Goal: Answer question/provide support

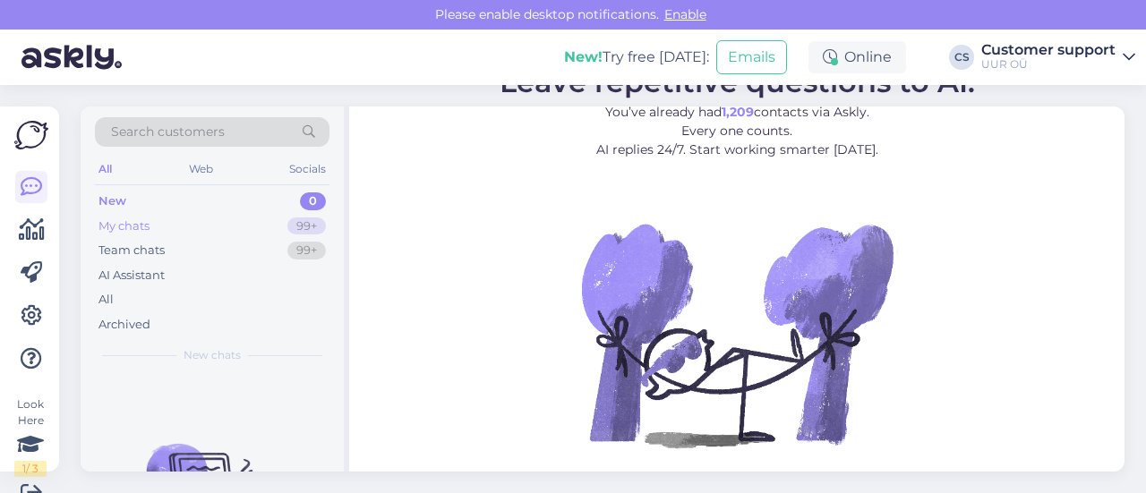
click at [166, 217] on div "My chats 99+" at bounding box center [212, 226] width 234 height 25
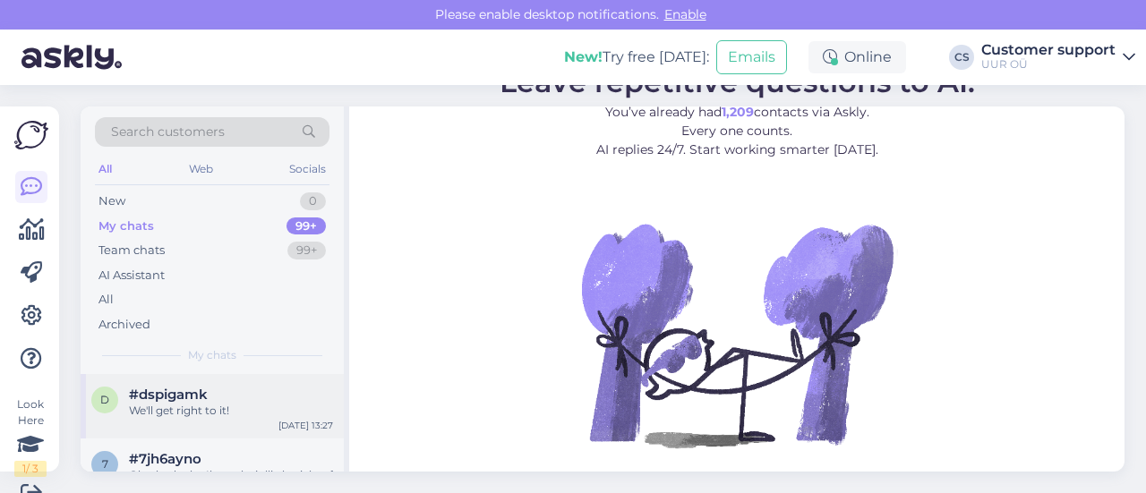
click at [238, 394] on div "#dspigamk" at bounding box center [231, 395] width 204 height 16
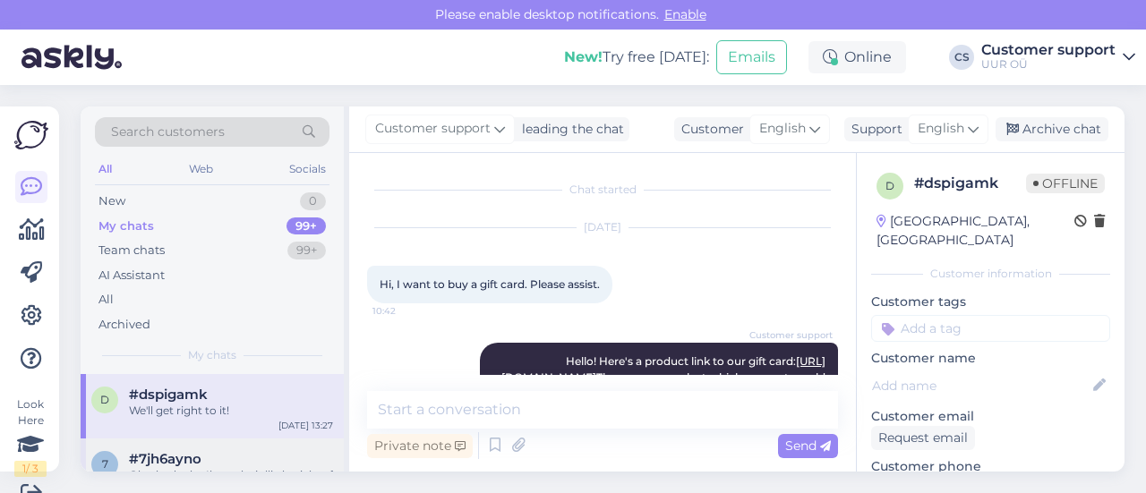
scroll to position [27, 0]
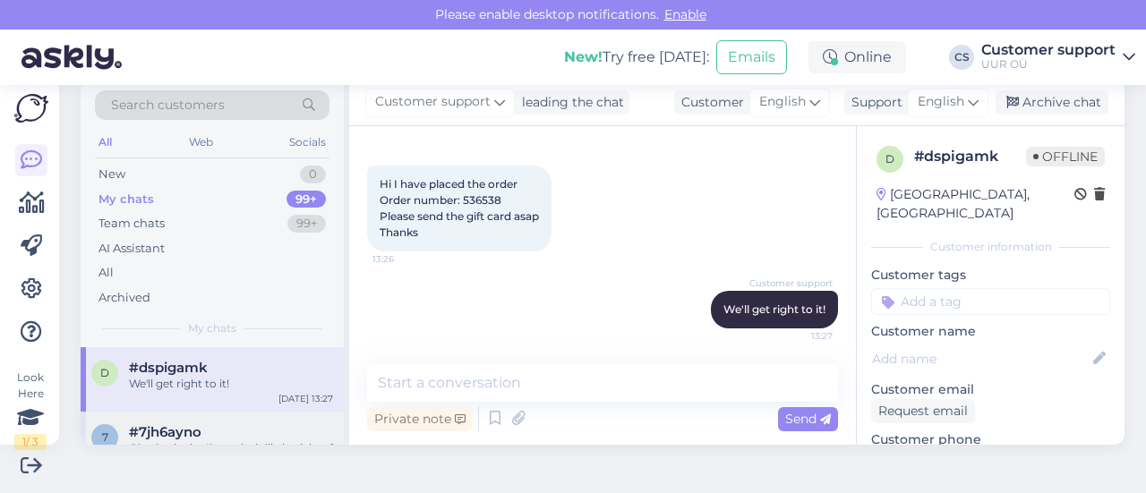
click at [213, 436] on div "#7jh6ayno" at bounding box center [231, 432] width 204 height 16
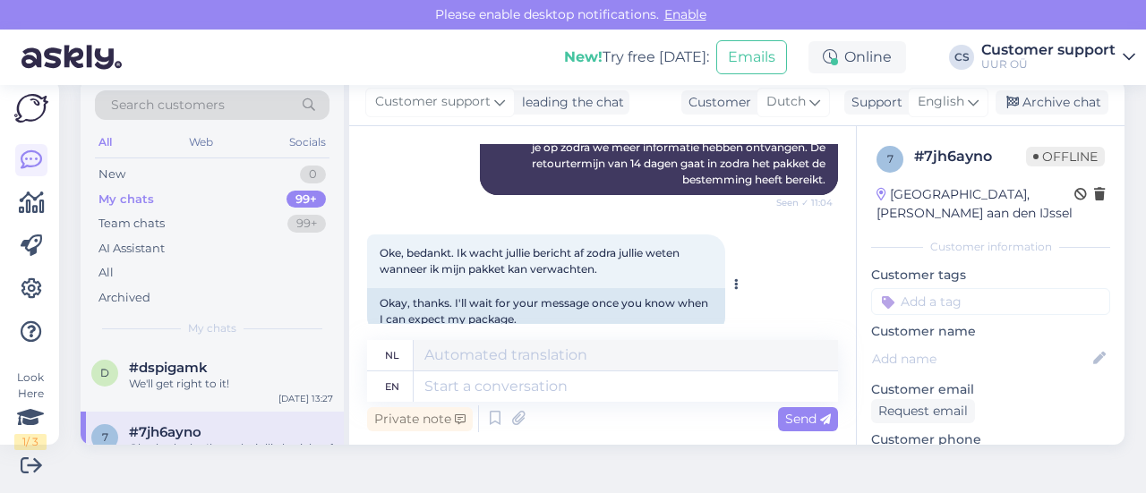
scroll to position [4753, 0]
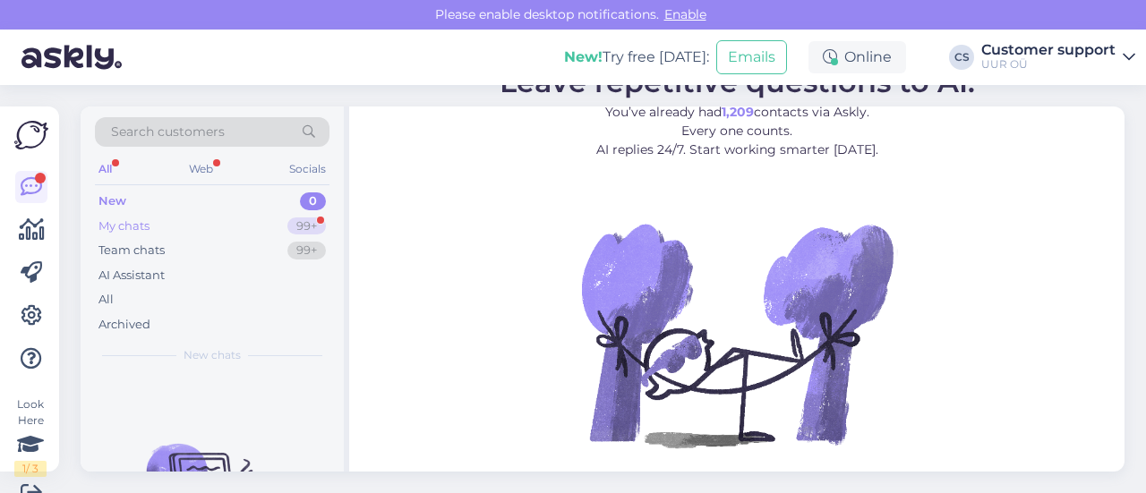
click at [145, 235] on div "My chats 99+" at bounding box center [212, 226] width 234 height 25
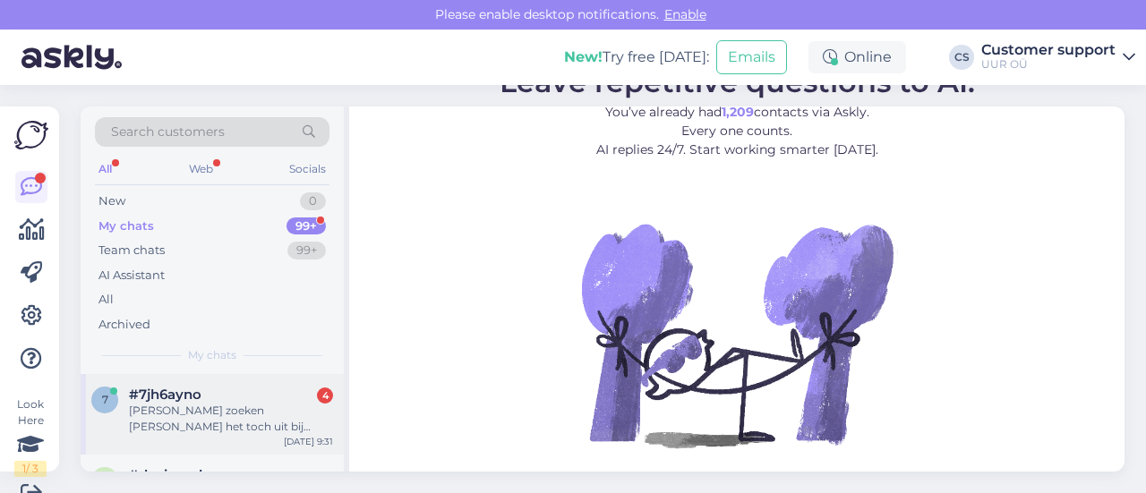
drag, startPoint x: 227, startPoint y: 393, endPoint x: 281, endPoint y: 406, distance: 55.4
click at [227, 394] on div "#7jh6ayno 4" at bounding box center [231, 395] width 204 height 16
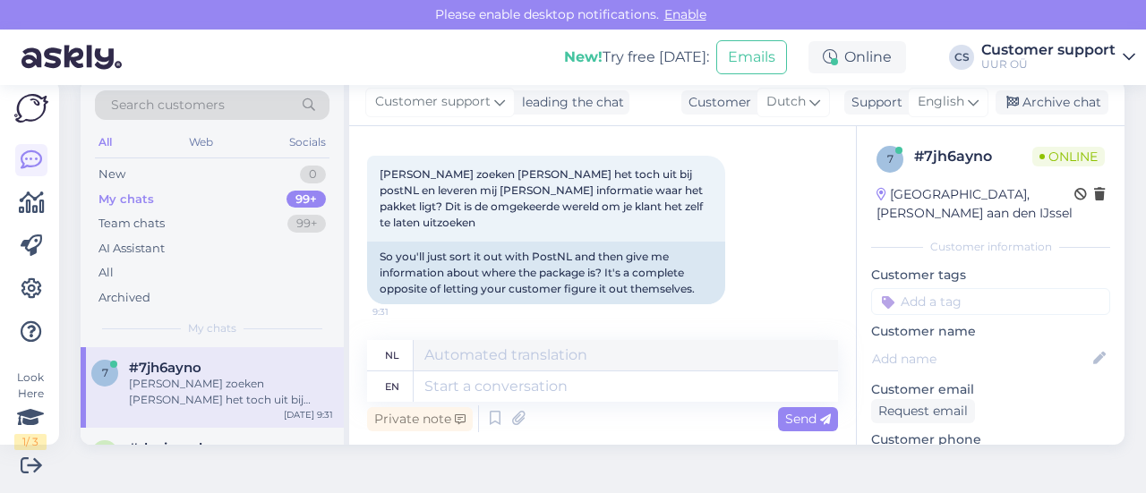
scroll to position [5688, 0]
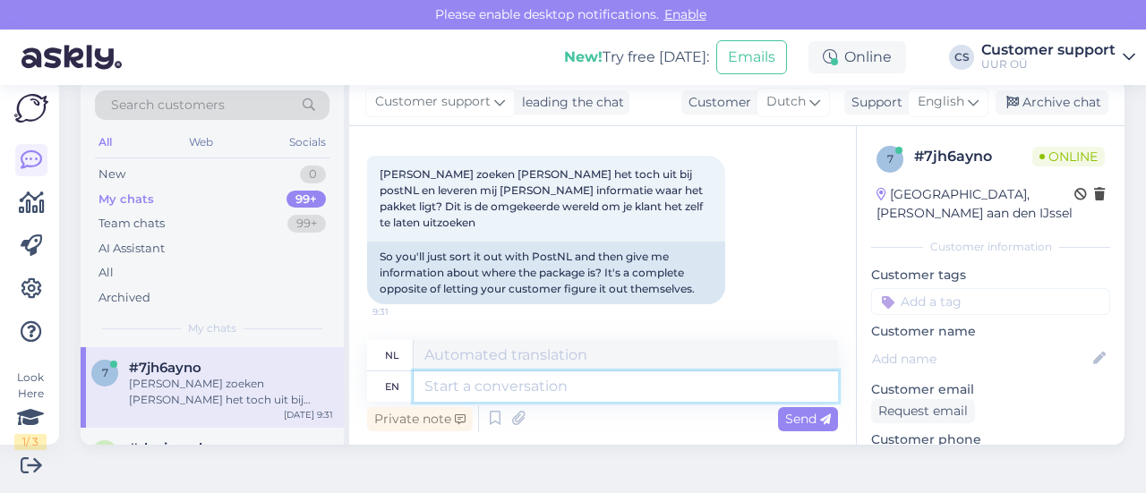
click at [562, 383] on textarea at bounding box center [625, 386] width 424 height 30
type textarea "Hello!"
type textarea "Hallo!"
type textarea "Hello! The r"
type textarea "Hallo! De"
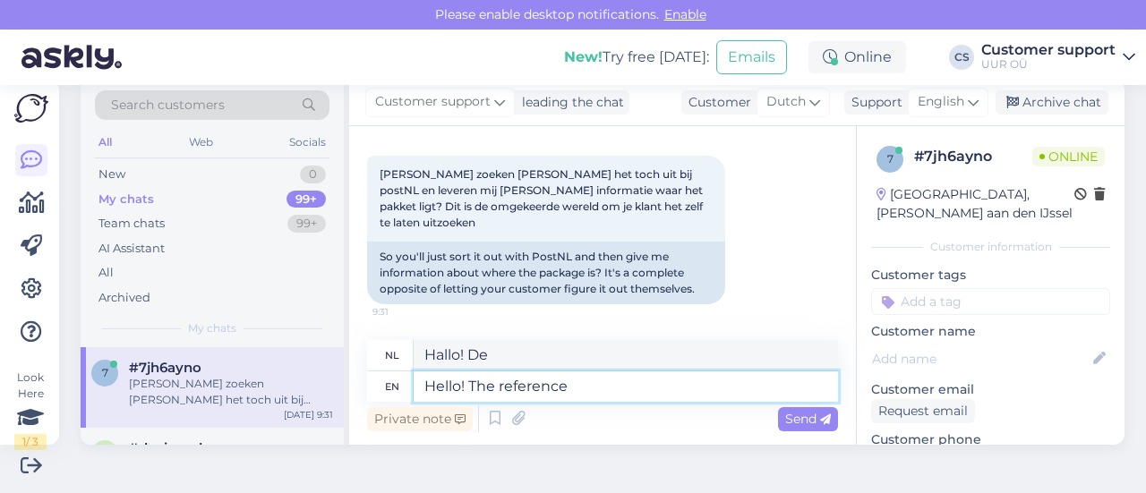
type textarea "Hello! The reference i"
type textarea "Hallo! De referentie"
type textarea "Hello! The reference is"
type textarea "Hallo! De referentie is"
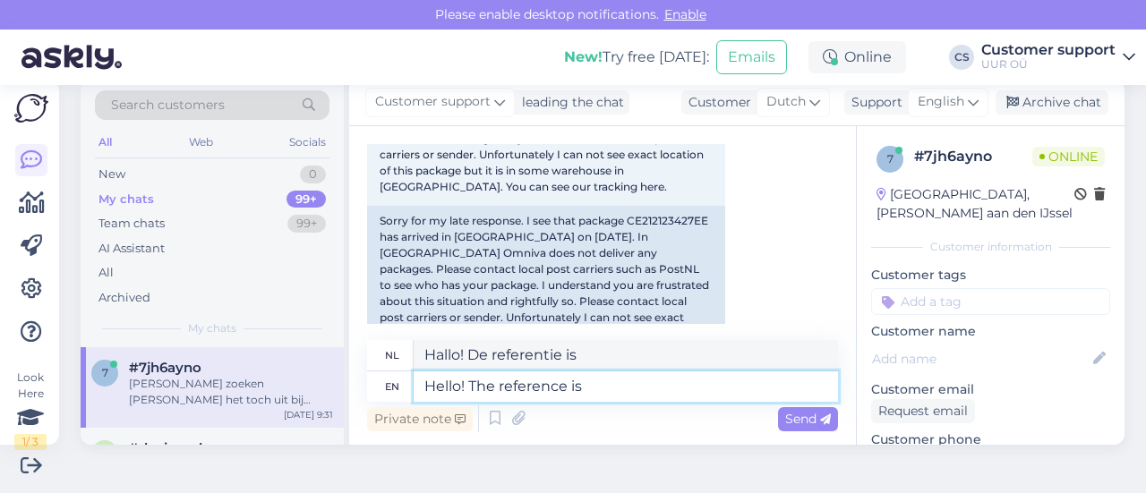
scroll to position [2197, 0]
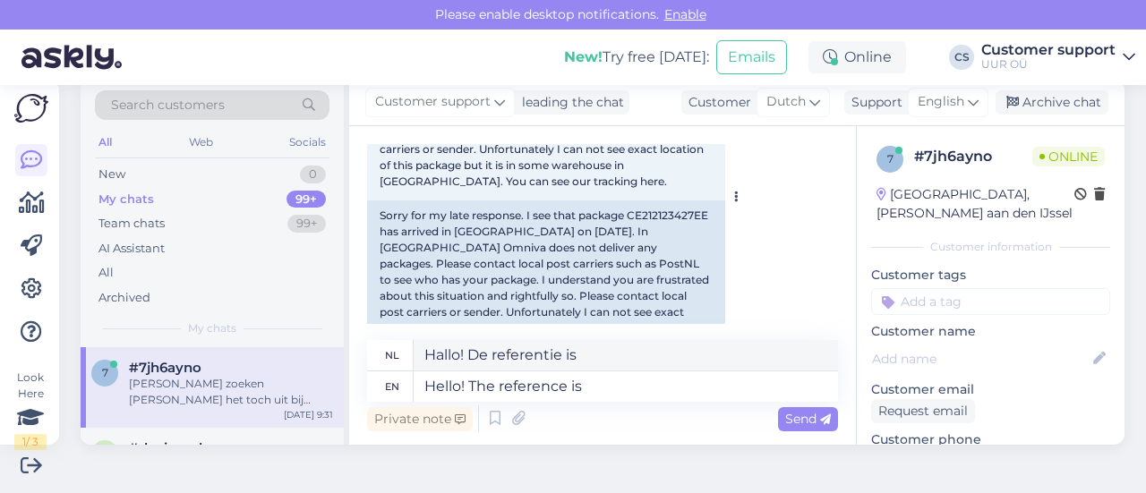
click at [670, 251] on div "Sorry for my late response. I see that package CE212123427EE has arrived in [GE…" at bounding box center [546, 279] width 358 height 159
drag, startPoint x: 670, startPoint y: 251, endPoint x: 666, endPoint y: 276, distance: 24.6
click at [669, 251] on div "Sorry for my late response. I see that package CE212123427EE has arrived in [GE…" at bounding box center [546, 279] width 358 height 159
copy div "CE212123427EE"
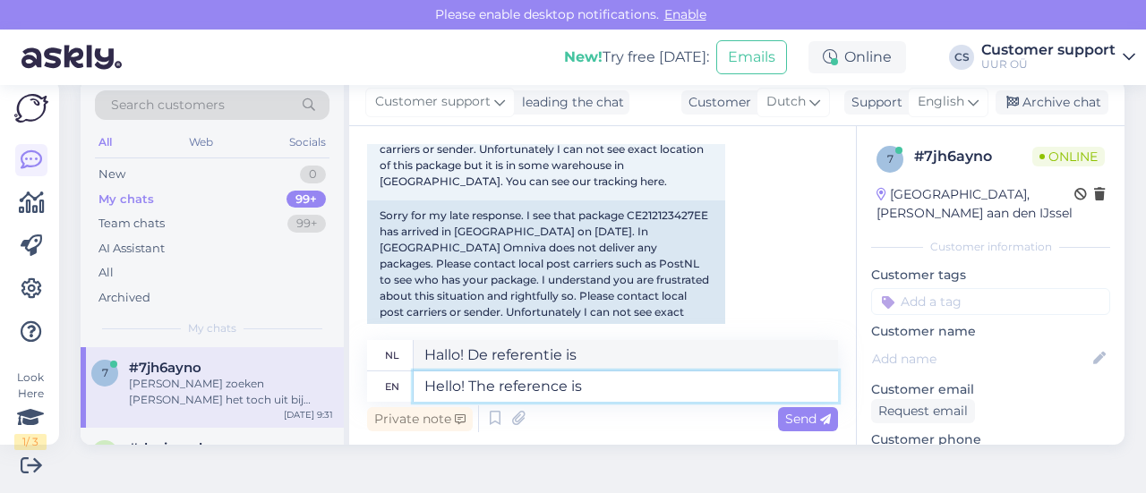
click at [632, 396] on textarea "Hello! The reference is" at bounding box center [625, 386] width 424 height 30
paste textarea "CE212123427EE"
type textarea "Hello! The reference is CE212123427EE t"
type textarea "Hallo! De referentie is CE212123427EE"
click at [585, 381] on textarea "Hello! The reference is CE212123427EE" at bounding box center [625, 386] width 424 height 30
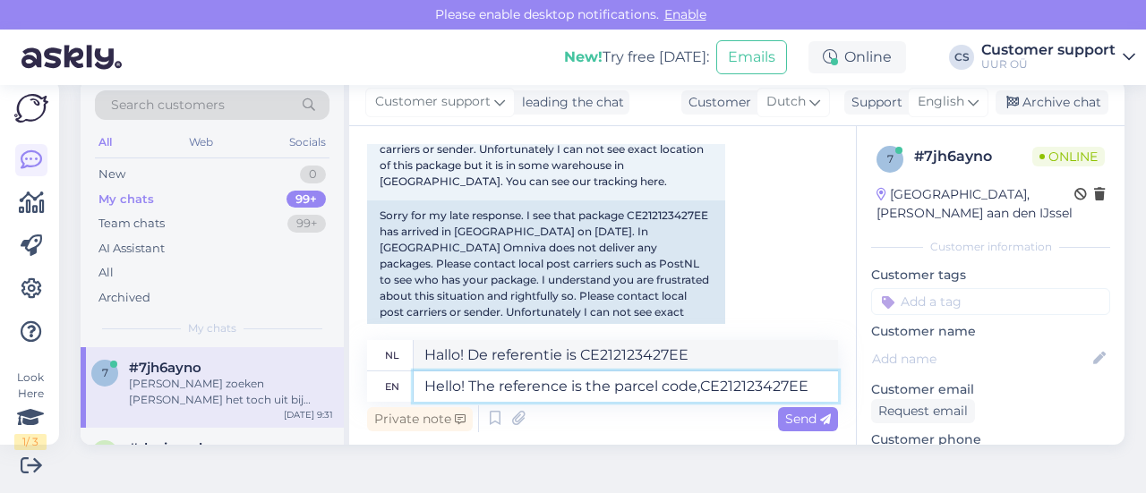
type textarea "Hello! The reference is the parcel code, CE212123427EE"
type textarea "Hallo! De referentie is de pakketcode, CE212123427EE"
drag, startPoint x: 814, startPoint y: 384, endPoint x: 852, endPoint y: 413, distance: 47.3
click at [817, 385] on textarea "Hello! The reference is the parcel code, CE212123427EE" at bounding box center [625, 386] width 424 height 30
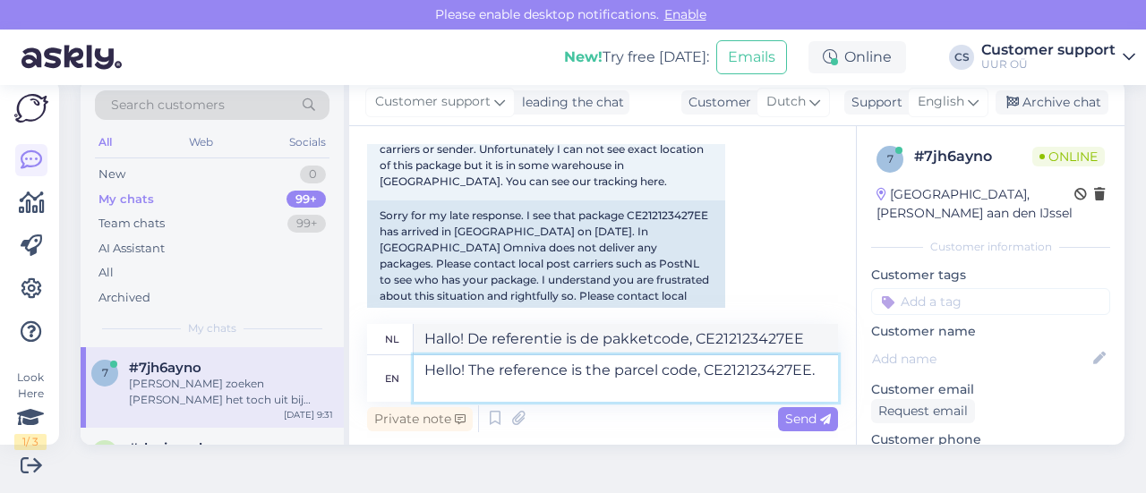
type textarea "Hello! The reference is the parcel code, CE212123427EE."
type textarea "Hallo! De referentie is de pakketcode, CE212123427EE."
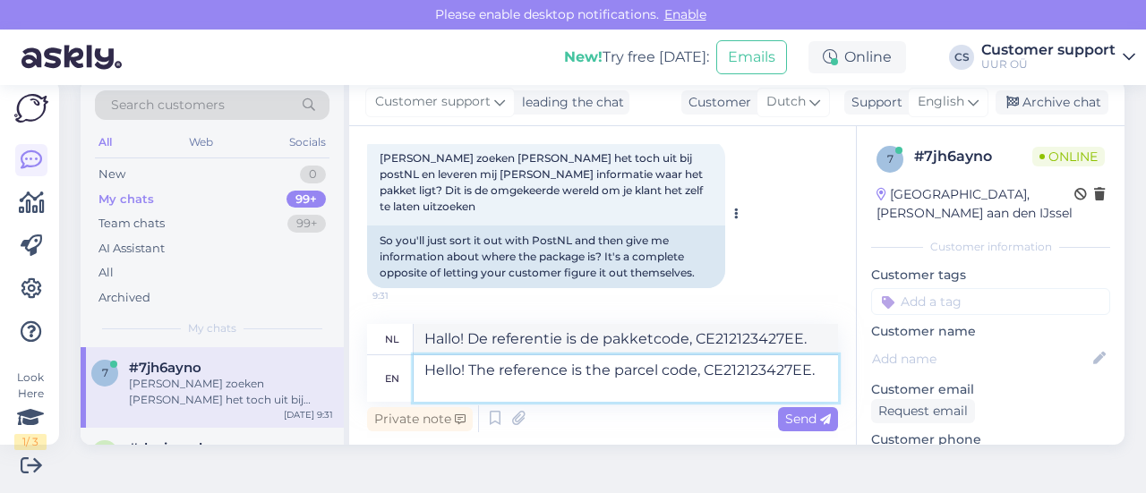
scroll to position [5704, 0]
click at [589, 391] on textarea "Hello! The reference is the parcel code, CE212123427EE." at bounding box center [625, 378] width 424 height 47
click at [586, 402] on textarea "Hello! The reference is the parcel code, CE212123427EE." at bounding box center [625, 378] width 424 height 47
click at [585, 393] on textarea "Hello! The reference is the parcel code, CE212123427EE." at bounding box center [625, 378] width 424 height 47
type textarea "Hello! The reference is the parcel code, CE212123427EE. The parcel sh"
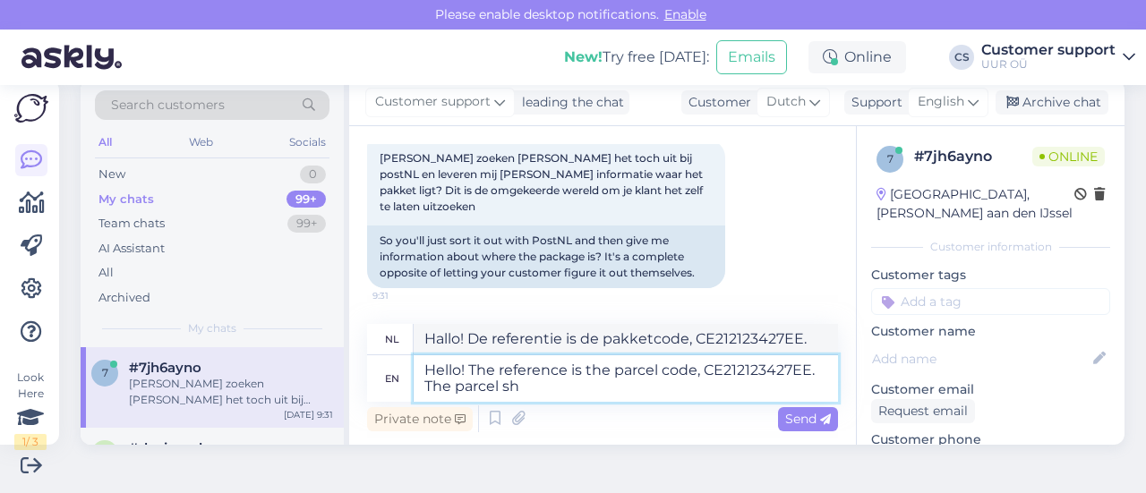
type textarea "Hallo! De referentie is de pakketcode, CE212123427EE. Het pakket"
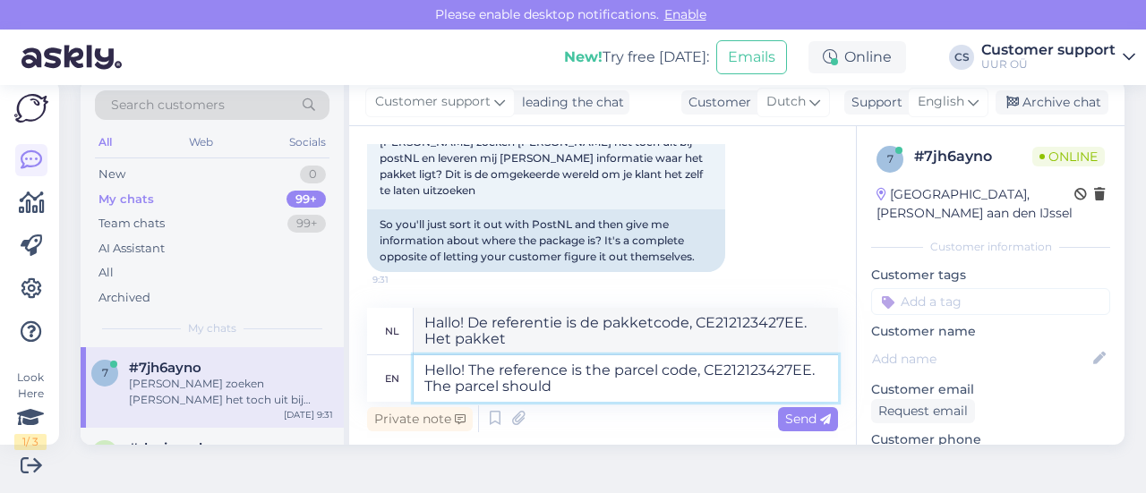
type textarea "Hello! The reference is the parcel code, CE212123427EE. The parcel should a"
type textarea "Hallo! De referentie is de pakketcode, CE212123427EE. Het pakket moet"
type textarea "Hello! The reference is the parcel code, CE212123427EE. The parcel should alrea…"
type textarea "Hallo! De referentie is de pakketcode, CE212123427EE. Het pakket zou al verzond…"
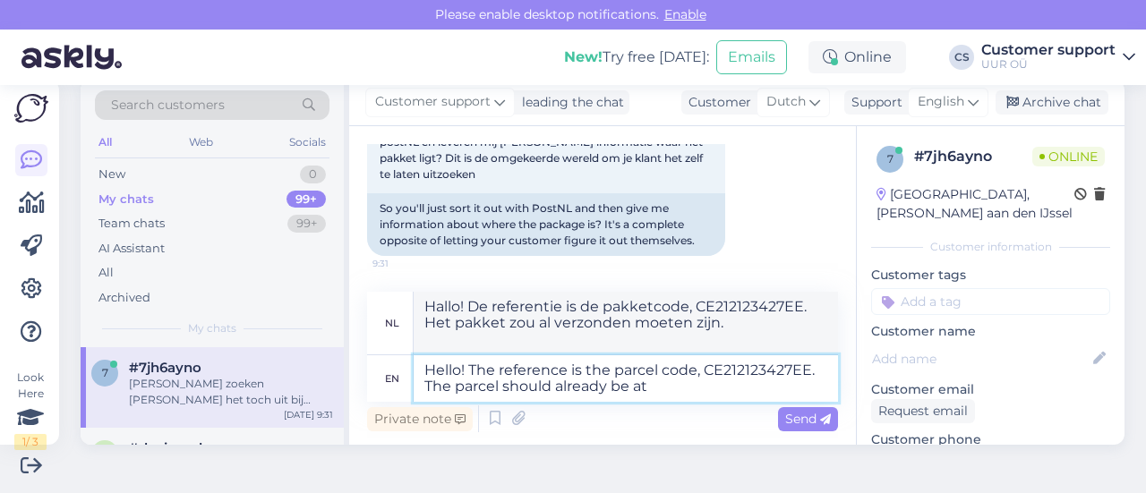
type textarea "Hello! The reference is the parcel code, CE212123427EE. The parcel should alrea…"
type textarea "Hallo! De referentie is de pakketcode, CE212123427EE. Het pakket zou al bij ons…"
type textarea "Hello! The reference is the parcel code, CE212123427EE. The parcel should alrea…"
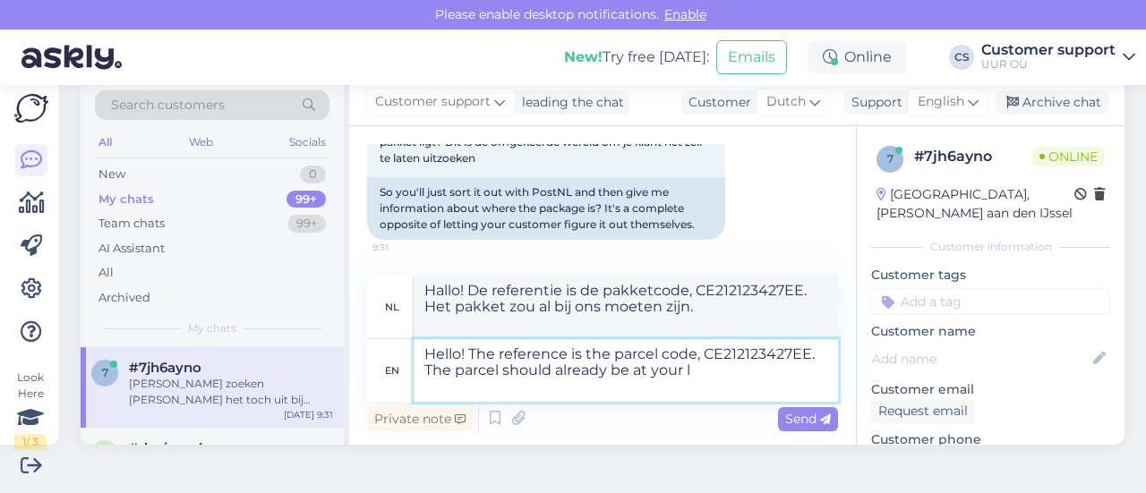
type textarea "Hallo! De referentie is de pakketcode CE212123427EE. Het pakket zou al bij u mo…"
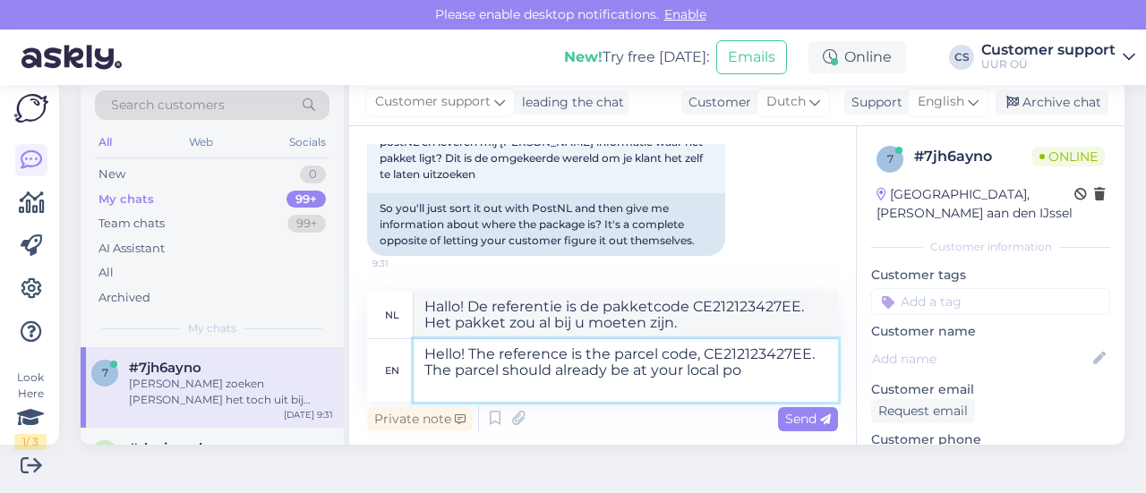
type textarea "Hello! The reference is the parcel code, CE212123427EE. The parcel should alrea…"
type textarea "Hallo! De referentie is de pakketcode CE212123427EE. Het pakket zou al bij uw l…"
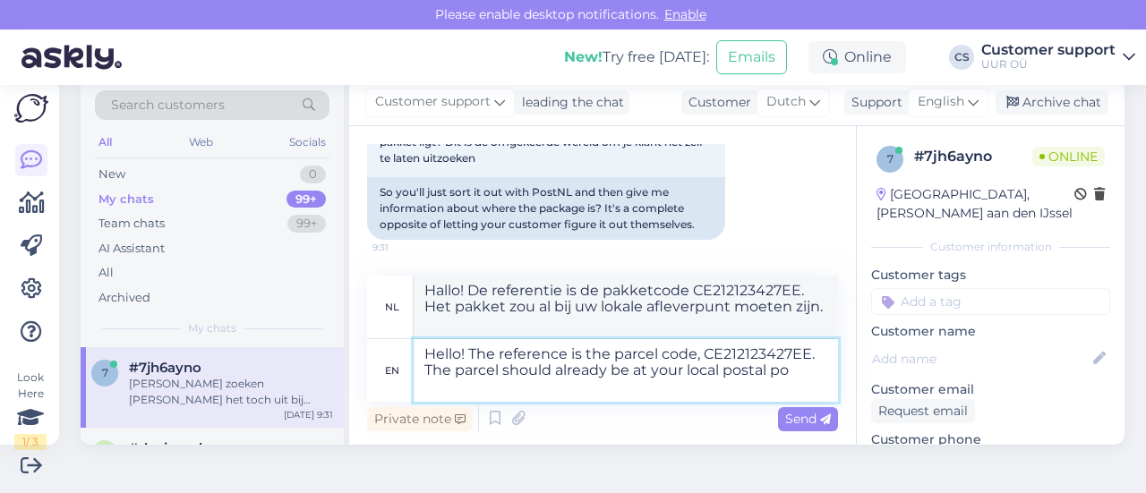
type textarea "Hello! The reference is the parcel code, CE212123427EE. The parcel should alrea…"
type textarea "Hallo! De referentie is de pakketcode CE212123427EE. Het pakket zou al bij uw l…"
type textarea "Hello! The reference is the parcel code, CE212123427EE. The parcel should alrea…"
type textarea "Hallo! De referentie is de pakketcode CE212123427EE. Het pakket zou al bij uw l…"
type textarea "Hello! The reference is the parcel code, CE212123427EE. The parcel should alrea…"
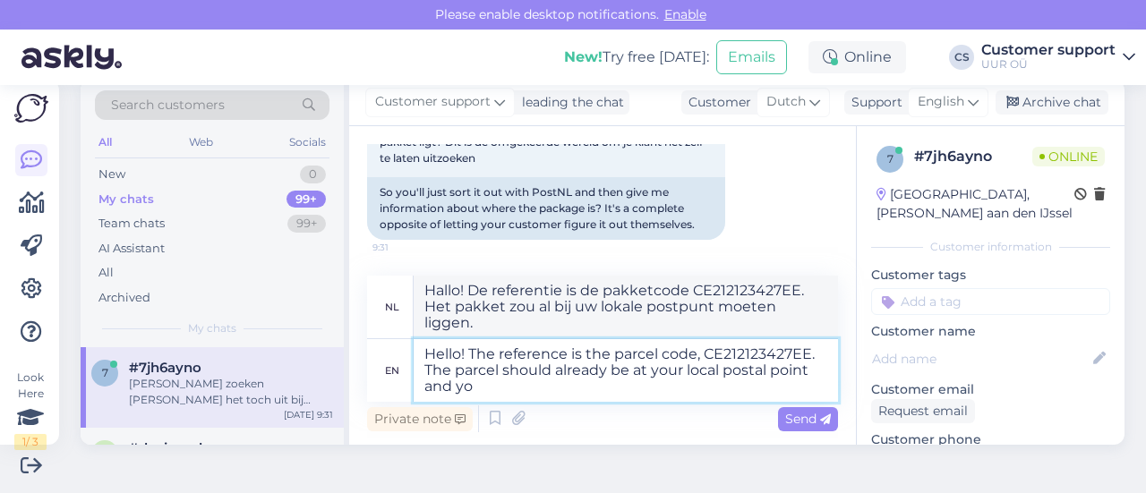
type textarea "Hallo! De referentie is de pakketcode, CE212123427EE. Het pakket zou al bij uw …"
type textarea "Hello! The reference is the parcel code, CE212123427EE. The parcel should alrea…"
type textarea "Hallo! De referentie is de pakketcode CE212123427EE. Het pakket zou al bij uw l…"
type textarea "Hello! The reference is the parcel code, CE212123427EE. The parcel should alrea…"
type textarea "Hallo! De referentie is de pakketcode CE212123427EE. Het pakket zou al bij uw l…"
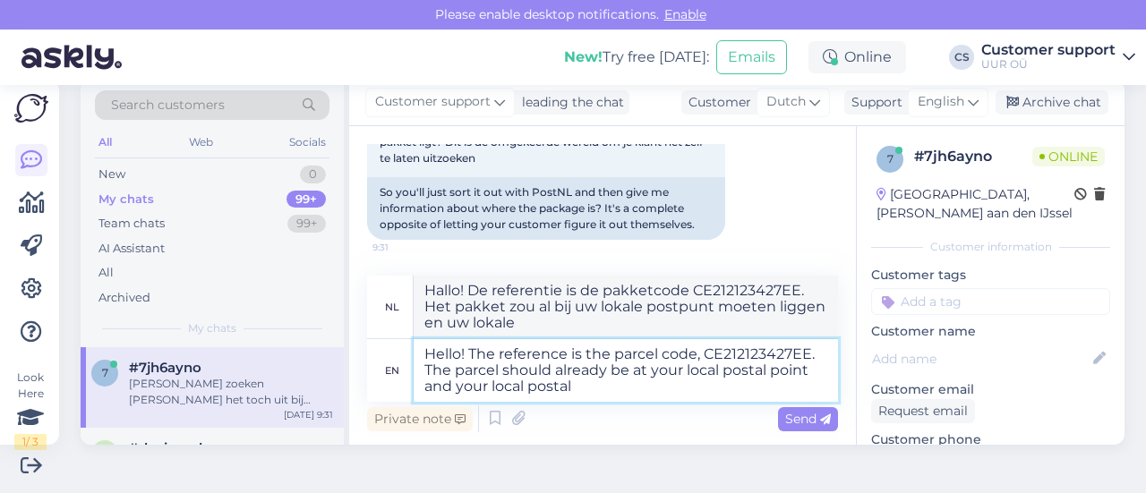
type textarea "Hello! The reference is the parcel code, CE212123427EE. The parcel should alrea…"
type textarea "Hallo! De referentie is de pakketcode CE212123427EE. Het pakket zou al bij uw l…"
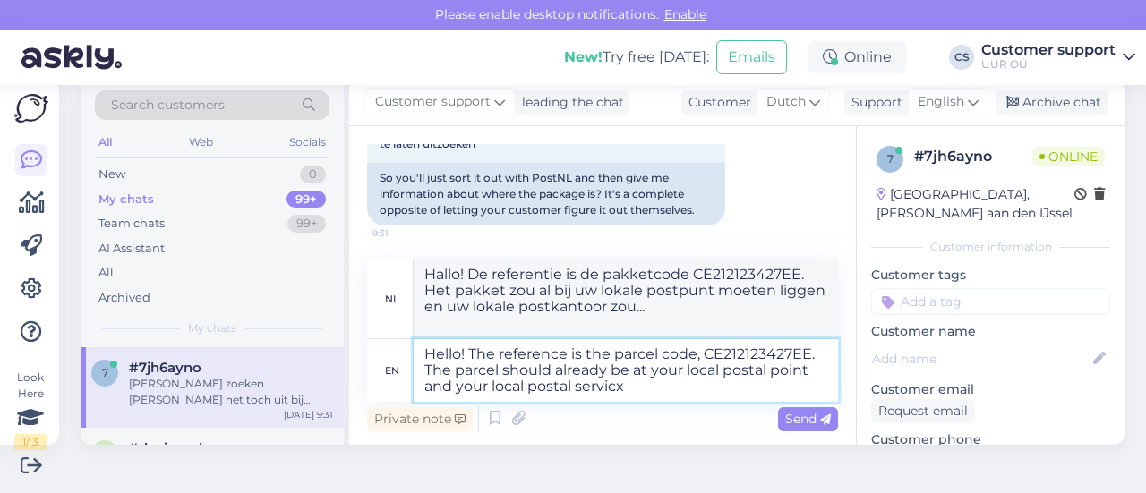
type textarea "Hello! The reference is the parcel code, CE212123427EE. The parcel should alrea…"
type textarea "Hallo! De referentie is de pakketcode CE212123427EE. Het pakket zou al bij uw l…"
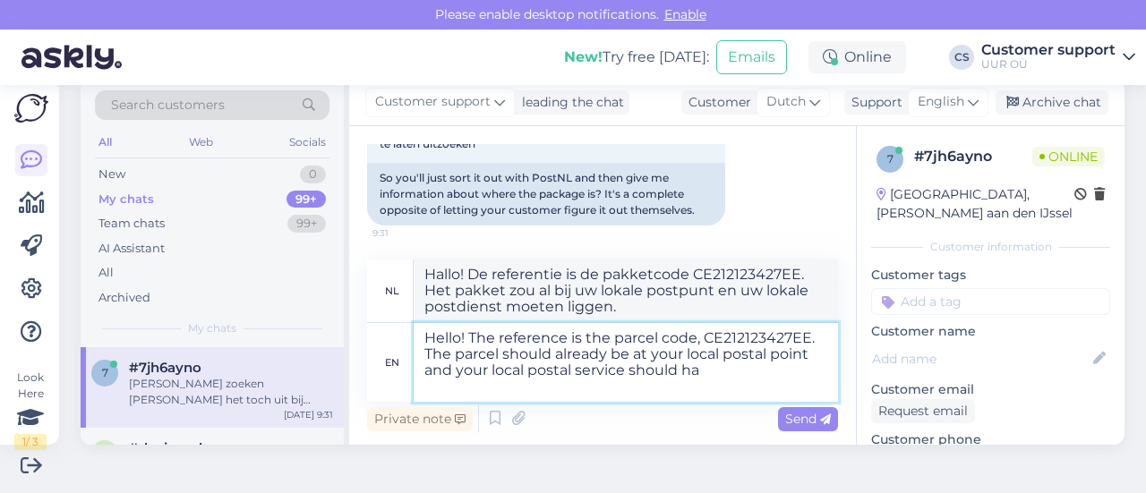
type textarea "Hello! The reference is the parcel code, CE212123427EE. The parcel should alrea…"
type textarea "Hallo! De referentie is de pakketcode CE212123427EE. Het pakket zou al bij uw l…"
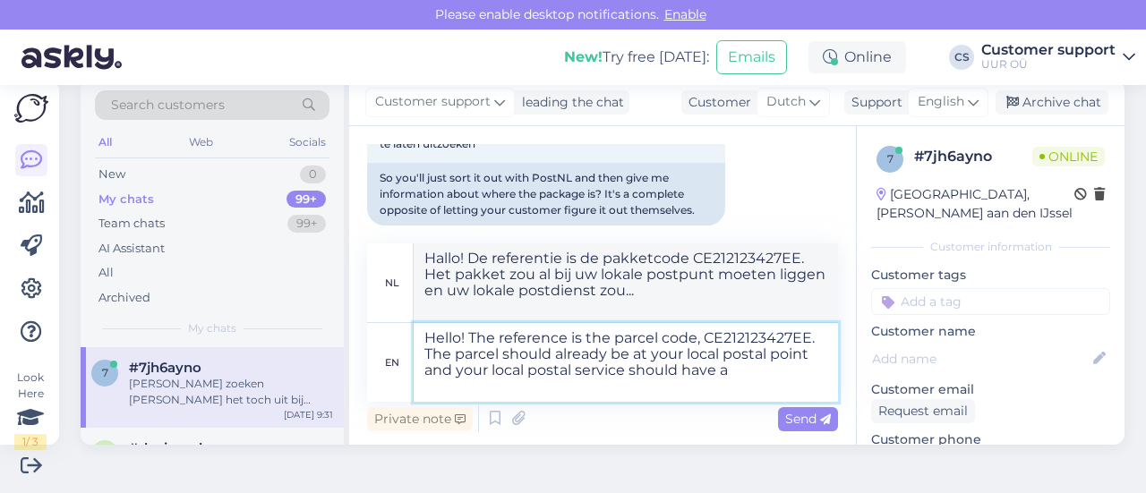
type textarea "Hello! The reference is the parcel code, CE212123427EE. The parcel should alrea…"
type textarea "Hallo! De referentie is de pakketcode, CE212123427EE. Het pakket zou al bij uw …"
type textarea "Hello! The reference is the parcel code, CE212123427EE. The parcel should alrea…"
type textarea "Hallo! De referentie is de pakketcode CE212123427EE. Het pakket zou al bij uw l…"
type textarea "Hello! The reference is the parcel code, CE212123427EE. The parcel should alrea…"
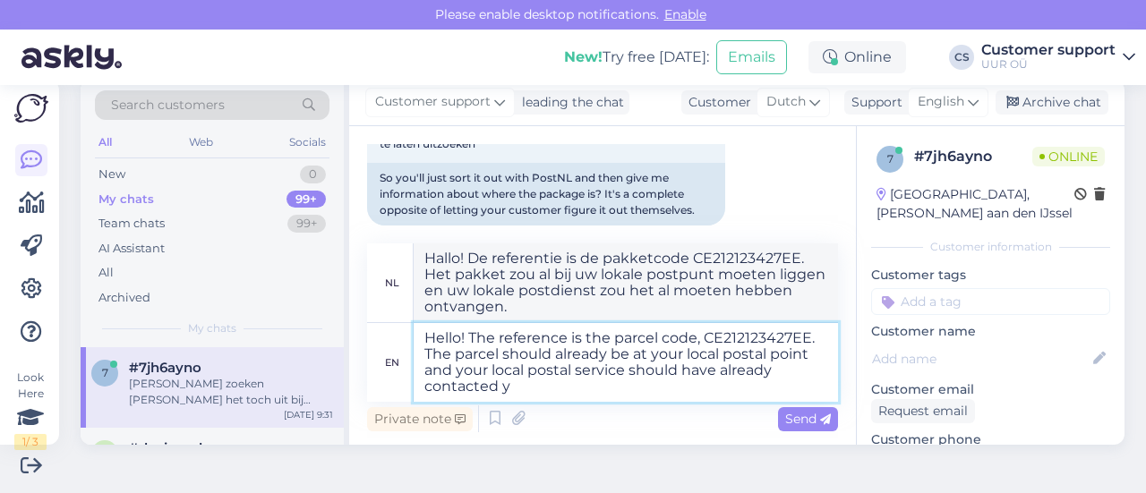
type textarea "Hallo! De referentie is de pakketcode CE212123427EE. Het pakket zou al bij uw l…"
type textarea "Hello! The reference is the parcel code, CE212123427EE. The parcel should alrea…"
type textarea "Hallo! De referentie is de pakketcode CE212123427EE. Het pakket zou al bij uw l…"
type textarea "Hello! The reference is the parcel code, CE212123427EE. The parcel should alrea…"
type textarea "Hallo! De referentie is de pakketcode CE212123427EE. Het pakket zou al bij uw l…"
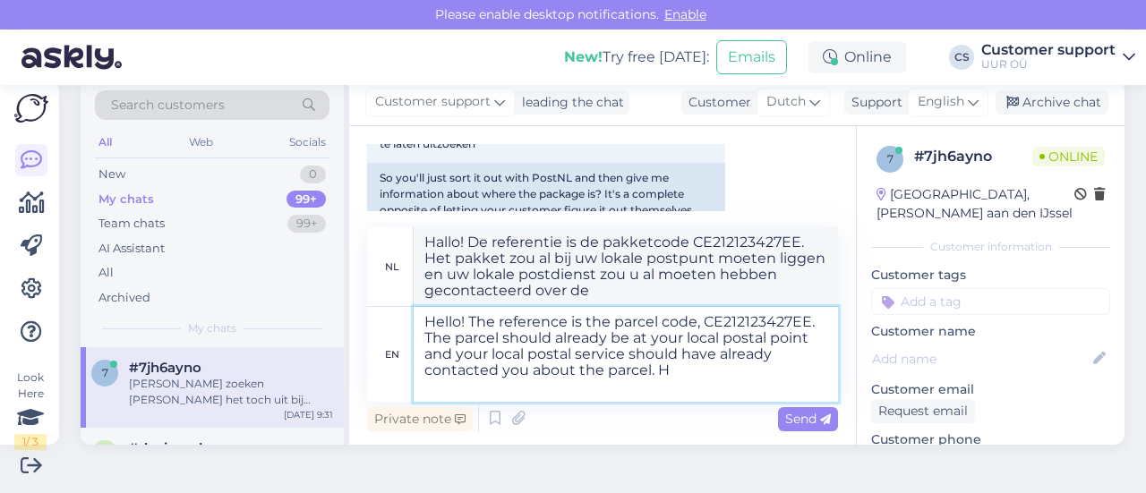
type textarea "Hello! The reference is the parcel code, CE212123427EE. The parcel should alrea…"
type textarea "Hallo! De referentie is de pakketcode CE212123427EE. Het pakket zou al bij uw l…"
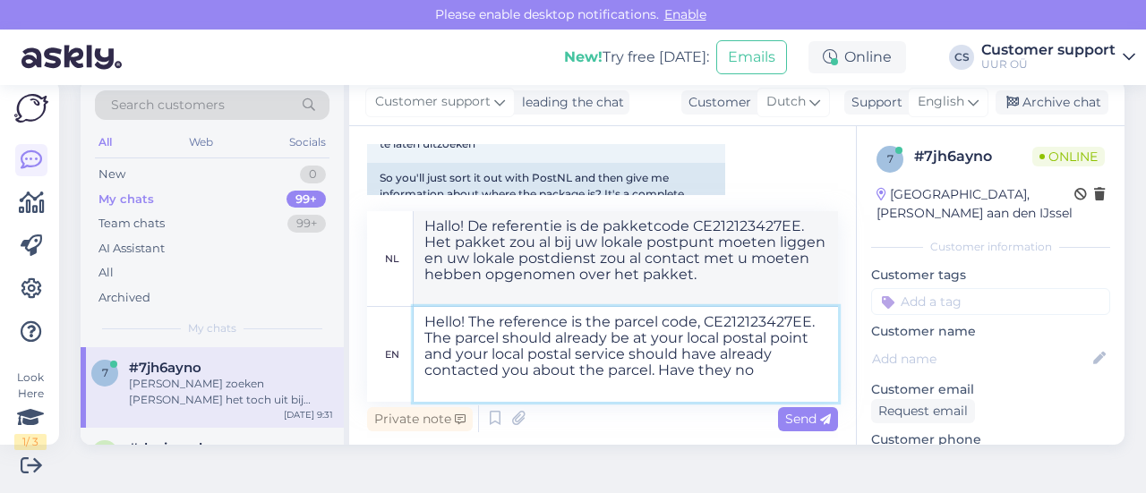
type textarea "Hello! The reference is the parcel code, CE212123427EE. The parcel should alrea…"
type textarea "Hallo! De referentie is de pakketcode CE212123427EE. Het pakket zou al bij uw l…"
type textarea "Hello! The reference is the parcel code, CE212123427EE. The parcel should alrea…"
type textarea "Hallo! De referentie is de pakketcode, CE212123427EE. Het pakket zou al bij uw …"
type textarea "Hello! The reference is the parcel code, CE212123427EE. The parcel should alrea…"
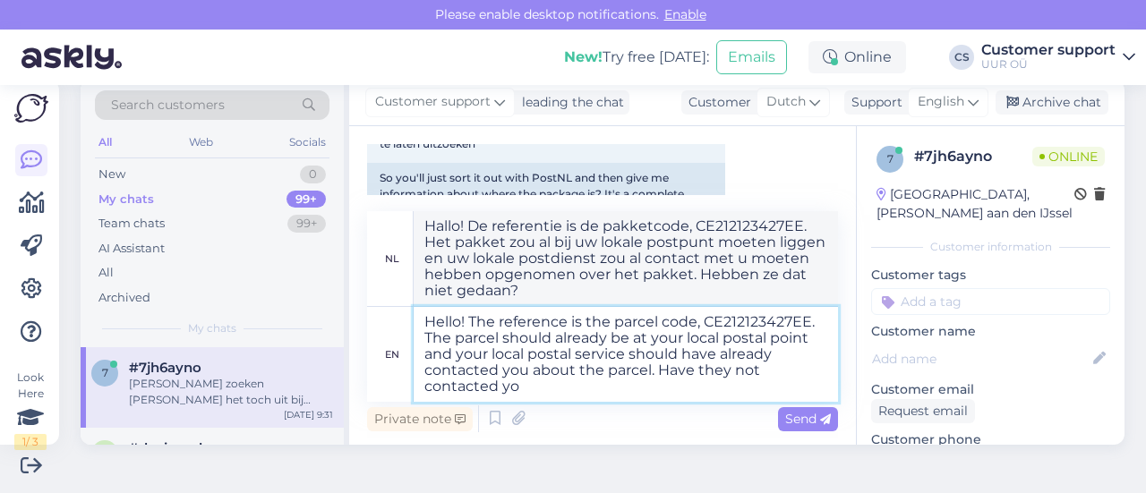
type textarea "Hallo! De referentie is de pakketcode CE212123427EE. Het pakket zou al bij uw l…"
type textarea "Hello! The reference is the parcel code, CE212123427EE. The parcel should alrea…"
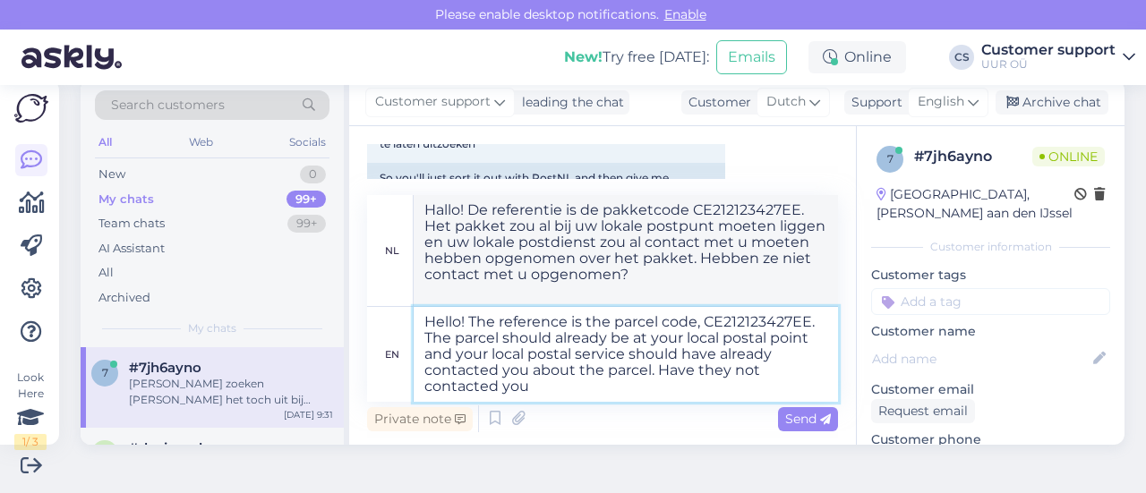
type textarea "Hallo! De referentie is de pakketcode CE212123427EE. Het pakket zou al bij uw l…"
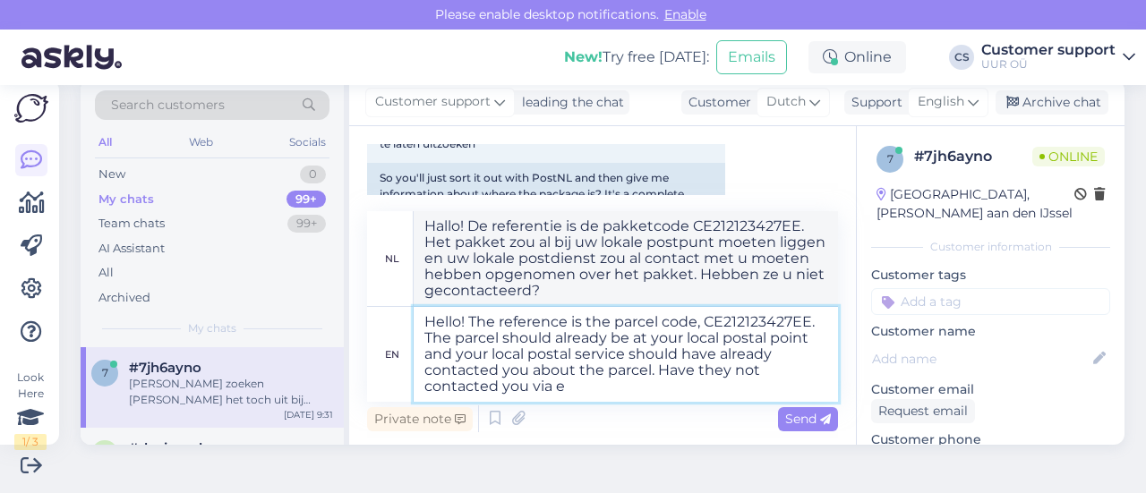
type textarea "Hello! The reference is the parcel code, CE212123427EE. The parcel should alrea…"
type textarea "Hallo! De referentie is de pakketcode CE212123427EE. Het pakket zou al bij uw l…"
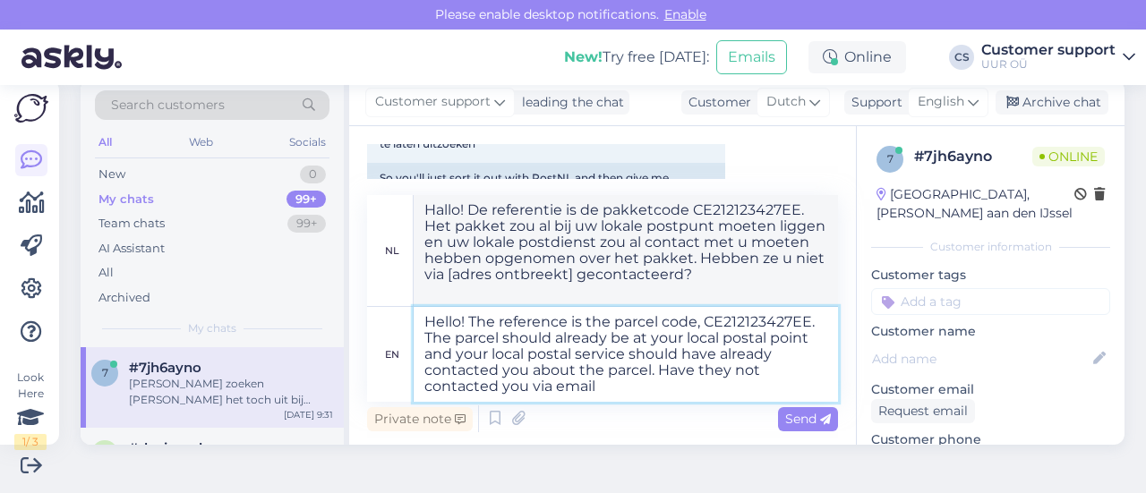
type textarea "Hello! The reference is the parcel code, CE212123427EE. The parcel should alrea…"
type textarea "Hallo! De referentie is de pakketcode CE212123427EE. Het pakket zou al bij uw l…"
type textarea "Hello! The reference is the parcel code, CE212123427EE. The parcel should alrea…"
type textarea "Hallo! De referentie is de pakketcode CE212123427EE. Het pakket zou al bij uw l…"
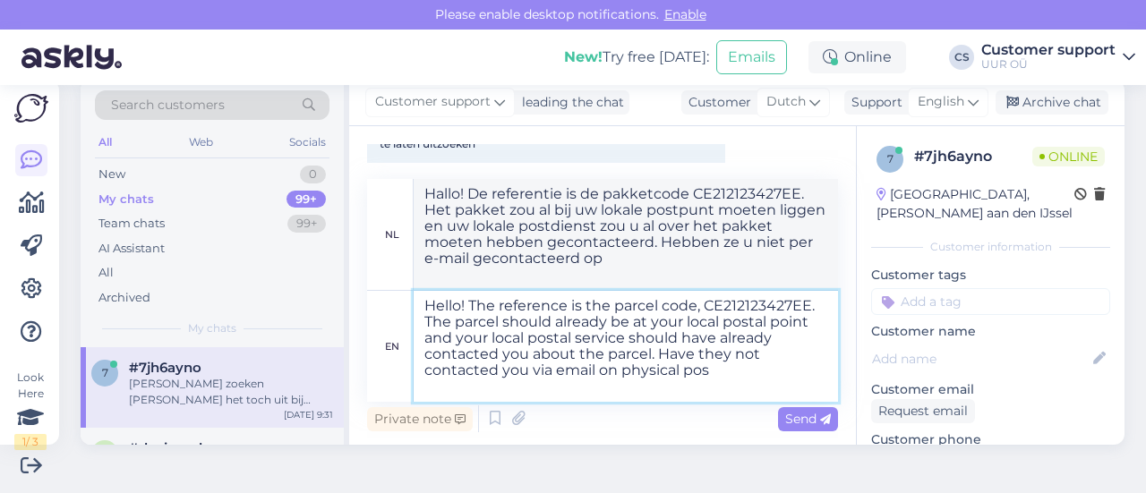
type textarea "Hello! The reference is the parcel code, CE212123427EE. The parcel should alrea…"
type textarea "Hallo! De referentie is de pakketcode CE212123427EE. Het pakket zou al bij uw l…"
type textarea "Hello! The reference is the parcel code, CE212123427EE. The parcel should alrea…"
type textarea "Hallo! De referentie is de pakketcode CE212123427EE. Het pakket zou al bij uw l…"
type textarea "Hello! The reference is the parcel code, CE212123427EE. The parcel should alrea…"
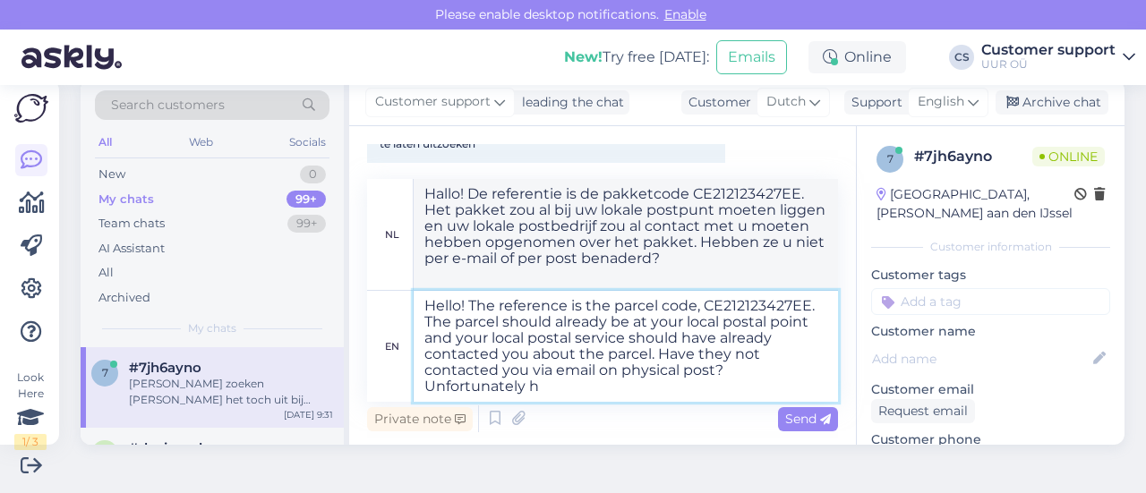
type textarea "Hallo! De referentie is de pakketcode CE212123427EE. Het pakket zou al bij uw l…"
type textarea "Hello! The reference is the parcel code, CE212123427EE. The parcel should alrea…"
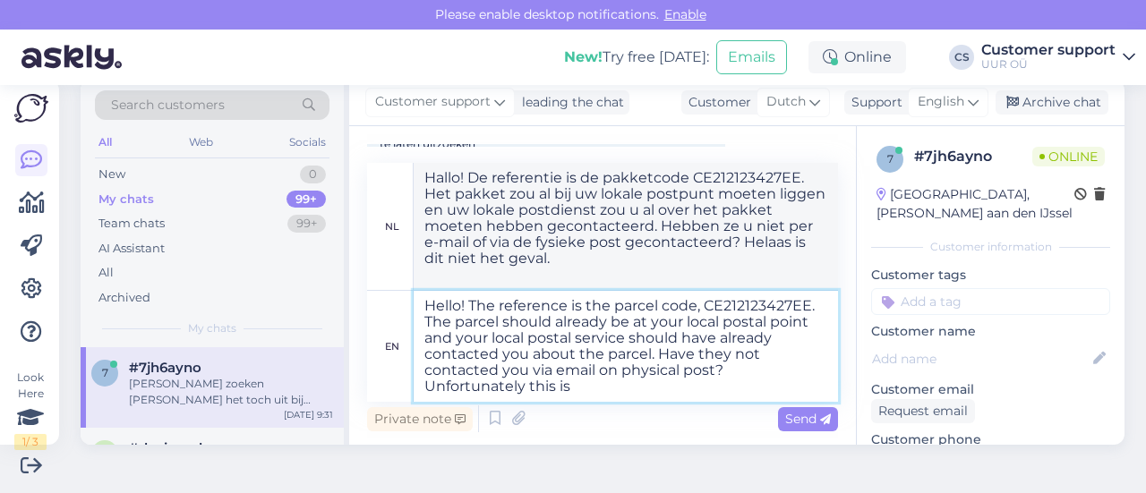
type textarea "Hallo! De referentie is de pakketcode, CE212123427EE. Het pakket zou al bij uw …"
type textarea "Hello! The reference is the parcel code, CE212123427EE. The parcel should alrea…"
type textarea "Hallo! De referentie is de pakketcode, CE212123427EE. Het pakket zou al bij uw …"
type textarea "Hello! The reference is the parcel code, CE212123427EE. The parcel should alrea…"
type textarea "Hallo! De referentie is de pakketcode CE212123427EE. Het pakket zou al bij uw l…"
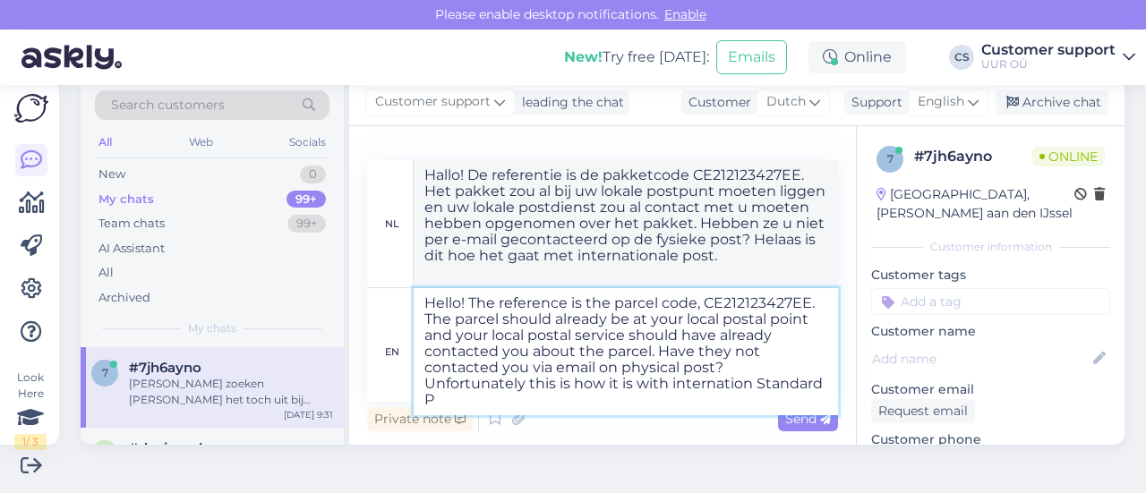
type textarea "Hello! The reference is the parcel code, CE212123427EE. The parcel should alrea…"
type textarea "Hallo! De referentie is de pakketcode, CE212123427EE. Het pakket zou al bij uw …"
type textarea "Hello! The reference is the parcel code, CE212123427EE. The parcel should alrea…"
type textarea "Hallo! De referentie is de pakketcode CE212123427EE. Het pakket zou al bij uw l…"
type textarea "Hello! The reference is the parcel code, CE212123427EE. The parcel should alrea…"
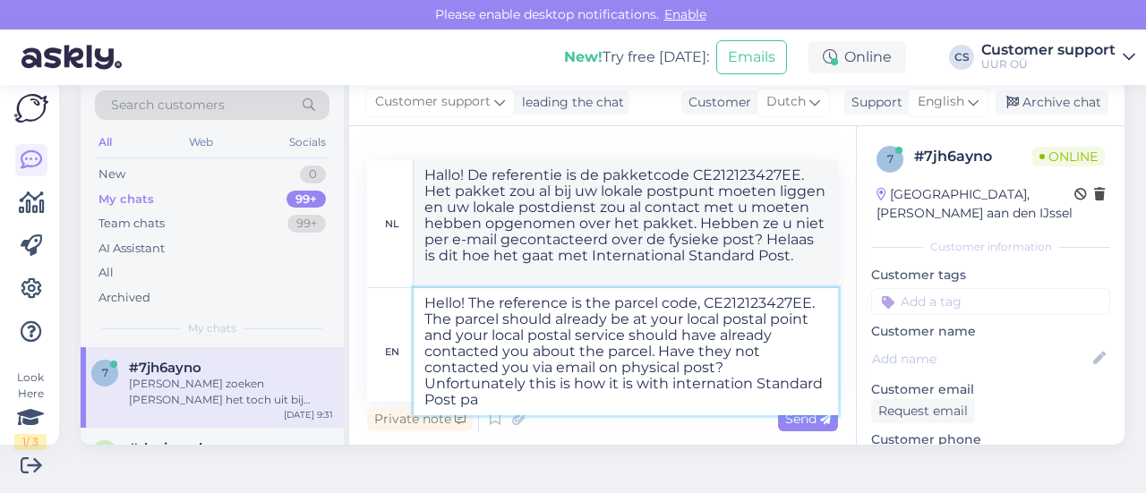
type textarea "Hallo! De referentie is de pakketcode CE212123427EE. Het pakket zou al bij uw l…"
type textarea "Hello! The reference is the parcel code, CE212123427EE. The parcel should alrea…"
type textarea "Hallo! De referentie is de pakketcode CE212123427EE. Het pakket zou al bij uw l…"
type textarea "Hello! The reference is the parcel code, CE212123427EE. The parcel should alrea…"
type textarea "Hallo! De referentie is de pakketcode, CE212123427EE. Het pakket zou al bij uw …"
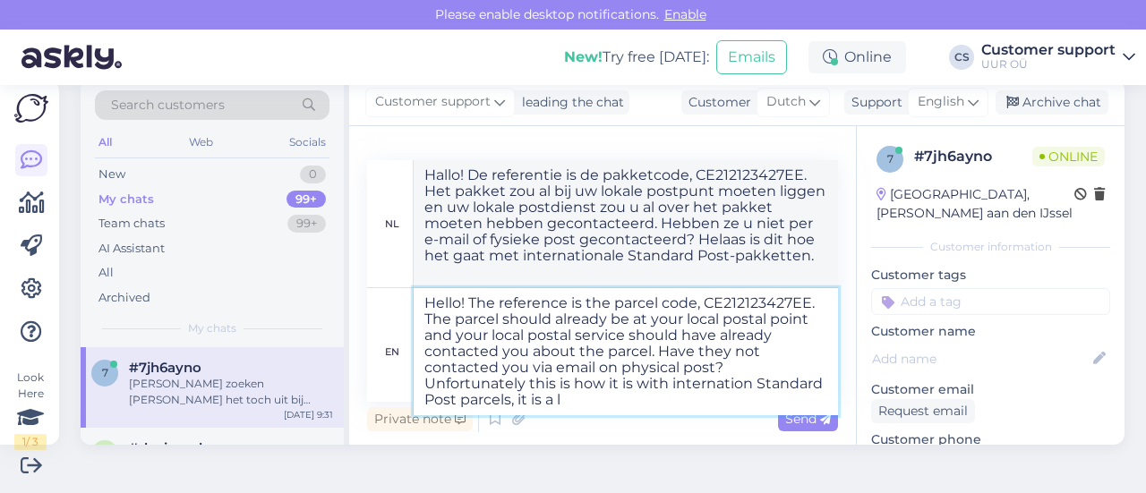
type textarea "Hello! The reference is the parcel code, CE212123427EE. The parcel should alrea…"
type textarea "Hallo! De referentie is de pakketcode, CE212123427EE. Het pakket zou al bij uw …"
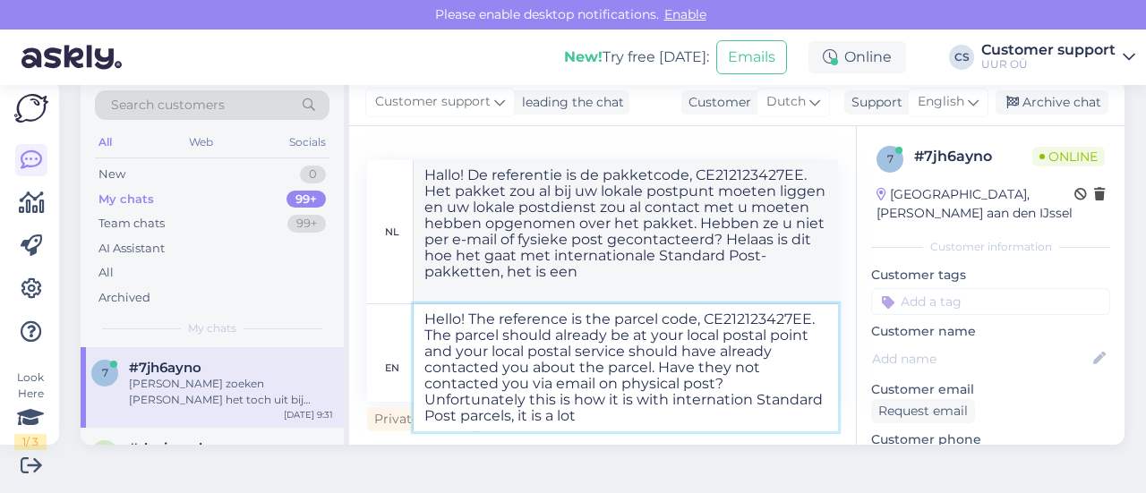
type textarea "Hello! The reference is the parcel code, CE212123427EE. The parcel should alrea…"
type textarea "Hallo! De referentie is de pakketcode CE212123427EE. Het pakket zou al bij uw l…"
type textarea "Hello! The reference is the parcel code, CE212123427EE. The parcel should alrea…"
type textarea "Hallo! De referentie is de pakketcode CE212123427EE. Het pakket zou al bij uw l…"
type textarea "Hello! The reference is the parcel code, CE212123427EE. The parcel should alrea…"
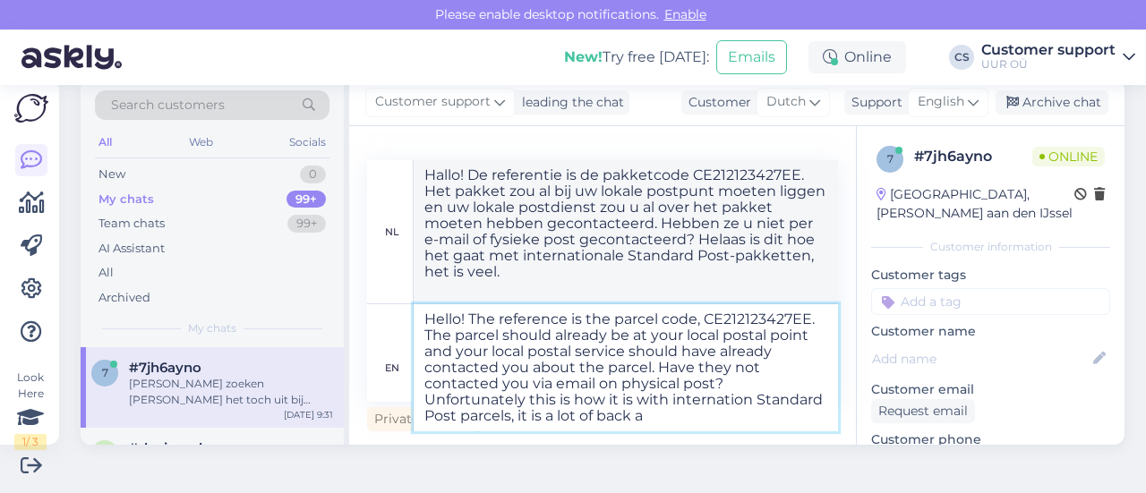
type textarea "Hallo! De referentie is de pakketcode, CE212123427EE. Het pakket zou al bij uw …"
type textarea "Hello! The reference is the parcel code, CE212123427EE. The parcel should alrea…"
type textarea "Hallo! De referentie is de pakketcode, CE212123427EE. Het pakket zou al bij uw …"
type textarea "Hello! The reference is the parcel code, CE212123427EE. The parcel should alrea…"
type textarea "Hallo! De referentie is de pakketcode CE212123427EE. Het pakket zou al bij uw l…"
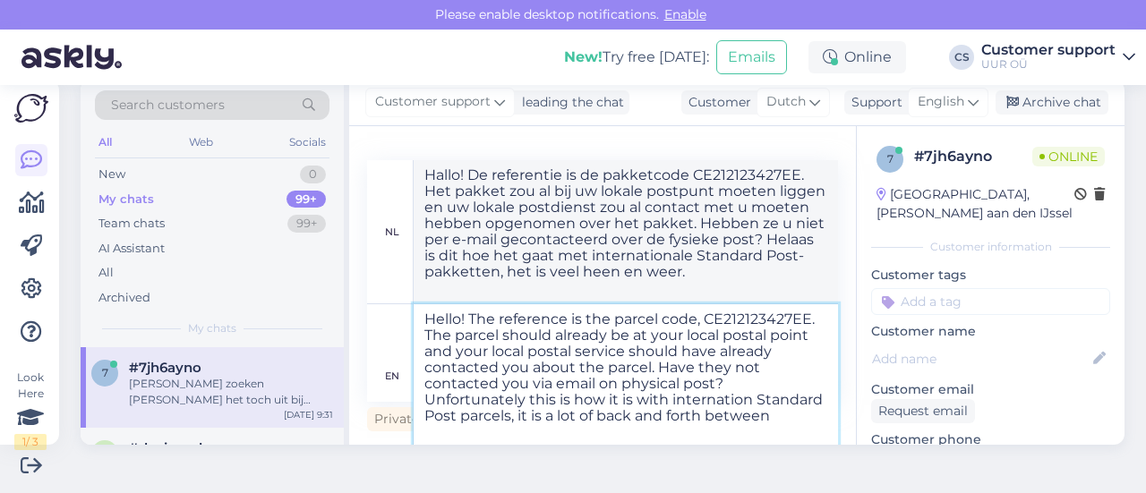
type textarea "Hello! The reference is the parcel code, CE212123427EE. The parcel should alrea…"
type textarea "Hallo! De referentie is de pakketcode, CE212123427EE. Het pakket zou al bij uw …"
type textarea "Hello! The reference is the parcel code, CE212123427EE. The parcel should alrea…"
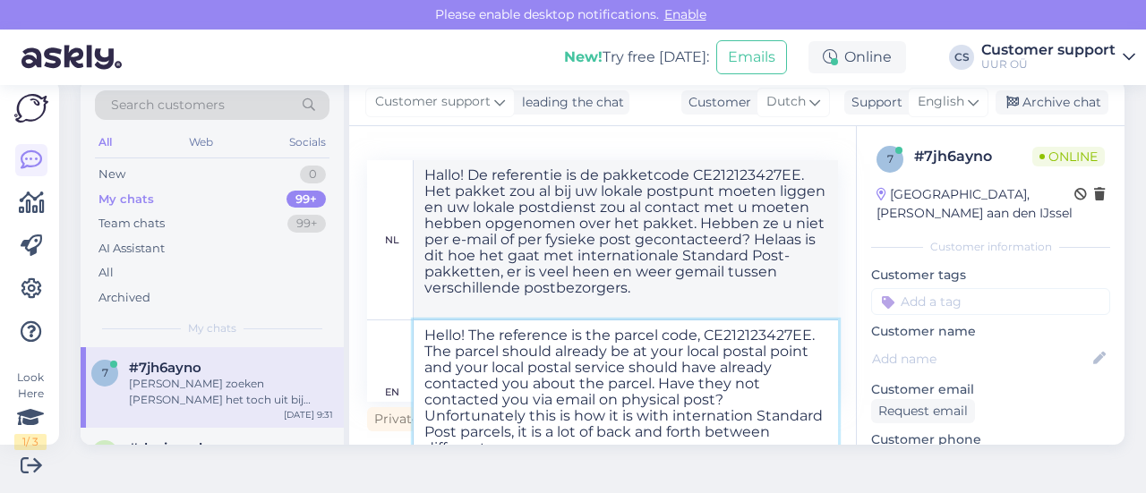
type textarea "Hallo! De referentie is de pakketcode CE212123427EE. Het pakket zou al bij uw l…"
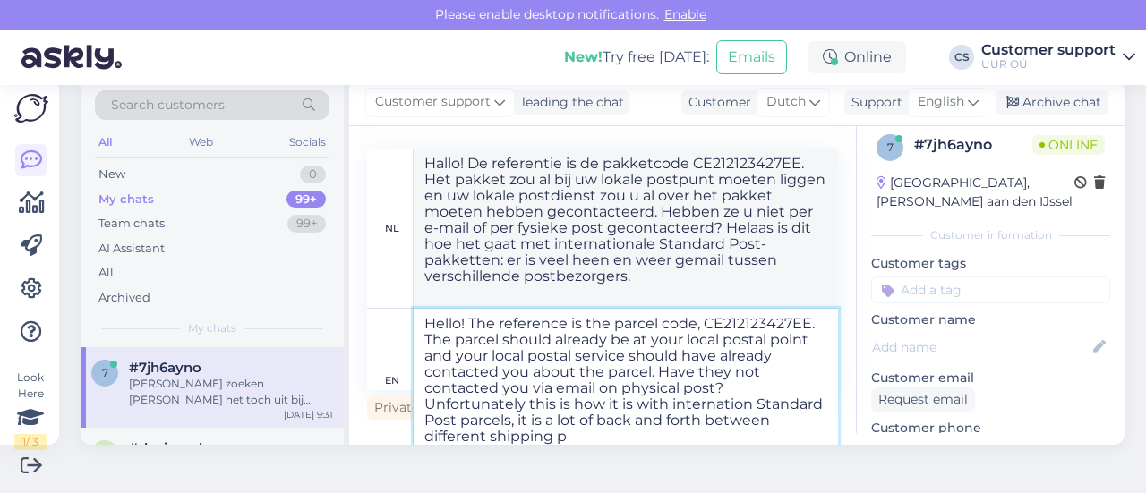
type textarea "Hello! The reference is the parcel code, CE212123427EE. The parcel should alrea…"
type textarea "Hallo! De referentie is de pakketcode CE212123427EE. Het pakket zou al bij uw l…"
type textarea "Hello! The reference is the parcel code, CE212123427EE. The parcel should alrea…"
type textarea "Hallo! De referentie is de pakketcode CE212123427EE. Het pakket zou al bij uw l…"
type textarea "Hello! The reference is the parcel code, CE212123427EE. The parcel should alrea…"
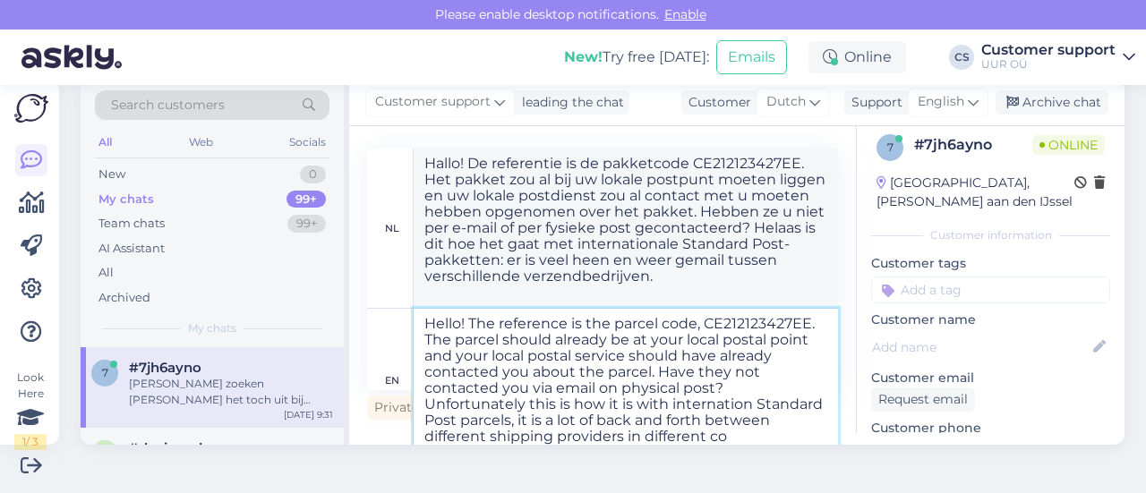
type textarea "Hallo! De referentie is de pakketcode CE212123427EE. Het pakket zou al bij uw l…"
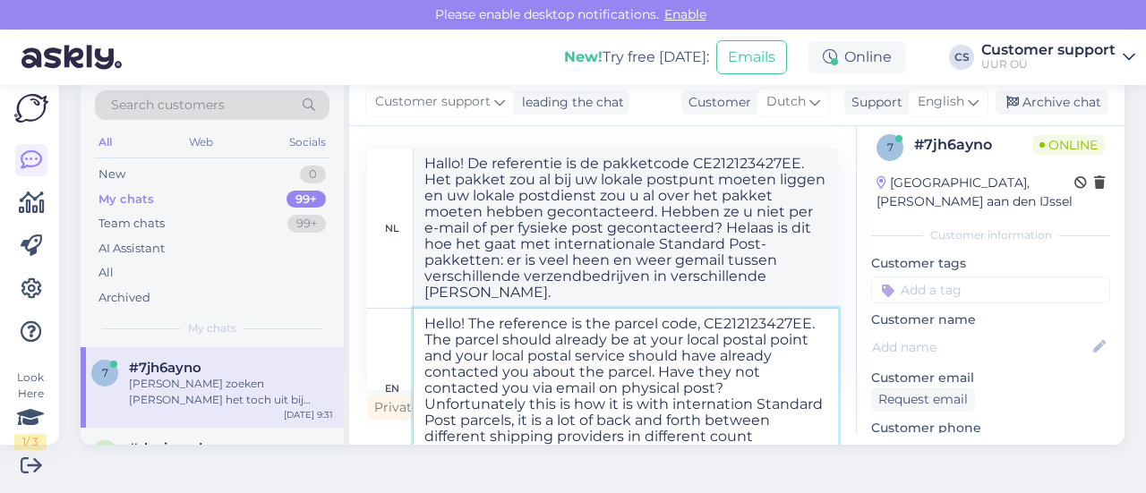
scroll to position [28, 0]
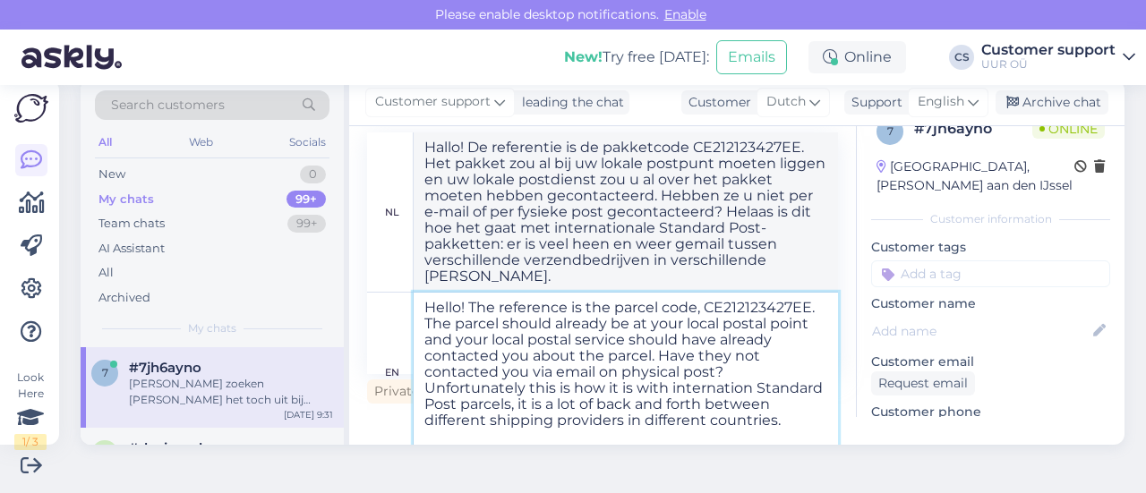
type textarea "Hello! The reference is the parcel code, CE212123427EE. The parcel should alrea…"
type textarea "Hallo! De referentie is de pakketcode CE212123427EE. Het pakket zou al bij uw l…"
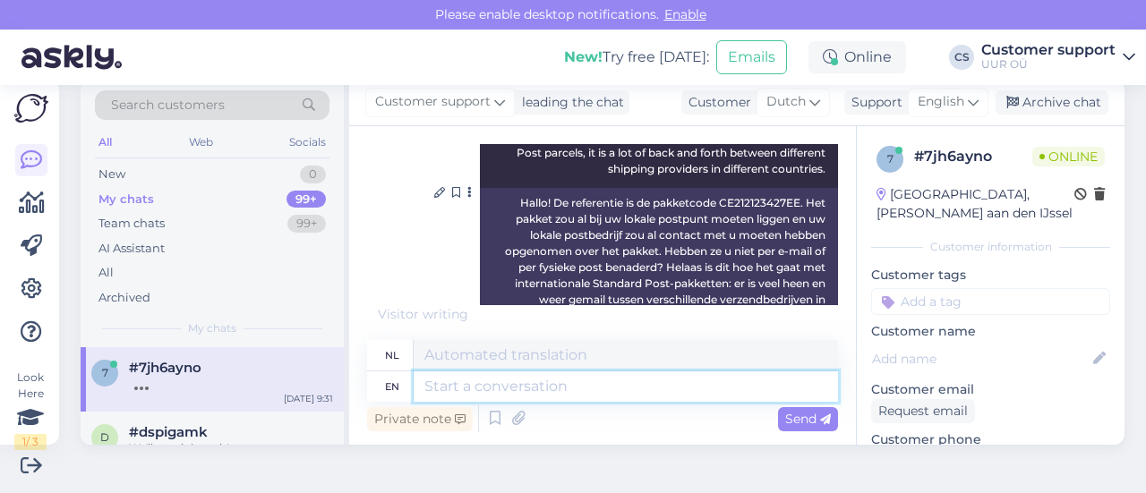
scroll to position [6023, 0]
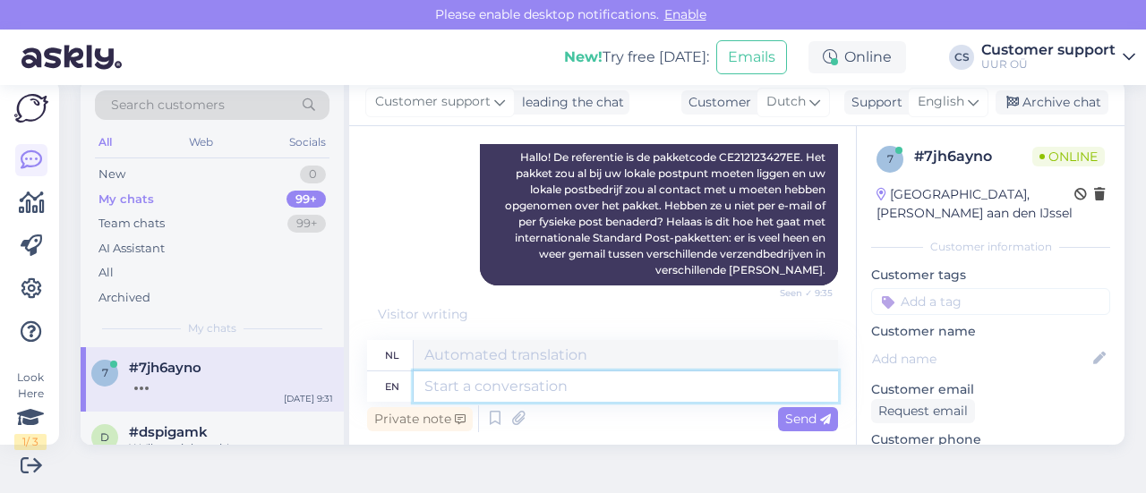
click at [524, 379] on textarea at bounding box center [625, 386] width 424 height 30
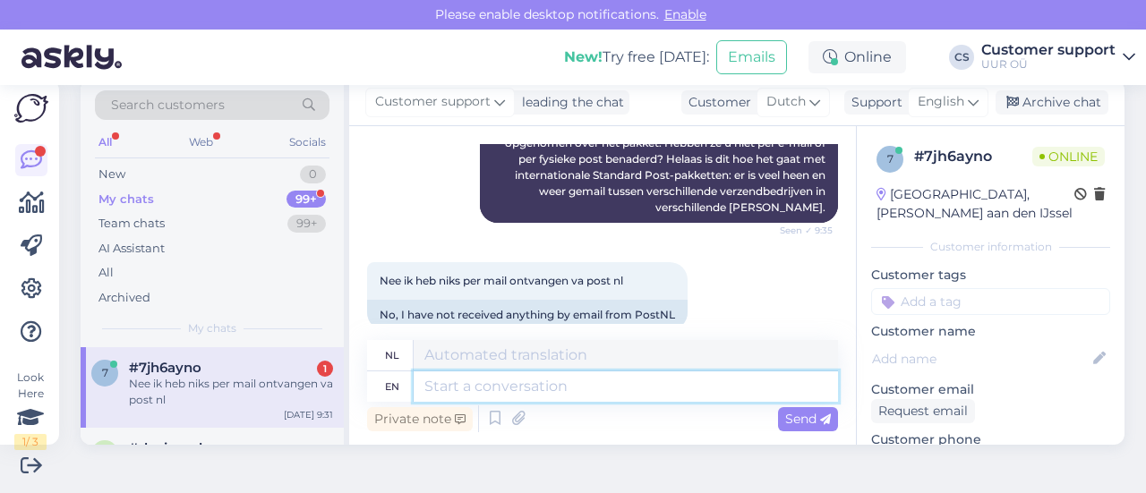
scroll to position [6112, 0]
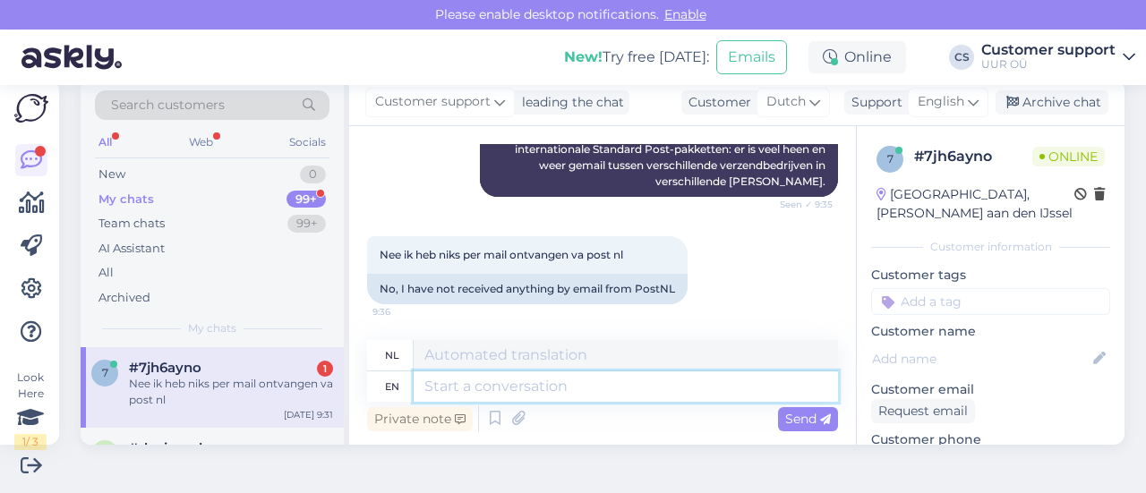
click at [576, 389] on textarea at bounding box center [625, 386] width 424 height 30
type textarea "Sometimes n"
type textarea "Soms"
type textarea "Sometimes notifications"
type textarea "Soms meldingen"
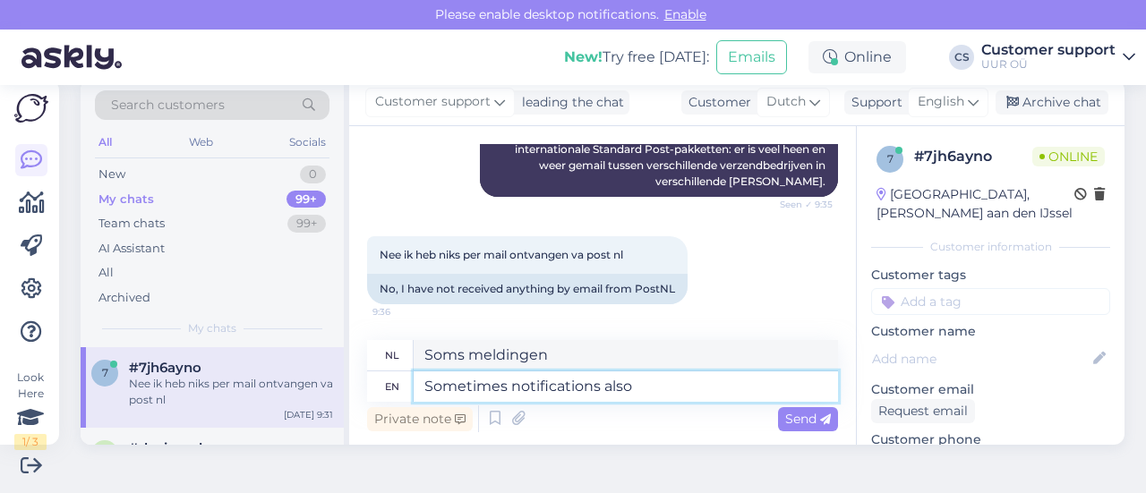
type textarea "Sometimes notifications also a"
type textarea "Soms [PERSON_NAME] ook meldingen weergegeven"
type textarea "Sometimes notifications also arrive vi"
type textarea "Soms komen er ook meldingen binnen"
type textarea "Sometimes notifications also arrive via"
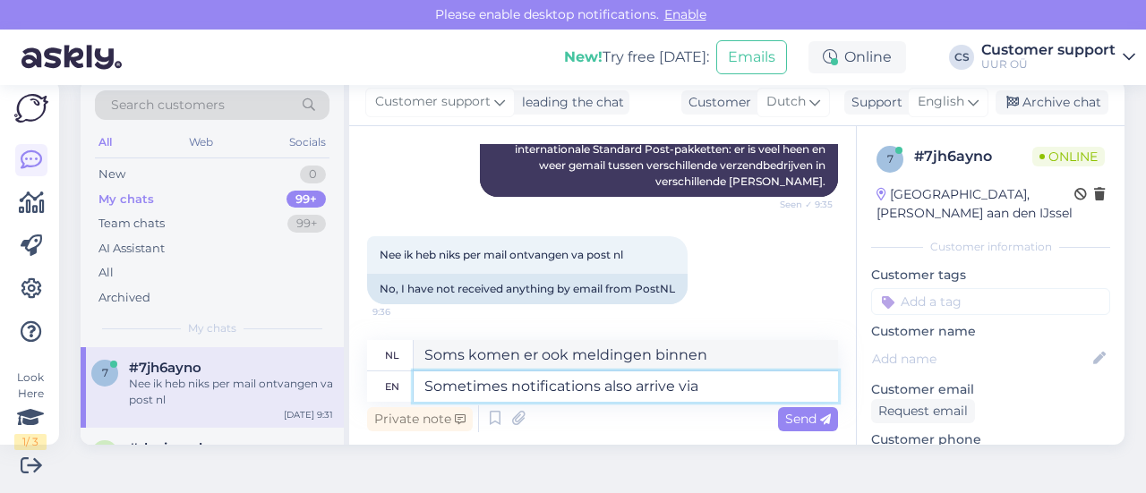
type textarea "Soms komen er ook meldingen binnen via"
type textarea "Sometimes notifications also arrive via physical p"
type textarea "Soms komen meldingen ook binnen via fysieke"
type textarea "Sometimes notifications also arrive via physical post."
type textarea "Soms [PERSON_NAME] meldingen ook per post verzonden."
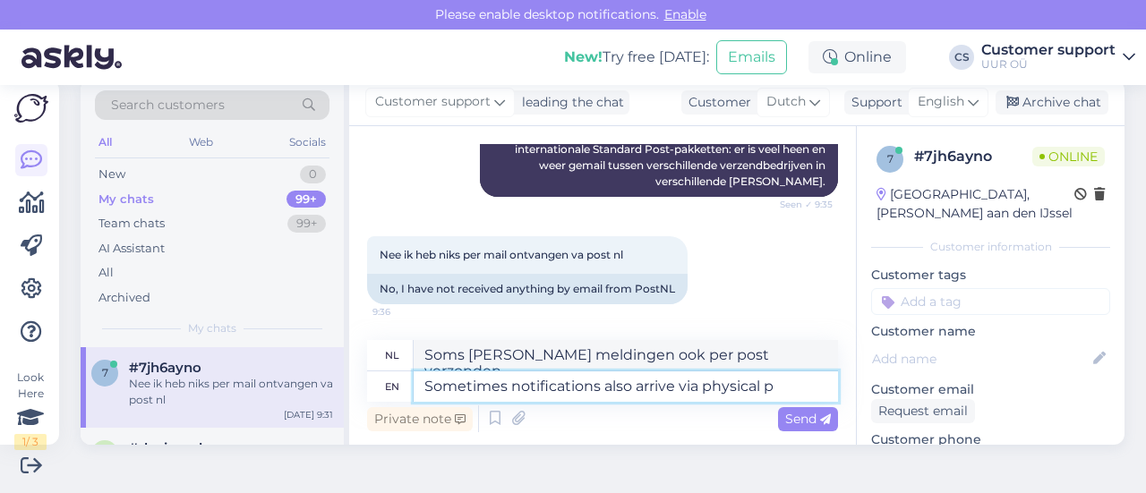
type textarea "Sometimes notifications also arrive via physical"
type textarea "Soms komen meldingen ook binnen via fysieke"
type textarea "Sometimes notifications also arrive via physical post."
type textarea "Soms [PERSON_NAME] meldingen ook per post verzonden."
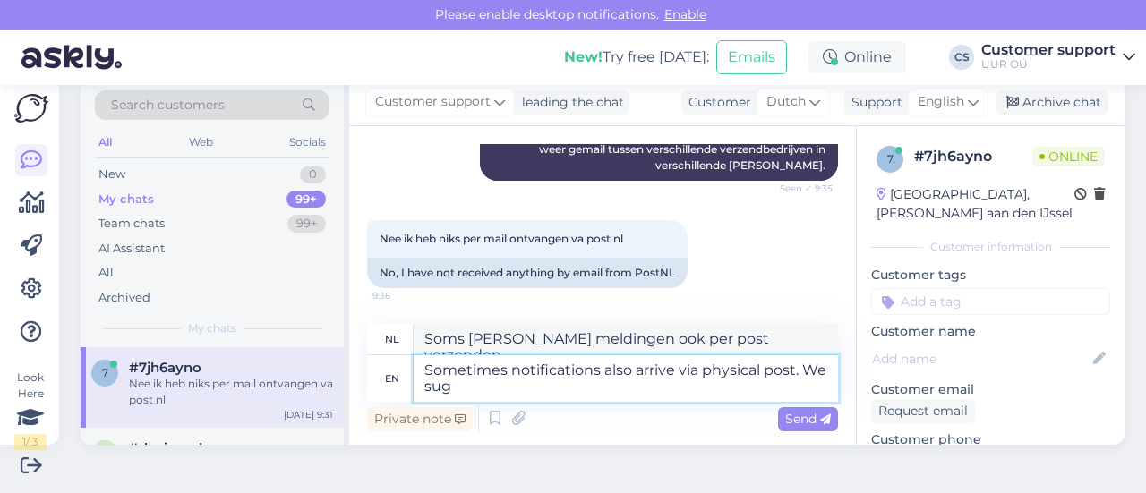
type textarea "Sometimes notifications also arrive via physical post. We [PERSON_NAME]"
type textarea "Soms komen meldingen ook via fysieke post binnen. Wij"
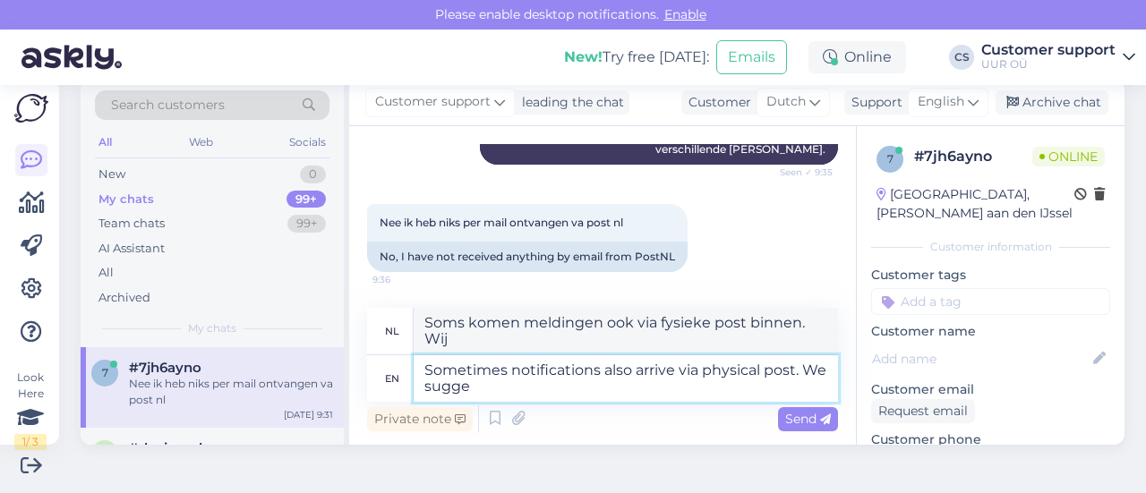
scroll to position [6131, 0]
type textarea "Sometimes notifications also arrive via physical post. We suggest"
type textarea "Soms komen meldingen ook via fysieke post binnen. Wij [PERSON_NAME] aan"
type textarea "Sometimes notifications also arrive via physical post. We suggest checking y"
type textarea "Soms komen meldingen ook via fysieke post binnen. We [PERSON_NAME] u aan om dit…"
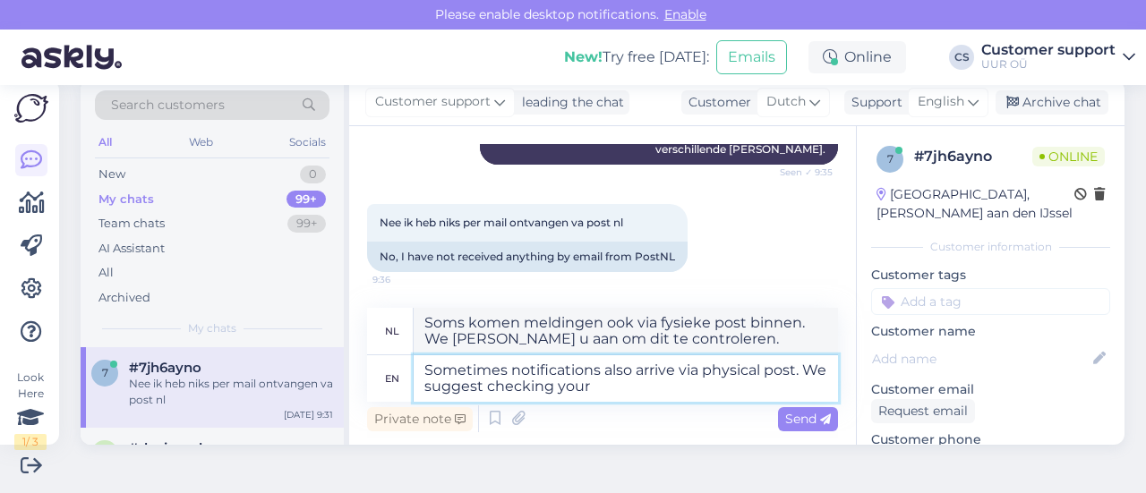
type textarea "Sometimes notifications also arrive via physical post. We suggest checking your"
type textarea "Soms komen meldingen ook via fysieke post binnen. We [PERSON_NAME] u aan uw"
type textarea "Sometimes notifications also arrive via physical post. We suggest checking your…"
type textarea "Soms komen meldingen ook via fysieke post binnen. We [PERSON_NAME] u aan uw pos…"
type textarea "Sometimes notifications also arrive via physical post. We suggest checking your…"
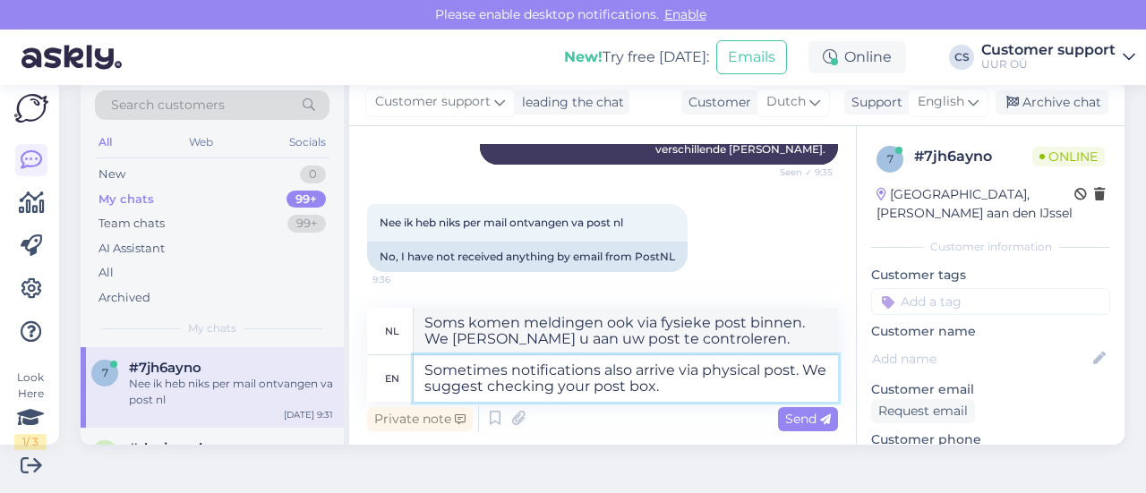
type textarea "Soms komen meldingen ook via de post binnen. Controleer daarom uw brievenbus."
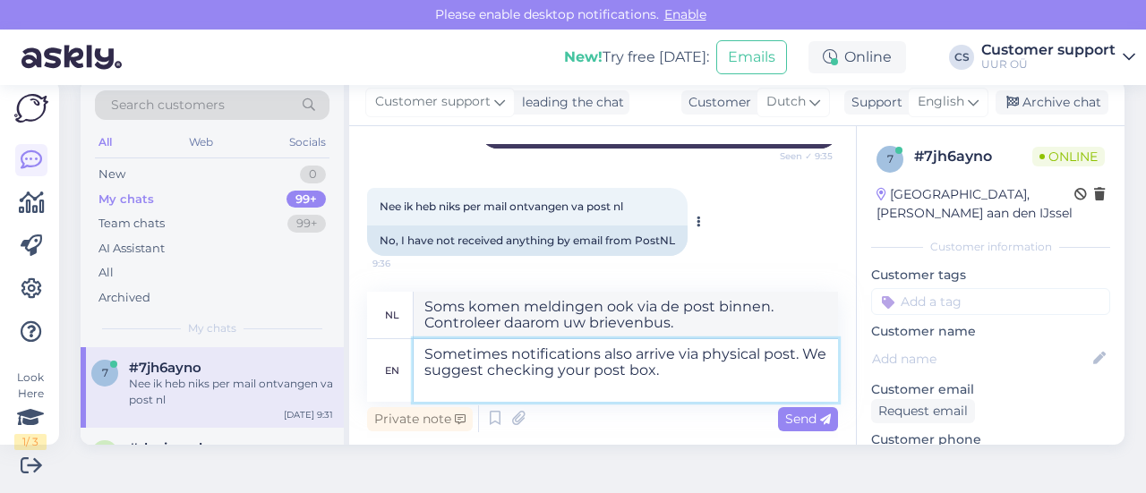
scroll to position [6160, 0]
click at [493, 391] on textarea "Sometimes notifications also arrive via physical post. We suggest checking your…" at bounding box center [625, 370] width 424 height 63
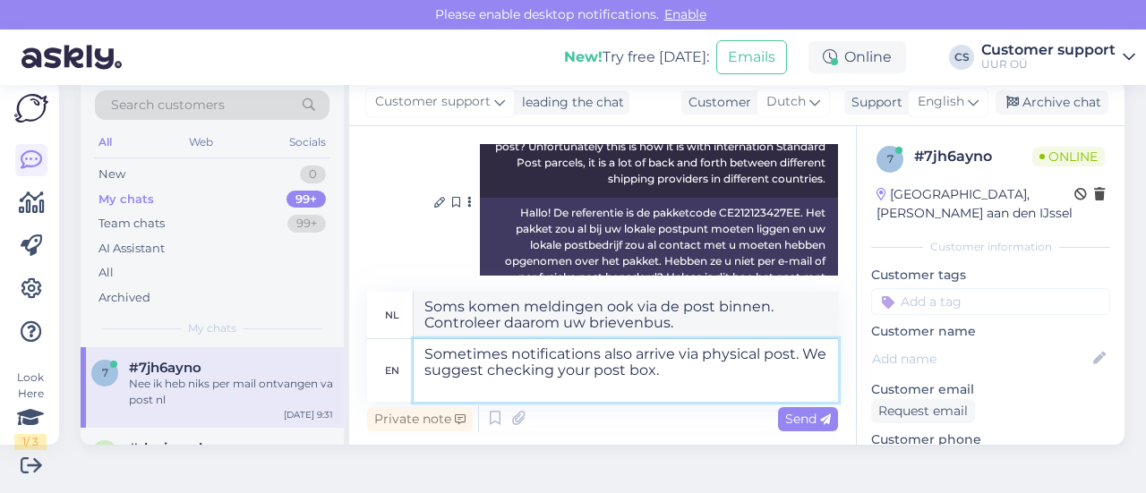
scroll to position [5981, 0]
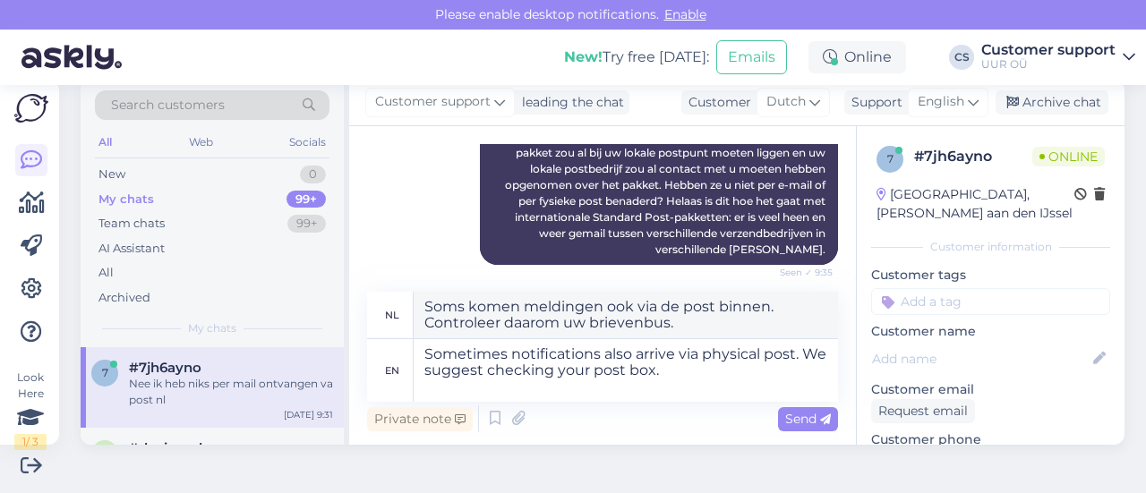
click at [723, 196] on div "Hallo! De referentie is de pakketcode CE212123427EE. Het pakket zou al bij uw l…" at bounding box center [659, 193] width 358 height 143
copy div "CE212123427EE"
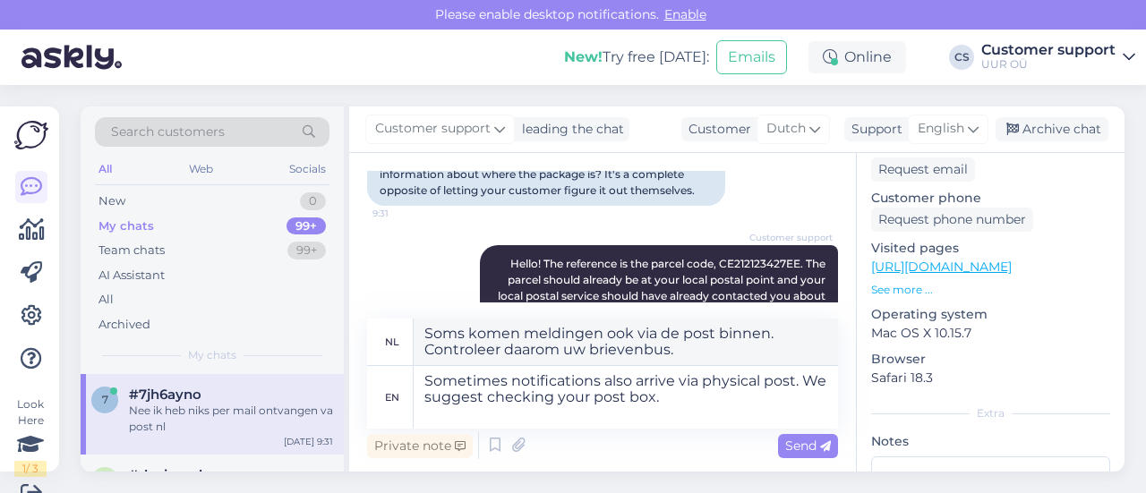
scroll to position [5713, 0]
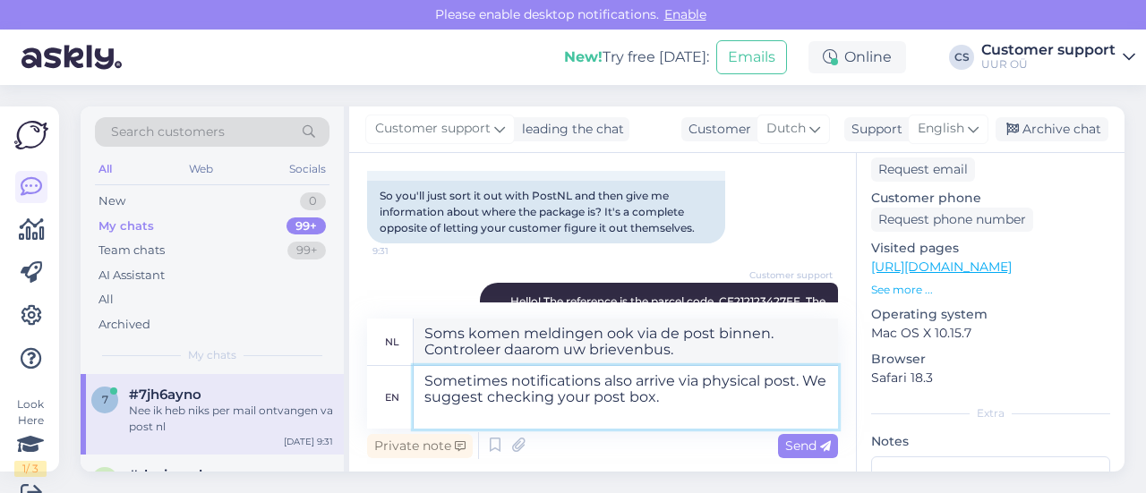
click at [707, 400] on textarea "Sometimes notifications also arrive via physical post. We suggest checking your…" at bounding box center [625, 397] width 424 height 63
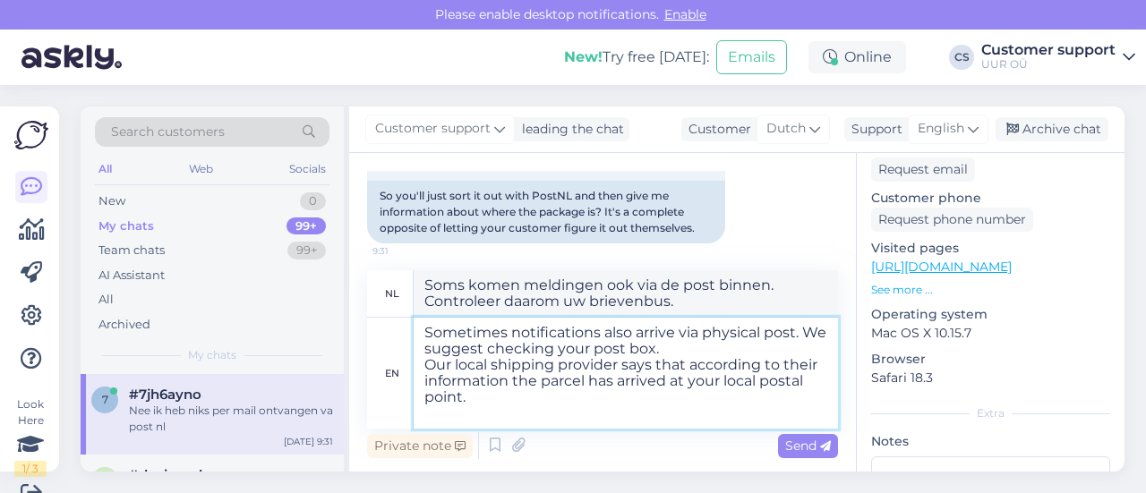
type textarea "Sometimes notifications also arrive via physical post. We suggest checking your…"
type textarea "Soms komen meldingen ook via fysieke post binnen. We [PERSON_NAME] u aan uw bri…"
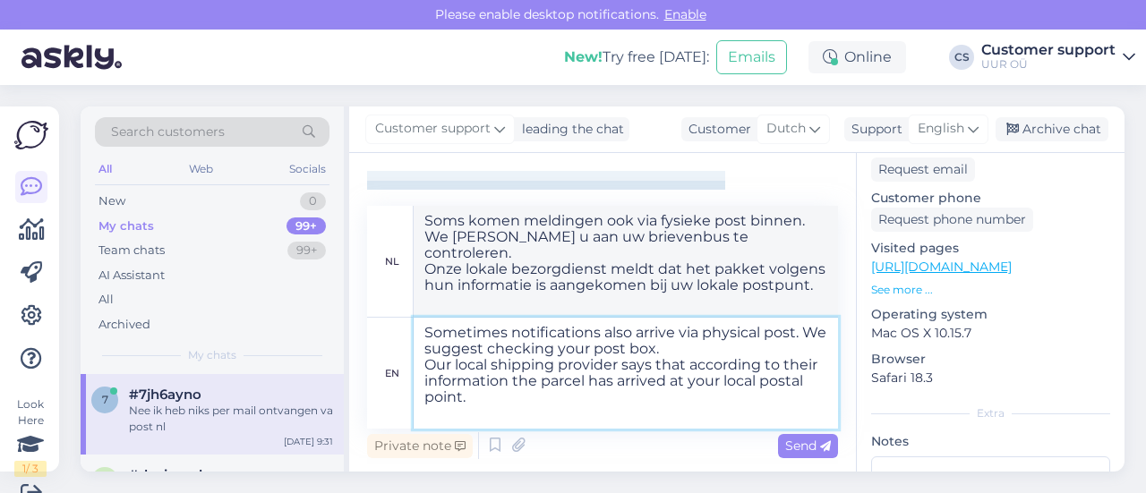
type textarea "Sometimes notifications also arrive via physical post. We suggest checking your…"
click at [554, 409] on textarea "Sometimes notifications also arrive via physical post. We suggest checking your…" at bounding box center [625, 373] width 424 height 111
click at [553, 405] on textarea "Sometimes notifications also arrive via physical post. We suggest checking your…" at bounding box center [625, 373] width 424 height 111
click at [537, 391] on textarea "Sometimes notifications also arrive via physical post. We suggest checking your…" at bounding box center [625, 373] width 424 height 111
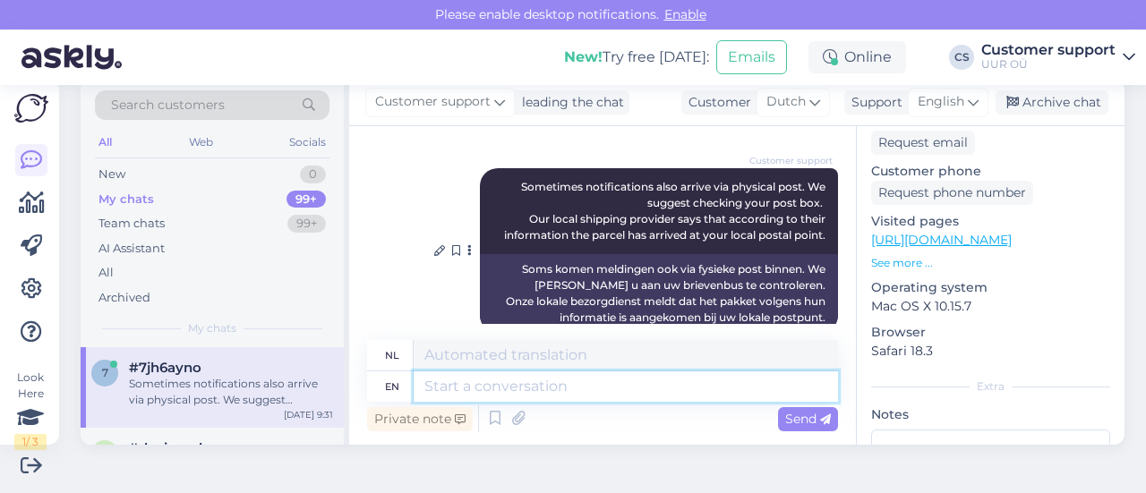
scroll to position [6316, 0]
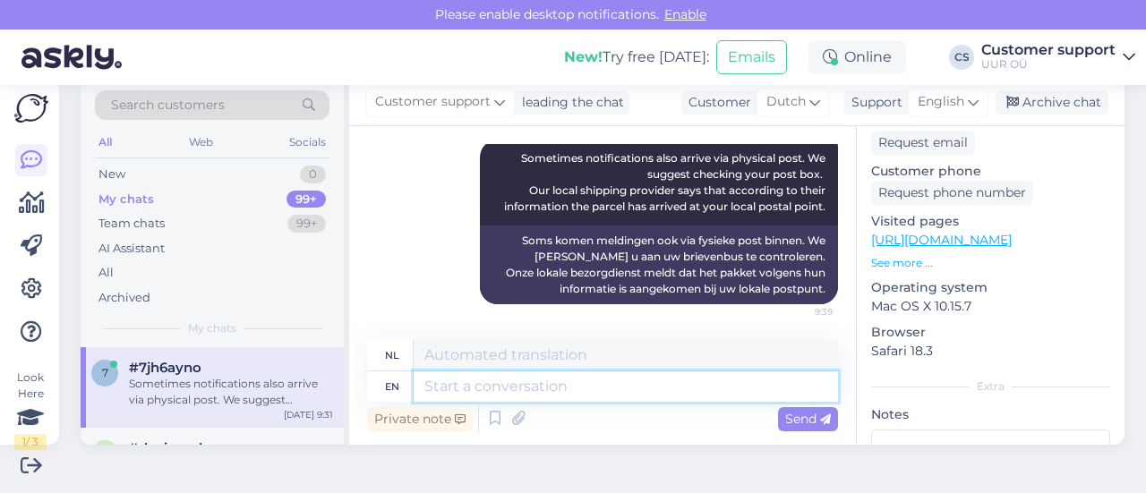
click at [453, 387] on textarea at bounding box center [625, 386] width 424 height 30
type textarea "I t"
type textarea "I"
type textarea "I tried"
type textarea "Ik heb het geprobeerd"
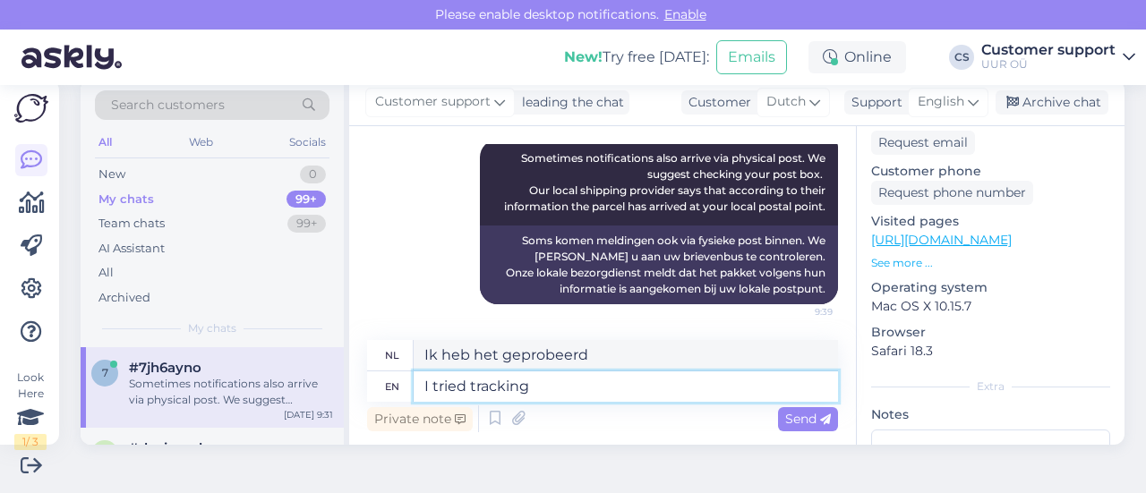
type textarea "I tried tracking"
type textarea "Ik heb geprobeerd te volgen"
type textarea "I tried tracking your p"
type textarea "Ik heb geprobeerd je te volgen"
type textarea "I tried tracking your parcel"
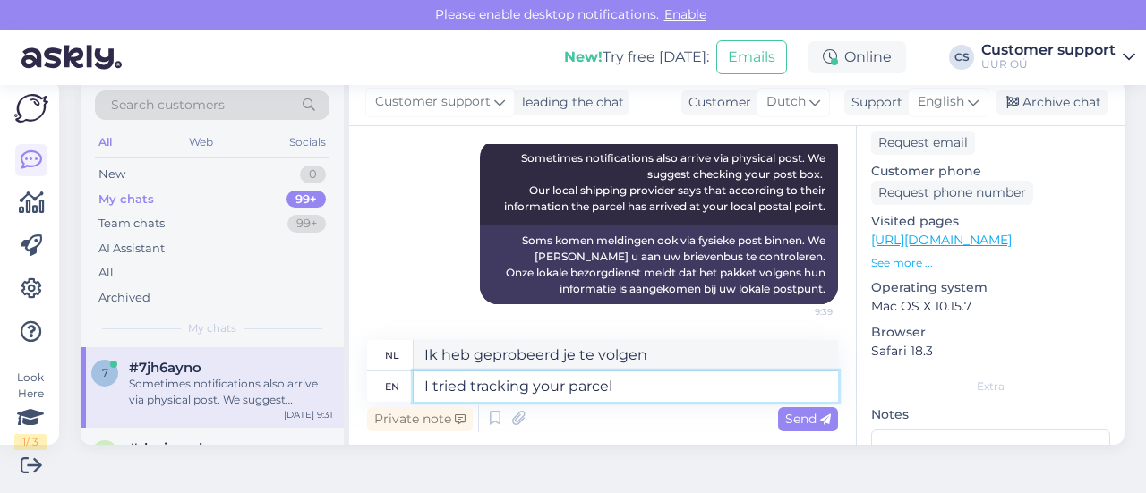
type textarea "Ik heb geprobeerd je pakket te volgen"
type textarea "I tried tracking your parcel via"
type textarea "Ik heb geprobeerd uw pakket te volgen via"
type textarea "I tried tracking your parcel via PostNL"
type textarea "Ik heb geprobeerd je pakket te volgen via PostNL"
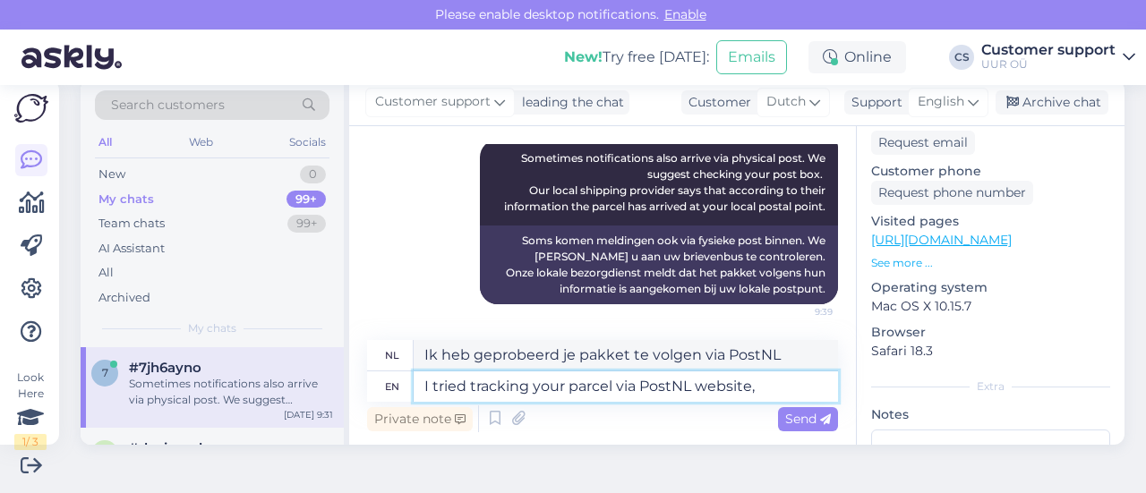
type textarea "I tried tracking your parcel via PostNL website, b"
type textarea "Ik heb geprobeerd uw pakket te volgen via de website van PostNL,"
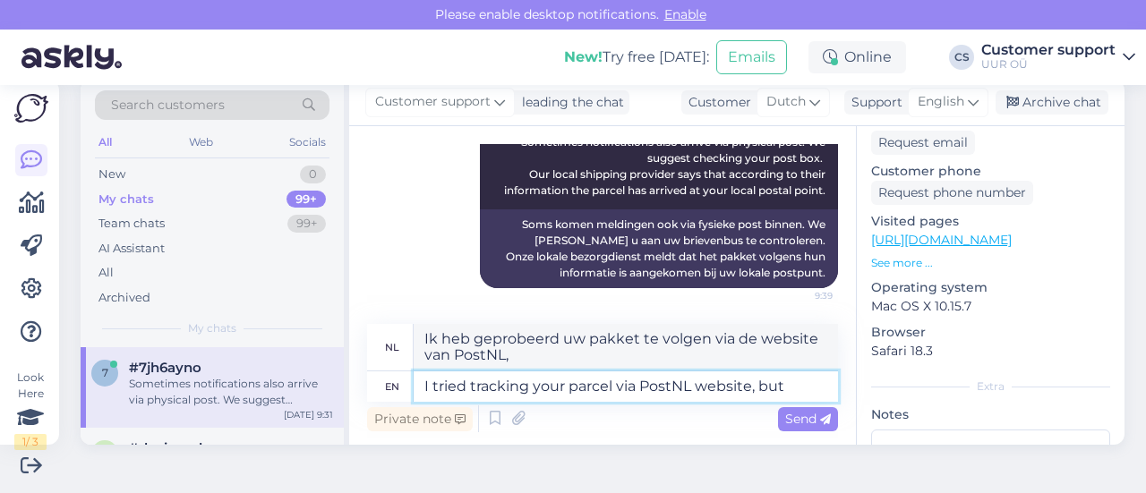
type textarea "I tried tracking your parcel via PostNL website, but"
type textarea "Ik heb geprobeerd uw pakket te volgen via de website van PostNL, maar"
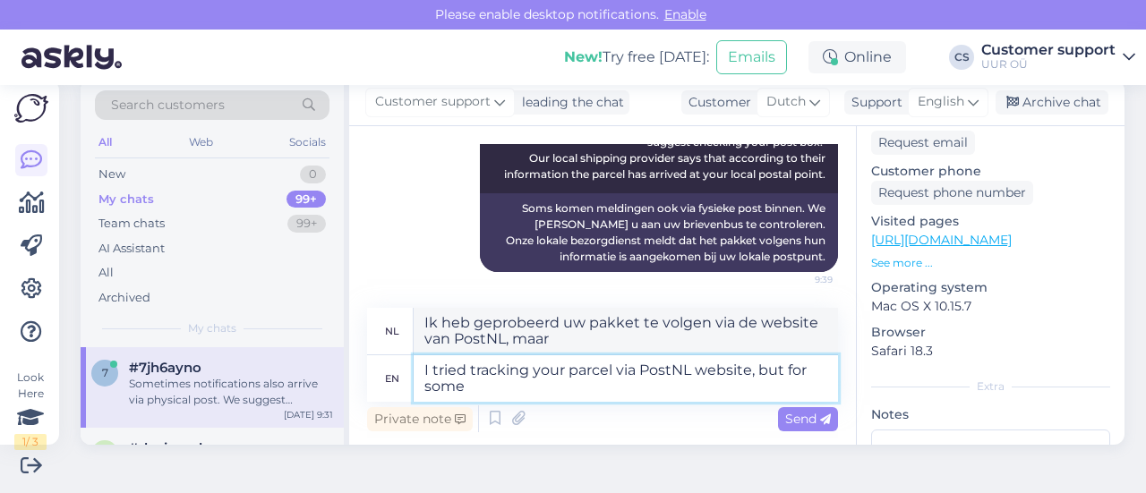
type textarea "I tried tracking your parcel via PostNL website, but for some r"
type textarea "Ik heb geprobeerd je pakket te volgen via de website van PostNL, maar voor somm…"
type textarea "I tried tracking your parcel via PostNL website, but for some reason the"
type textarea "Ik heb geprobeerd je pakket te volgen via de website van PostNL, maar om een of…"
type textarea "I tried tracking your parcel via PostNL website, but for some reason the w"
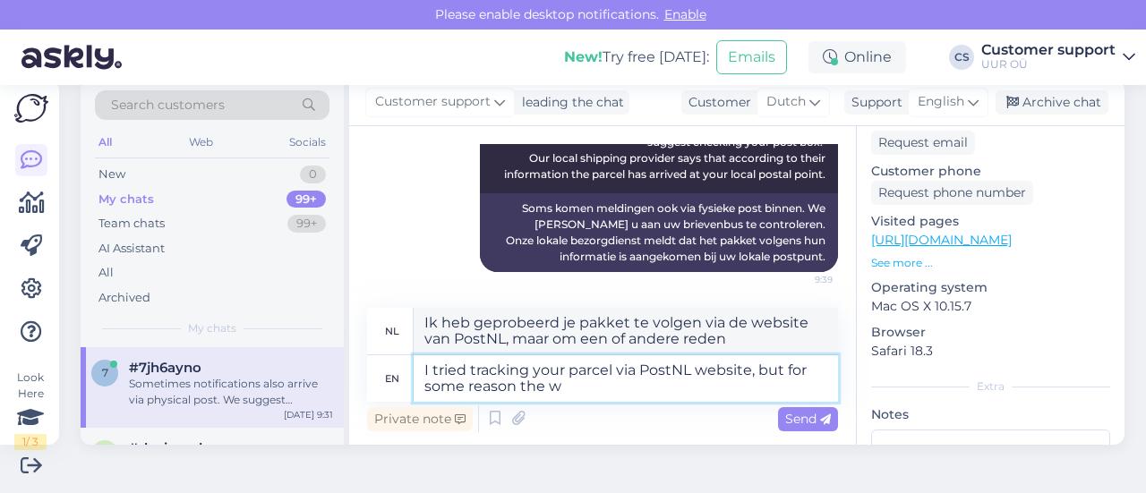
type textarea "Ik heb geprobeerd uw pakket te volgen via de website van PostNL, maar om een of…"
type textarea "I tried tracking your parcel via PostNL website, but for some reason the site"
type textarea "Ik heb geprobeerd uw pakket te volgen via de website van PostNL, maar om een of…"
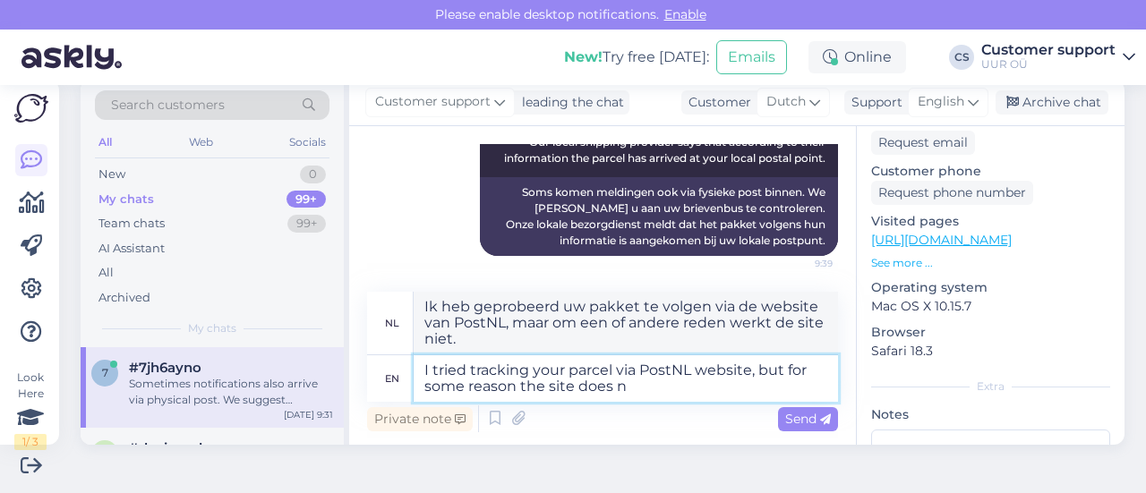
type textarea "I tried tracking your parcel via PostNL website, but for some reason the site d…"
type textarea "Ik heb geprobeerd uw pakket te volgen via de website van PostNL, maar om een of…"
type textarea "I tried tracking your parcel via PostNL website, but for some reason the site d…"
type textarea "Ik heb geprobeerd uw pakket te volgen via de website van PostNL, maar om een of…"
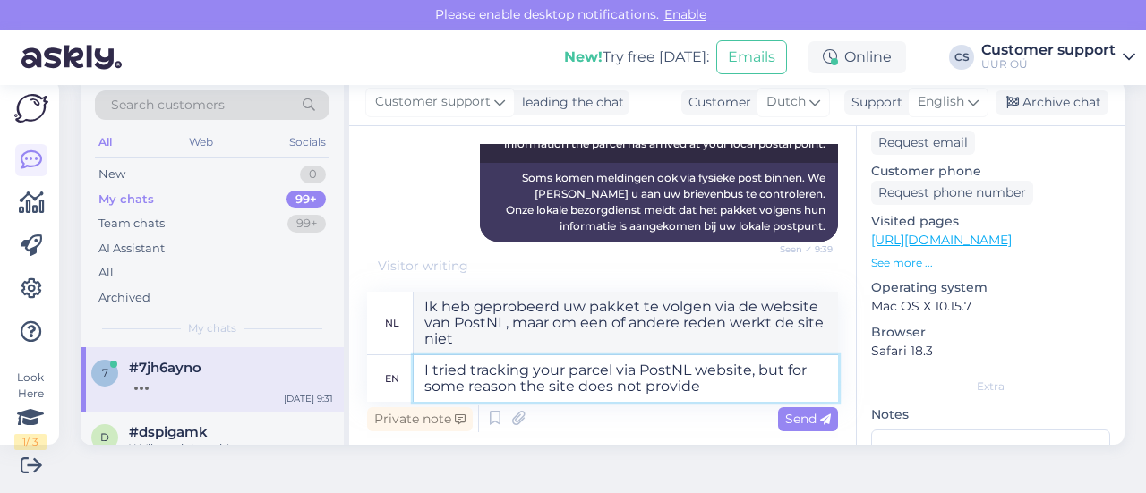
type textarea "I tried tracking your parcel via PostNL website, but for some reason the site d…"
type textarea "Ik heb geprobeerd uw pakket te volgen via de website van PostNL, maar om een of…"
type textarea "I tried tracking your parcel via PostNL website, but for some reason the site d…"
type textarea "Ik heb geprobeerd je pakket te volgen via de website van PostNL, maar om een of…"
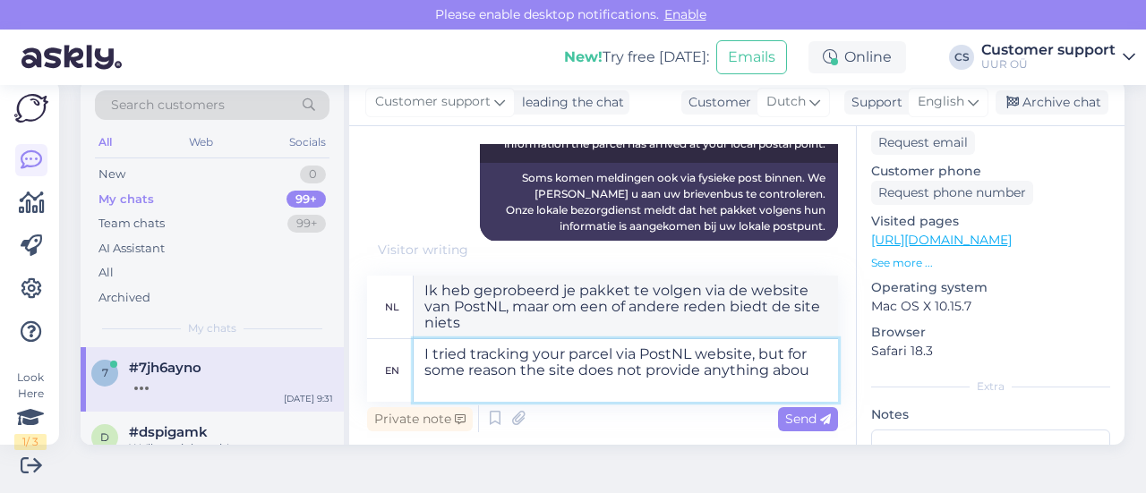
type textarea "I tried tracking your parcel via PostNL website, but for some reason the site d…"
type textarea "Ik heb geprobeerd uw pakket te volgen via de website van PostNL, maar om een of…"
type textarea "I tried tracking your parcel via PostNL website, but for some reason the site d…"
type textarea "Ik heb geprobeerd uw pakket te volgen via de website van PostNL, maar om een of…"
type textarea "I tried tracking your parcel via PostNL website, but for some reason the site d…"
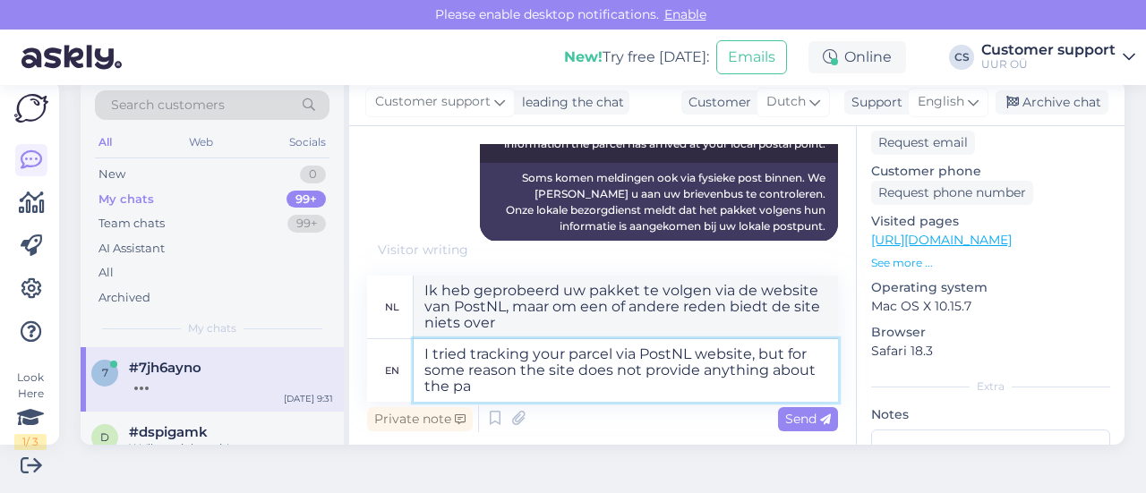
type textarea "Ik heb geprobeerd uw pakket te volgen via de website van PostNL, maar om een of…"
type textarea "I tried tracking your parcel via PostNL website, but for some reason the site d…"
type textarea "Ik heb geprobeerd uw pakket te volgen via de website van PostNL, maar om een of…"
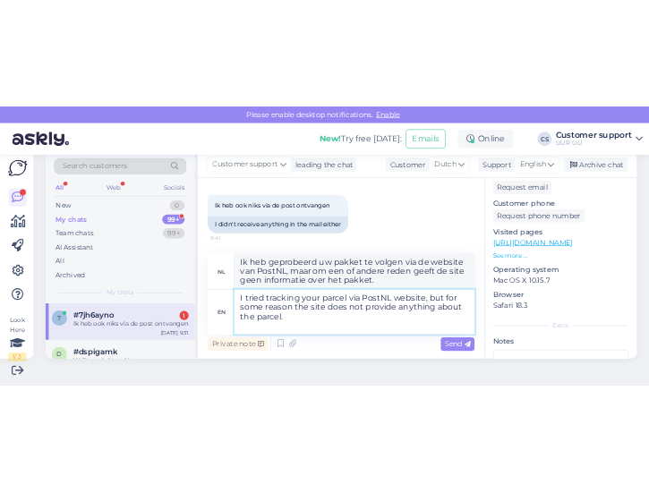
scroll to position [6504, 0]
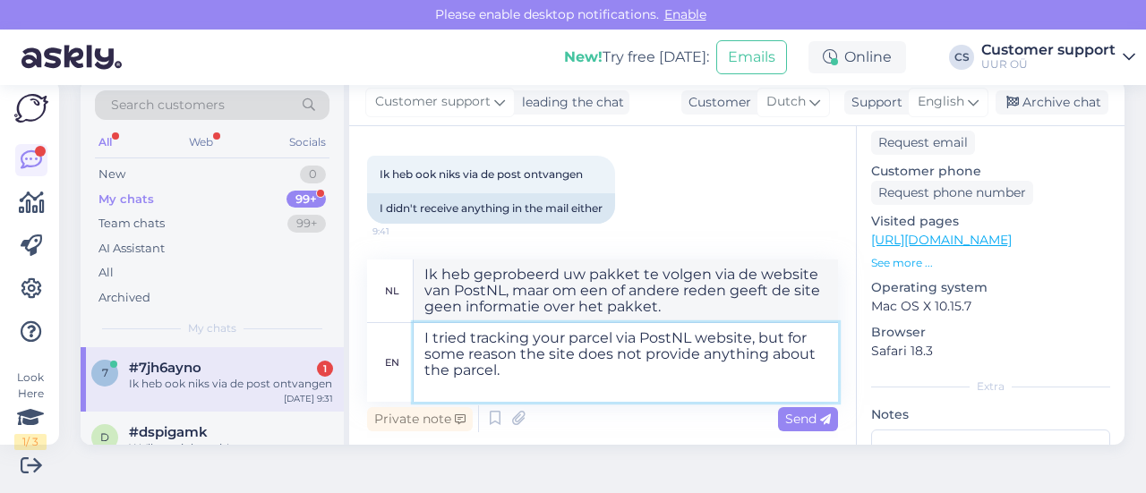
click at [476, 388] on textarea "I tried tracking your parcel via PostNL website, but for some reason the site d…" at bounding box center [625, 362] width 424 height 79
click at [533, 378] on textarea "I tried tracking your parcel via PostNL website, but for some reason the site d…" at bounding box center [625, 362] width 424 height 79
type textarea "I tried tracking your parcel via PostNL website, but for some reason the site d…"
type textarea "Ik heb geprobeerd uw pakket te volgen via de website van PostNL, maar om een of…"
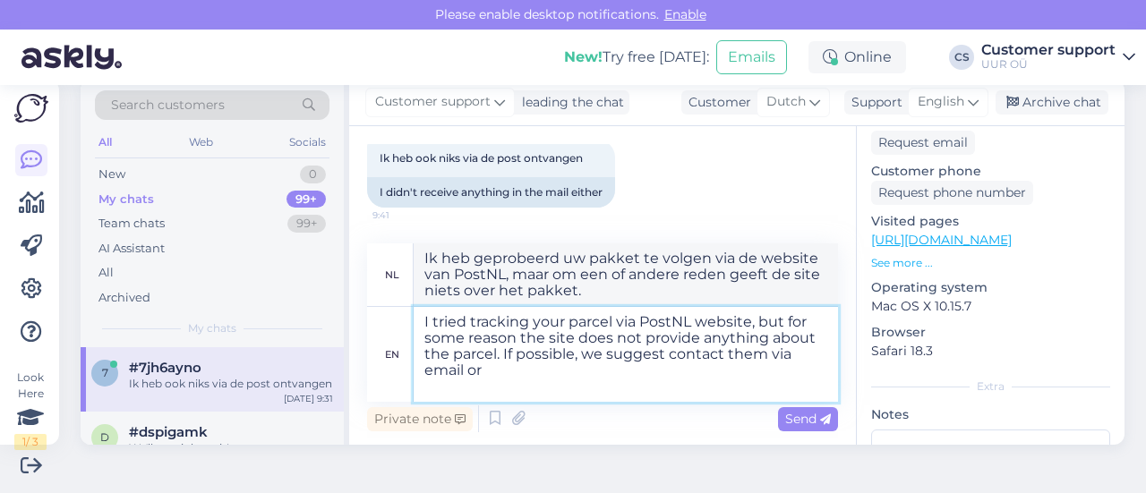
type textarea "I tried tracking your parcel via PostNL website, but for some reason the site d…"
type textarea "Ik heb geprobeerd je pakket te volgen via de website van PostNL, maar om de een…"
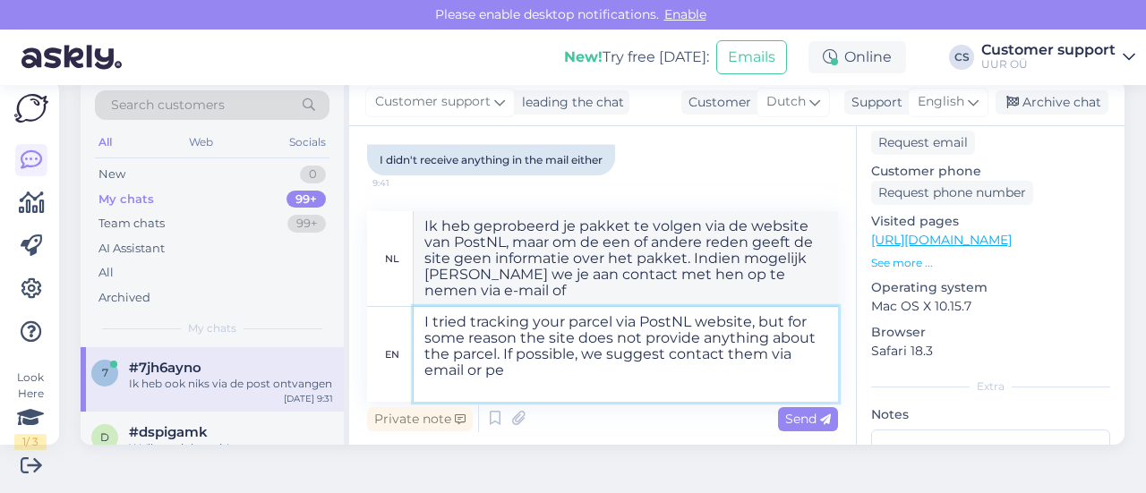
type textarea "I tried tracking your parcel via PostNL website, but for some reason the site d…"
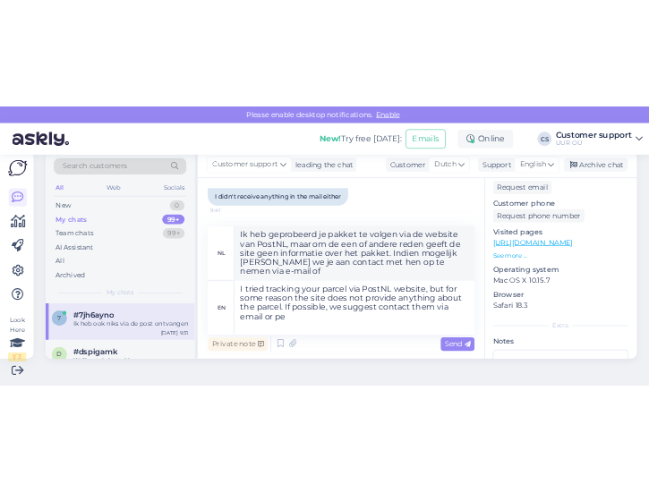
scroll to position [20085, 0]
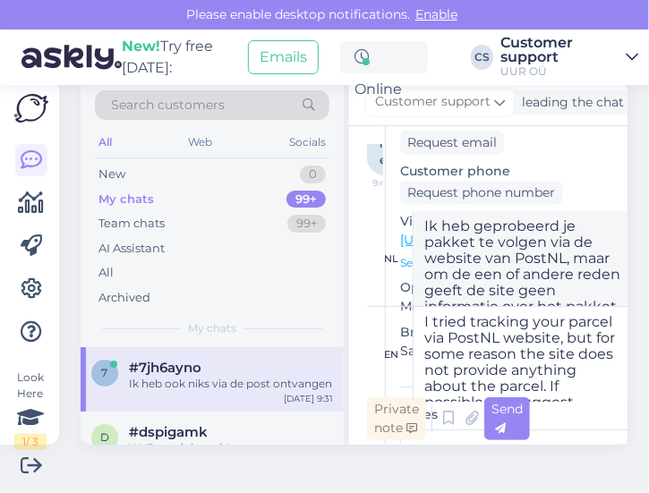
type textarea "Ik heb geprobeerd je pakket te volgen via de website van PostNL, maar om de een…"
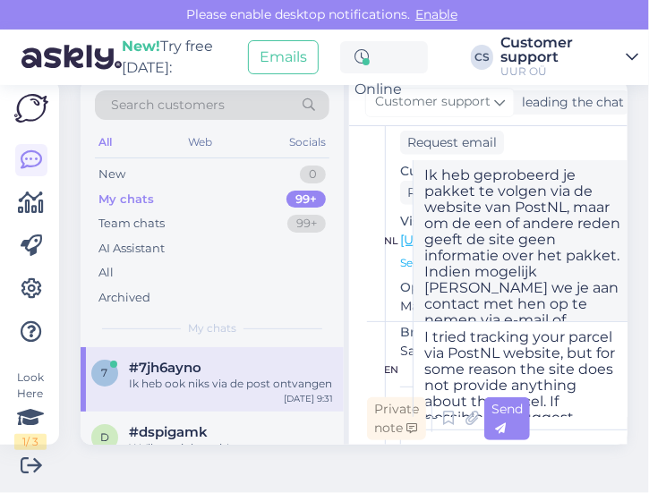
click at [585, 5] on div "Please enable desktop notifications. Enable" at bounding box center [324, 15] width 649 height 30
click at [539, 24] on div "Please enable desktop notifications. Enable" at bounding box center [324, 15] width 649 height 30
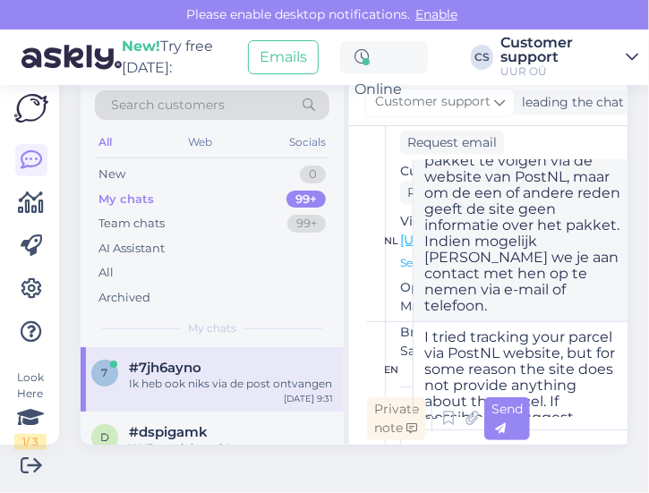
scroll to position [47, 0]
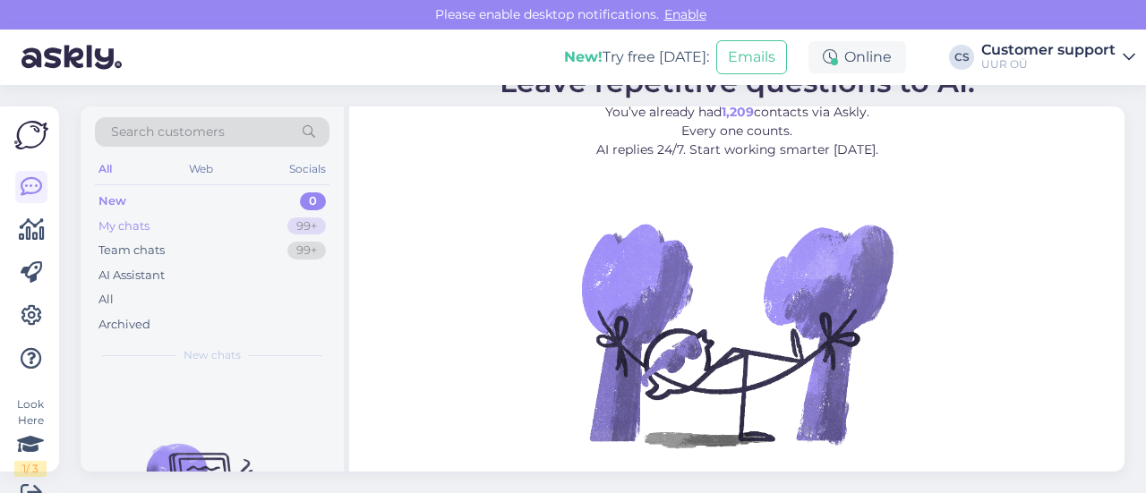
click at [179, 228] on div "My chats 99+" at bounding box center [212, 226] width 234 height 25
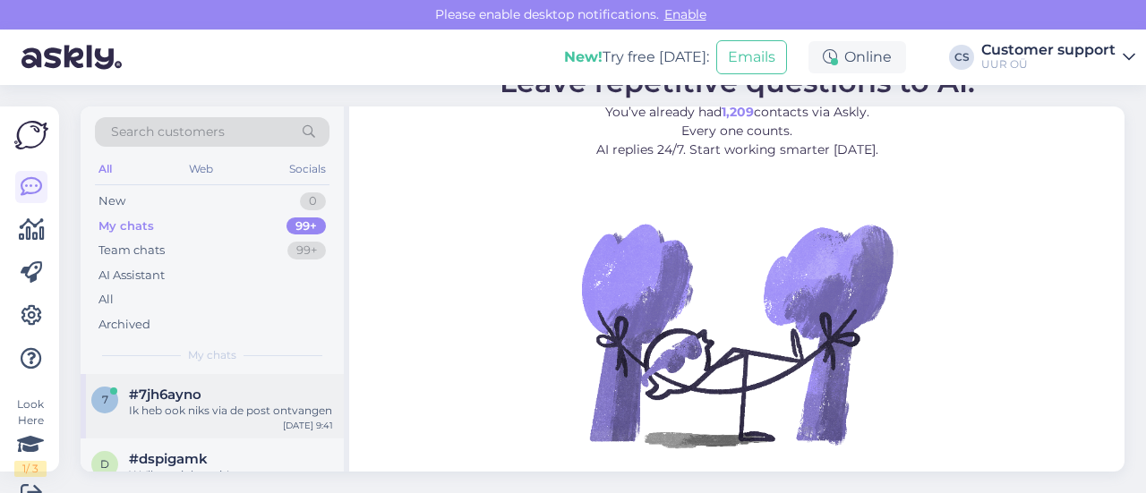
click at [208, 397] on div "#7jh6ayno" at bounding box center [231, 395] width 204 height 16
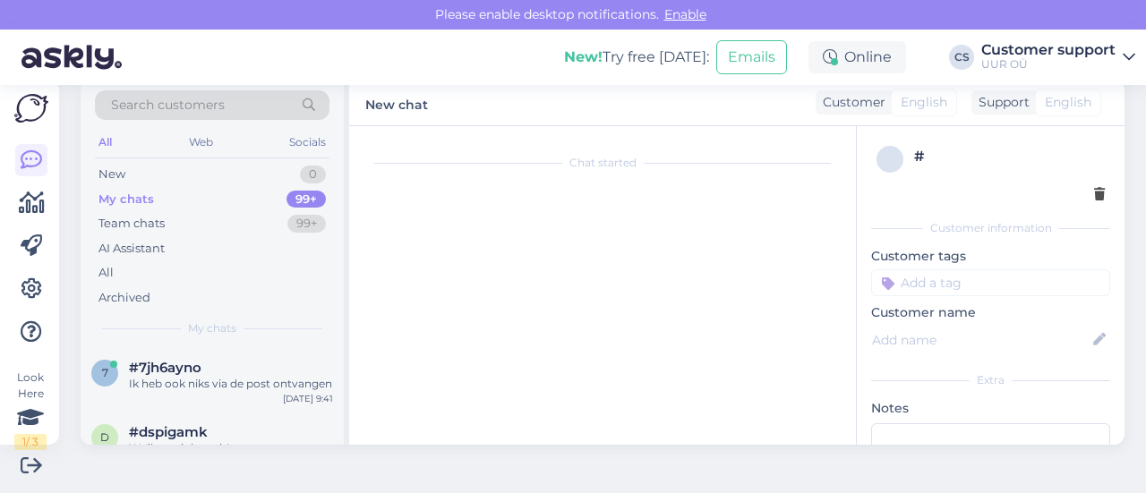
scroll to position [6423, 0]
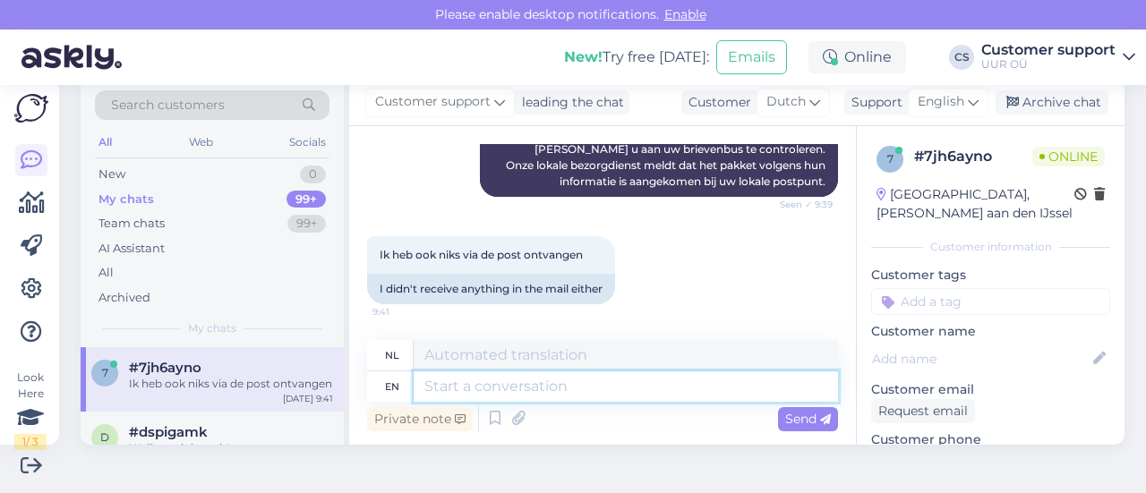
click at [494, 382] on textarea at bounding box center [625, 386] width 424 height 30
type textarea "H"
type textarea "I"
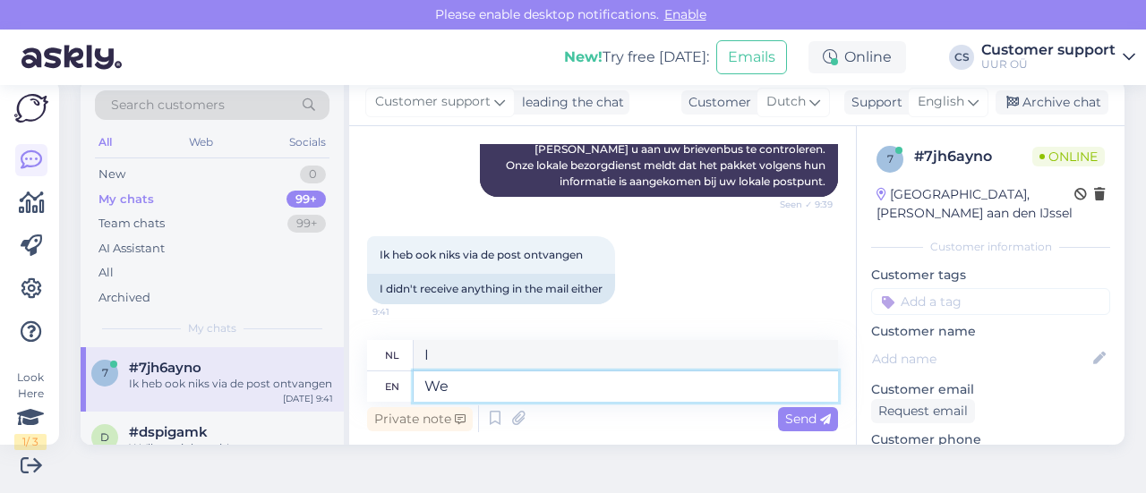
type textarea "We"
type textarea "Wij"
type textarea "We suggest"
type textarea "Wij stellen voor"
type textarea "We suggest contacting"
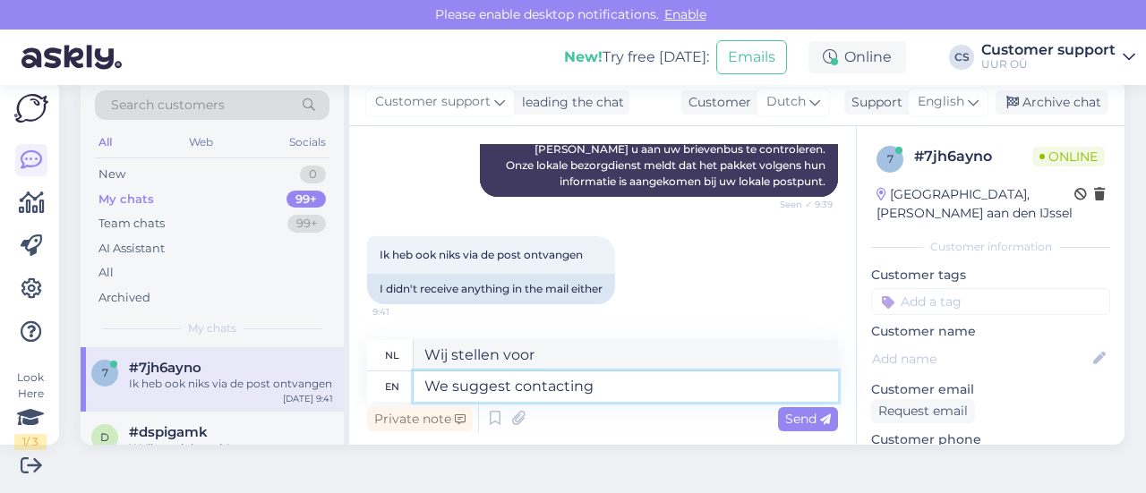
type textarea "Wij raden u aan contact op te nemen"
type textarea "We suggest contacting PostNL"
type textarea "Wij adviseren u contact op te nemen met PostNL"
type textarea "We suggest contacting PostNL via e"
type textarea "Wij adviseren u contact op te nemen met PostNL via"
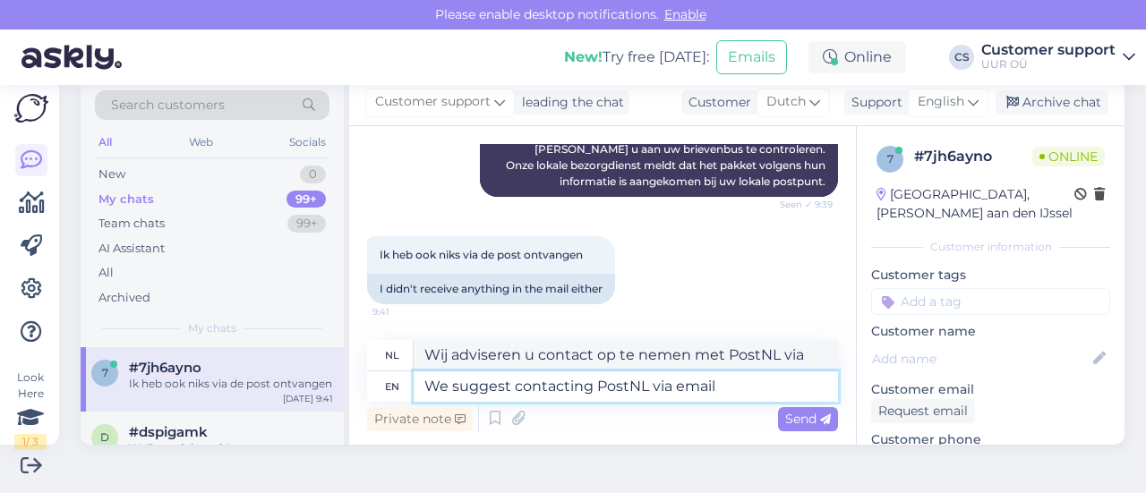
type textarea "We suggest contacting PostNL via email"
type textarea "Wij adviseren u om per e-mail contact op te nemen met PostNL"
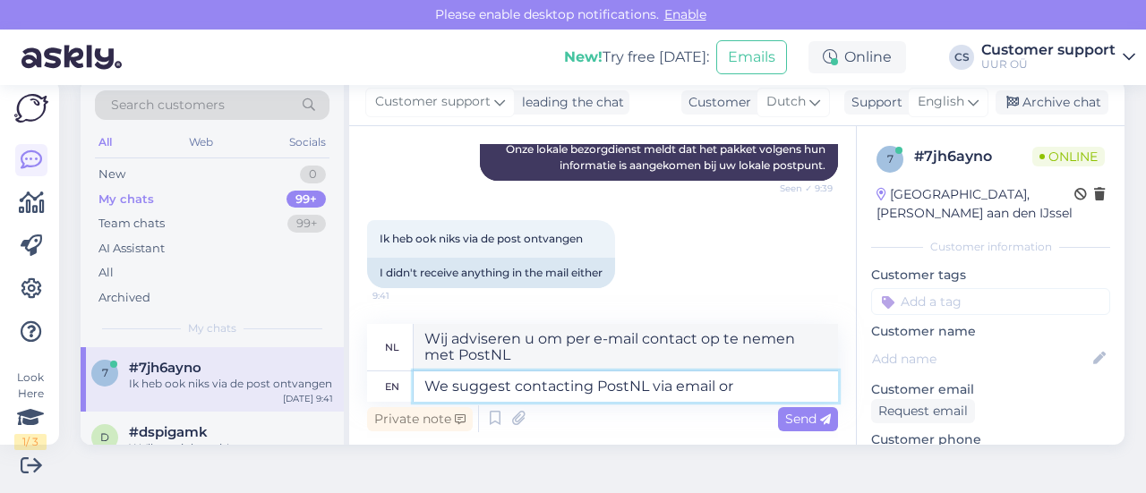
type textarea "We suggest contacting PostNL via email or p"
type textarea "Wij adviseren u contact op te nemen met PostNL via e-mail of"
type textarea "We suggest contacting PostNL via email or phone"
type textarea "Wij adviseren u contact op te nemen met PostNL via e-mail of telefoon"
type textarea "We suggest contacting PostNL via email or phone. W"
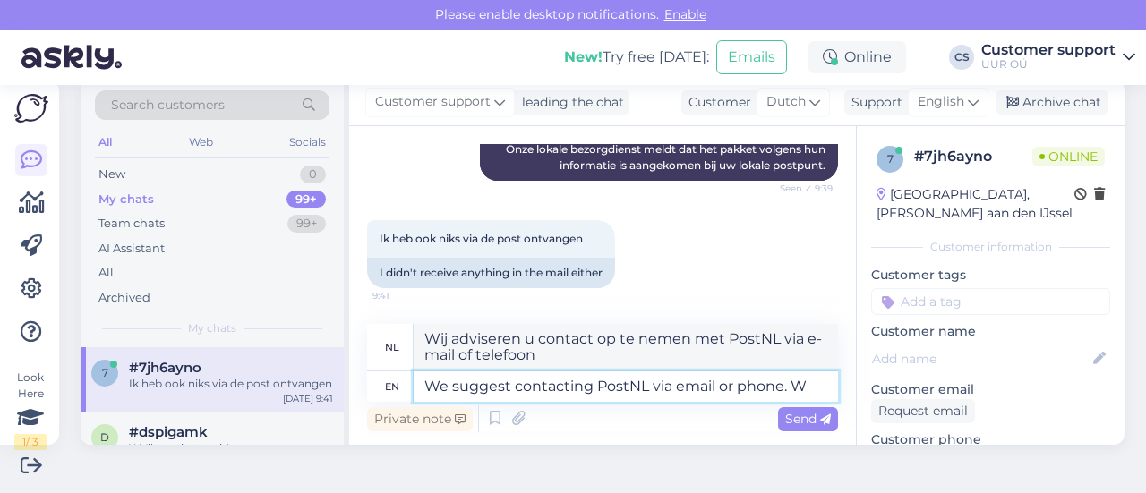
type textarea "Wij adviseren u contact op te nemen met PostNL via e-mail of telefoon."
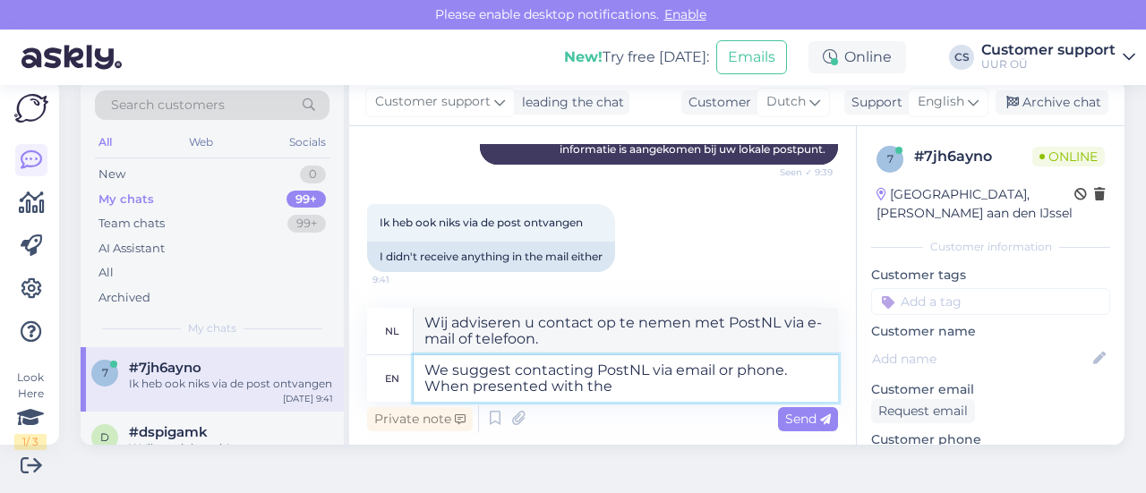
type textarea "We suggest contacting PostNL via email or phone. When presented with the r"
type textarea "Wij adviseren u contact op te nemen met PostNL via e-mail of telefoon. Wanneer …"
type textarea "We suggest contacting PostNL via email or phone. When presented with the tracki…"
type textarea "Wij adviseren u contact op te nemen met PostNL via e-mail of telefoon. Wanneer …"
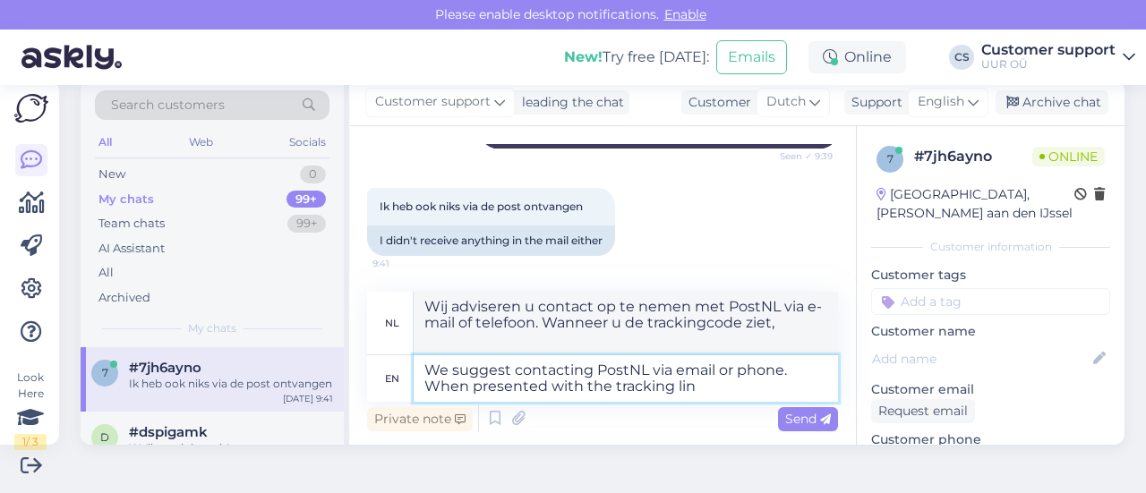
type textarea "We suggest contacting PostNL via email or phone. When presented with the tracki…"
type textarea "We raden u aan contact op te nemen met PostNL via e-mail of telefoon. Wanneer u…"
type textarea "We suggest contacting PostNL via email or phone. When presented with the tracki"
type textarea "Wij adviseren u contact op te nemen met PostNL via e-mail of telefoon. Wanneer …"
type textarea "We suggest contacting PostNL via email or phone. When presented with the O"
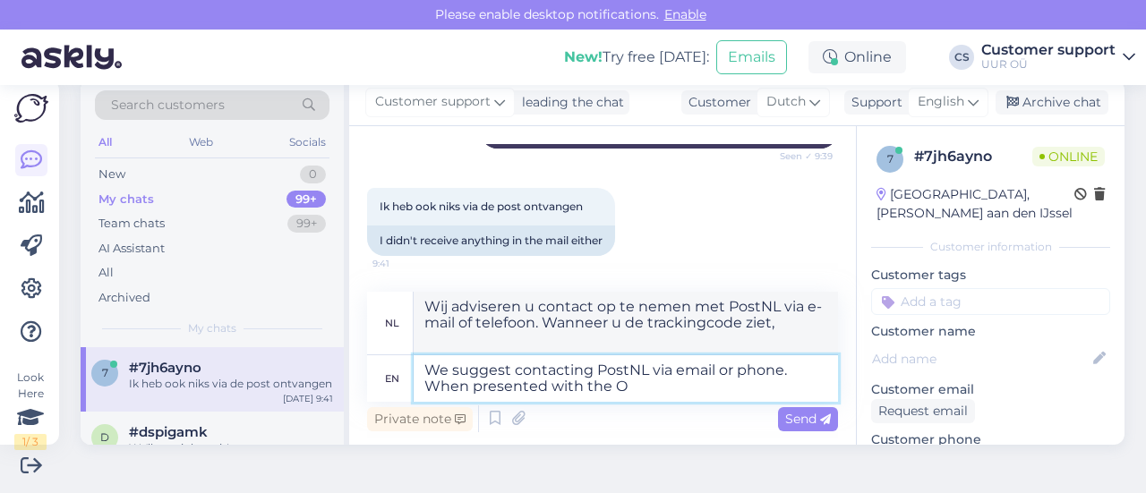
type textarea "Wij adviseren u contact op te nemen met PostNL via e-mail of telefoon. Wanneer …"
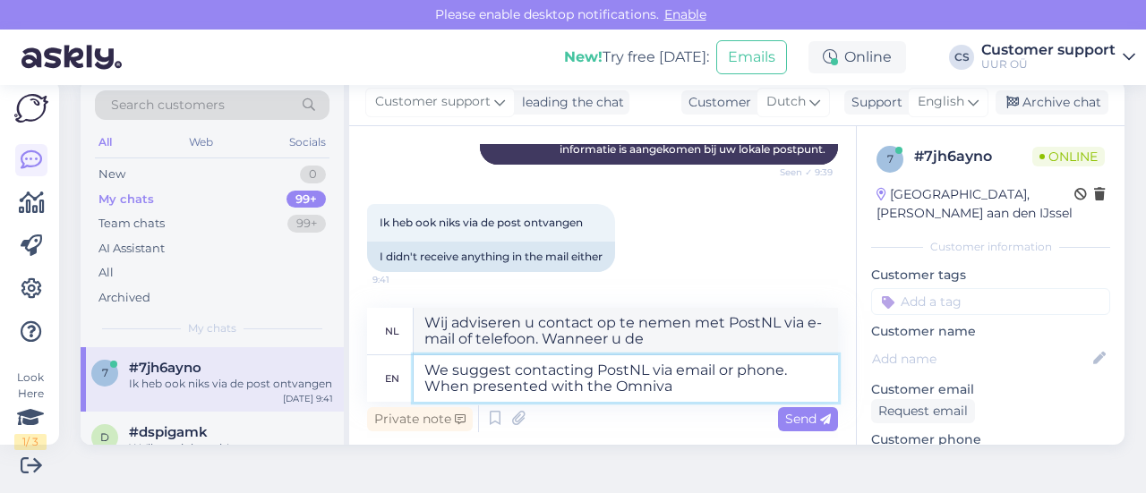
type textarea "We suggest contacting PostNL via email or phone. When presented with the Omniva…"
type textarea "Wij adviseren u contact op te nemen met PostNL via e-mail of telefoon. Wanneer …"
type textarea "We suggest contacting PostNL via email or phone. When presented with the Omniva…"
type textarea "Wij raden u aan contact op te nemen met PostNL via e-mail of telefoon. Wanneer …"
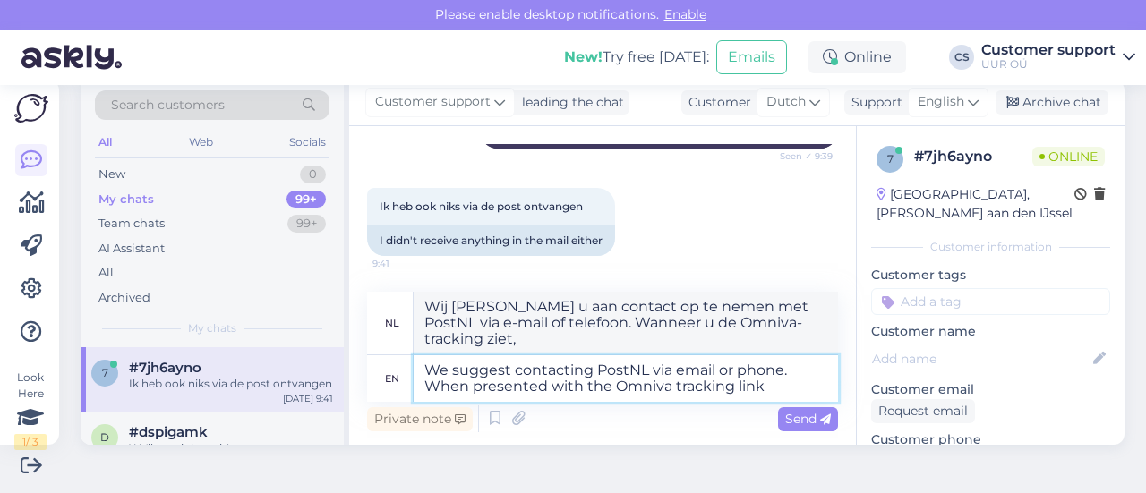
type textarea "We suggest contacting PostNL via email or phone. When presented with the Omniva…"
type textarea "We raden u aan contact op te nemen met PostNL via e-mail of telefoon. Wanneer u…"
type textarea "We suggest contacting PostNL via email or phone. When presented with the Omniva…"
type textarea "We raden u aan contact op te nemen met PostNL via e-mail of telefoon. Wanneer u…"
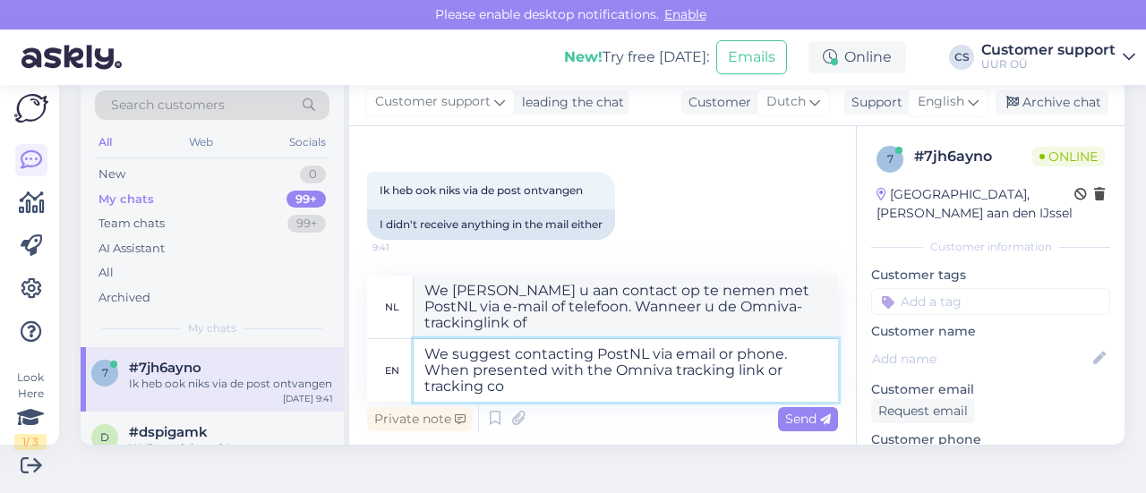
type textarea "We suggest contacting PostNL via email or phone. When presented with the Omniva…"
type textarea "We raden u aan contact op te nemen met PostNL via e-mail of telefoon. Wanneer u…"
type textarea "We suggest contacting PostNL via email or phone. When presented with the Omniva…"
type textarea "We raden u aan contact op te nemen met PostNL via e-mail of telefoon. Wanneer u…"
type textarea "We suggest contacting PostNL via email or phone. When presented with the Omniva…"
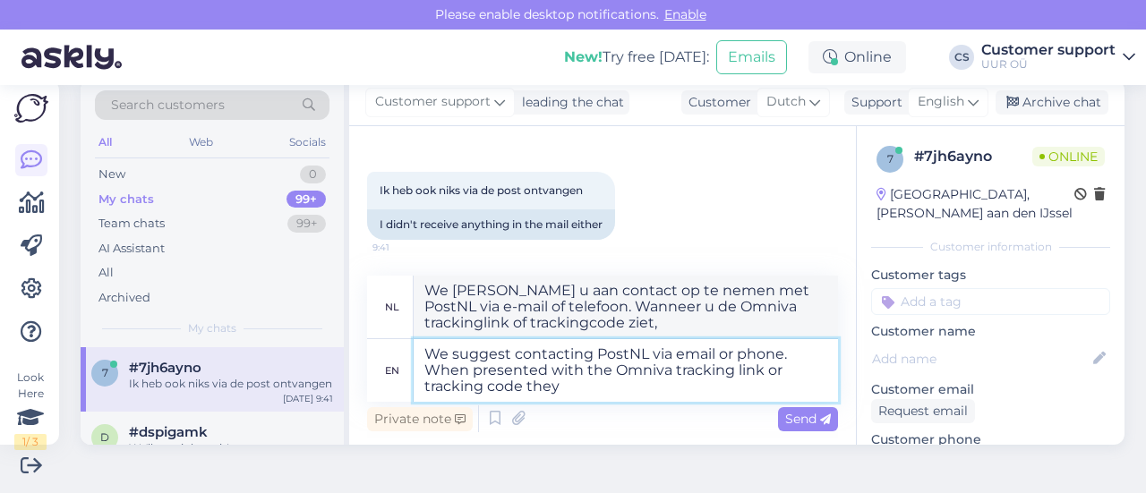
type textarea "We raden u aan contact op te nemen met PostNL via e-mail of telefoon. Wanneer u…"
type textarea "We suggest contacting PostNL via email or phone. When presented with the Omniva…"
type textarea "We raden u aan contact op te nemen met PostNL via e-mail of telefoon. Wanneer u…"
type textarea "We suggest contacting PostNL via email or phone. When presented with the Omniva…"
type textarea "We raden u aan contact op te nemen met PostNL via e-mail of telefoon. Wanneer u…"
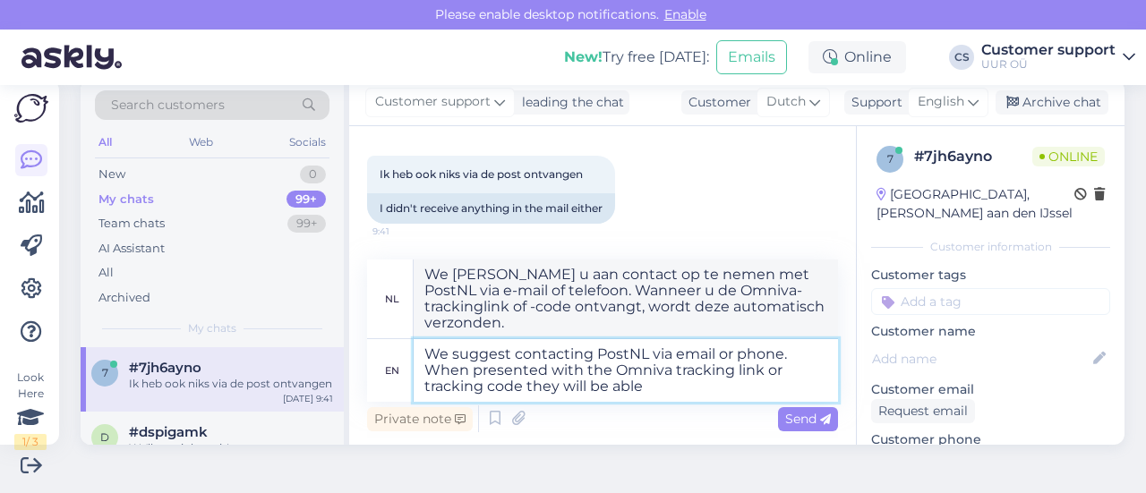
type textarea "We suggest contacting PostNL via email or phone. When presented with the Omniva…"
type textarea "We raden u aan contact op te nemen met PostNL via e-mail of telefoon. Wanneer u…"
type textarea "We suggest contacting PostNL via email or phone. When presented with the Omniva…"
type textarea "We raden u aan contact op te nemen met PostNL via e-mail of telefoon. Wanneer u…"
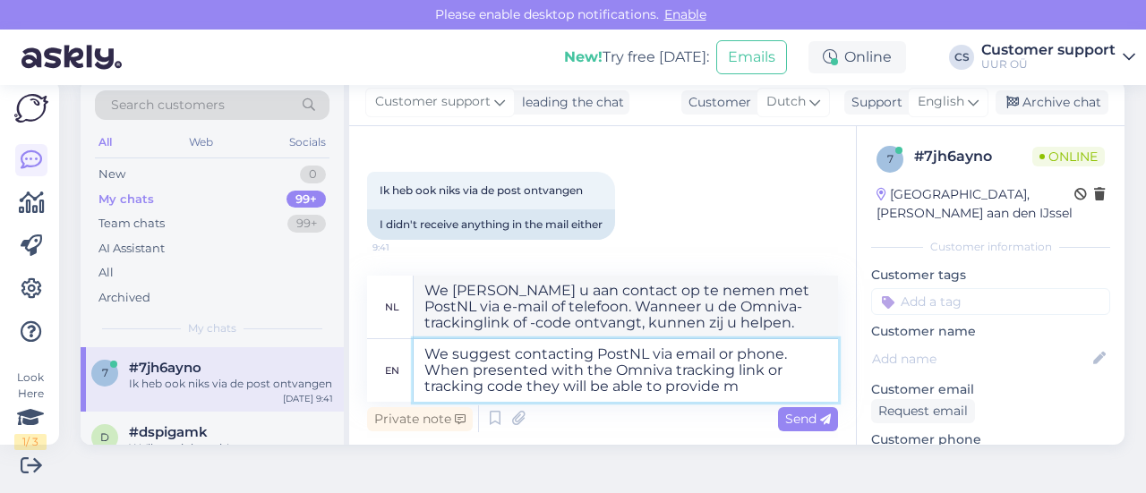
type textarea "We suggest contacting PostNL via email or phone. When presented with the Omniva…"
type textarea "We raden u aan contact op te nemen met PostNL via e-mail of telefoon. Wanneer u…"
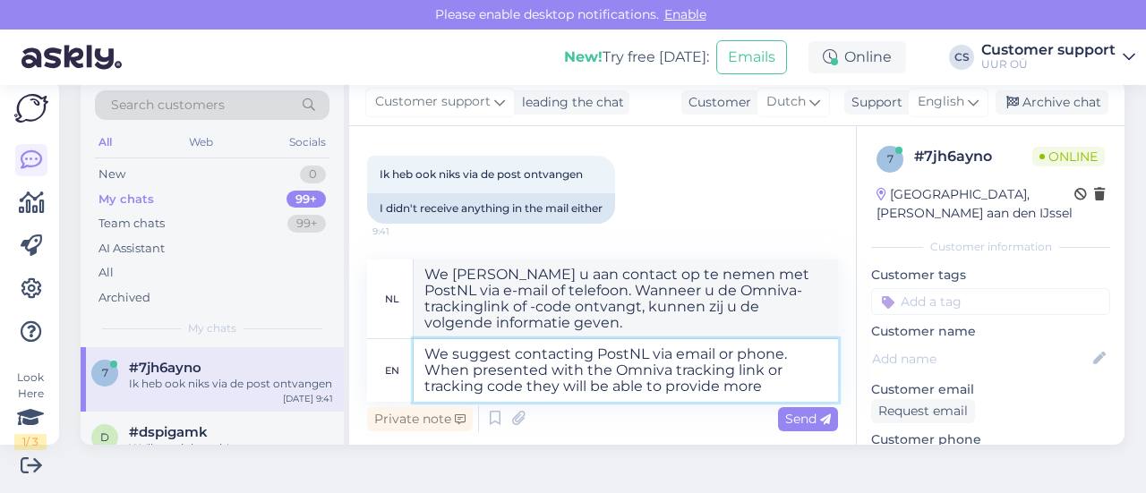
type textarea "We suggest contacting PostNL via email or phone. When presented with the Omniva…"
type textarea "We raden u aan contact op te nemen met PostNL via e-mail of telefoon. Wanneer u…"
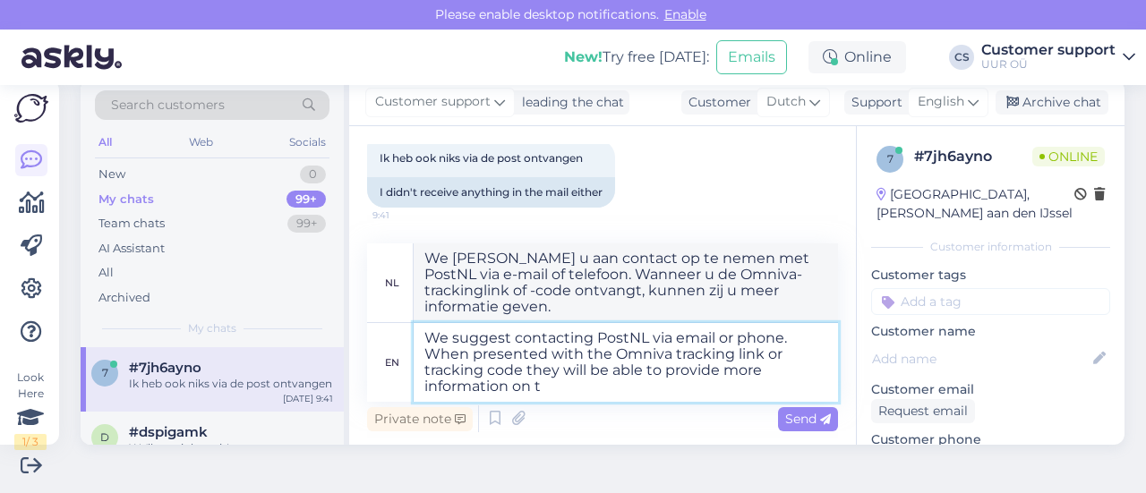
type textarea "We suggest contacting PostNL via email or phone. When presented with the Omniva…"
type textarea "We raden u aan contact op te nemen met PostNL via e-mail of telefoon. Wanneer u…"
type textarea "We suggest contacting PostNL via email or phone. When presented with the Omniva…"
type textarea "We raden u aan contact op te nemen met PostNL via e-mail of telefoon. Wanneer u…"
type textarea "We suggest contacting PostNL via email or phone. When presented with the Omniva…"
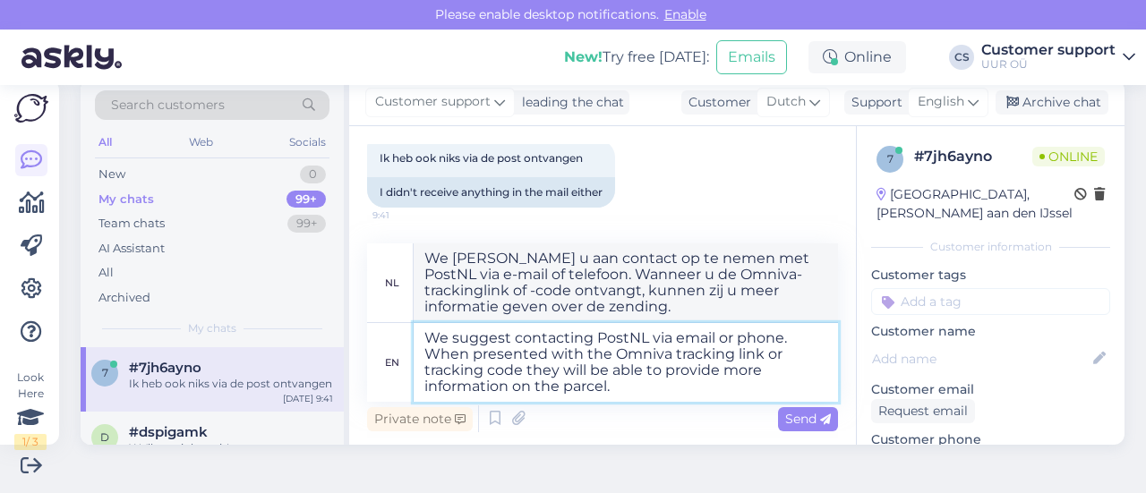
type textarea "We raden u aan contact op te nemen met PostNL via e-mail of telefoon. Wanneer u…"
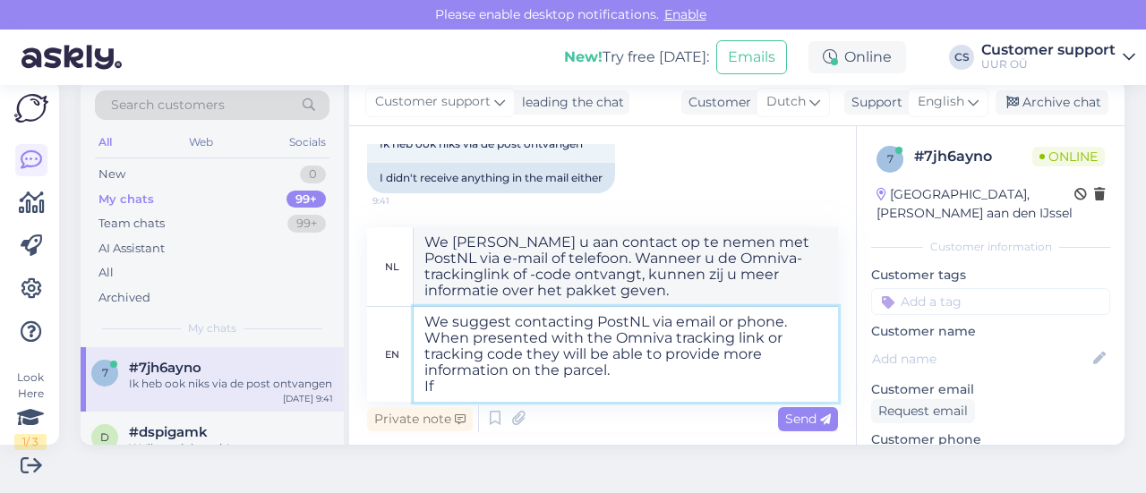
type textarea "We suggest contacting PostNL via email or phone. When presented with the Omniva…"
type textarea "We u aan contact op te nemen met PostNL via e-mail of telefoon. Wanneer u de Om…"
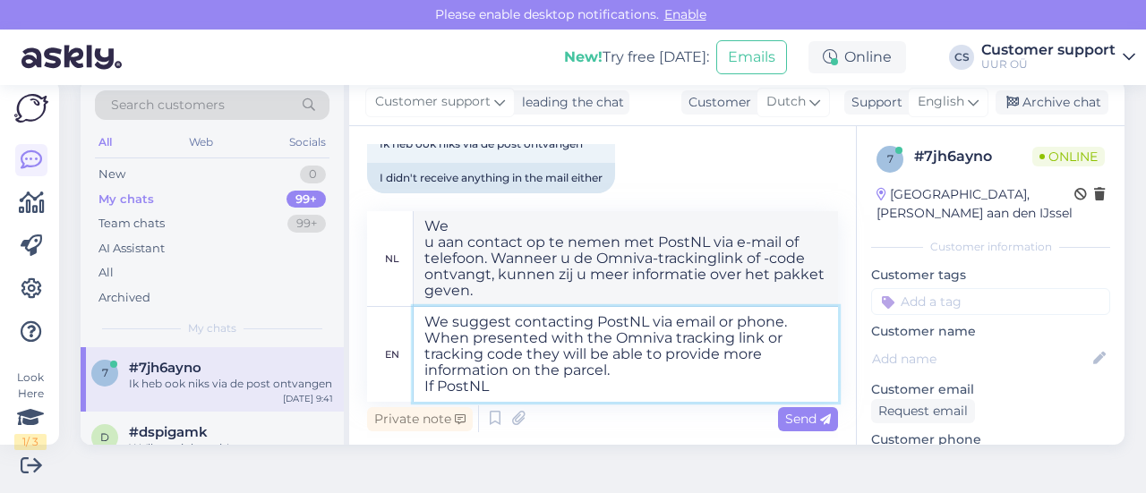
type textarea "We suggest contacting PostNL via email or phone. When presented with the Omniva…"
type textarea "We raden u aan contact op te nemen met PostNL via e-mail of telefoon. Wanneer u…"
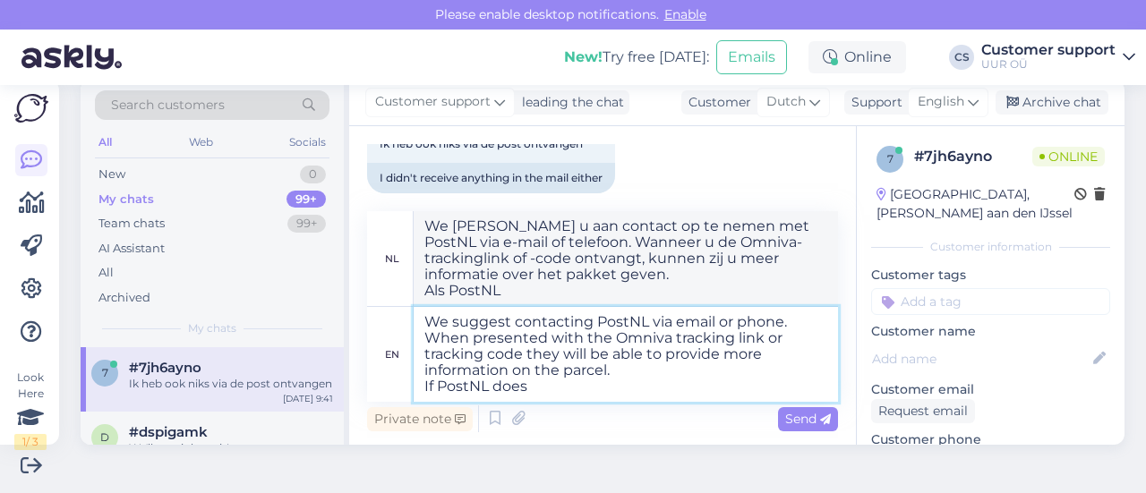
type textarea "We suggest contacting PostNL via email or phone. When presented with the Omniva…"
type textarea "We raden u aan contact op te nemen met PostNL via e-mail of telefoon. Wanneer u…"
type textarea "We suggest contacting PostNL via email or phone. When presented with the Omniva…"
type textarea "We raden u aan contact op te nemen met PostNL via e-mail of telefoon. Wanneer u…"
type textarea "We suggest contacting PostNL via email or phone. When presented with the Omniva…"
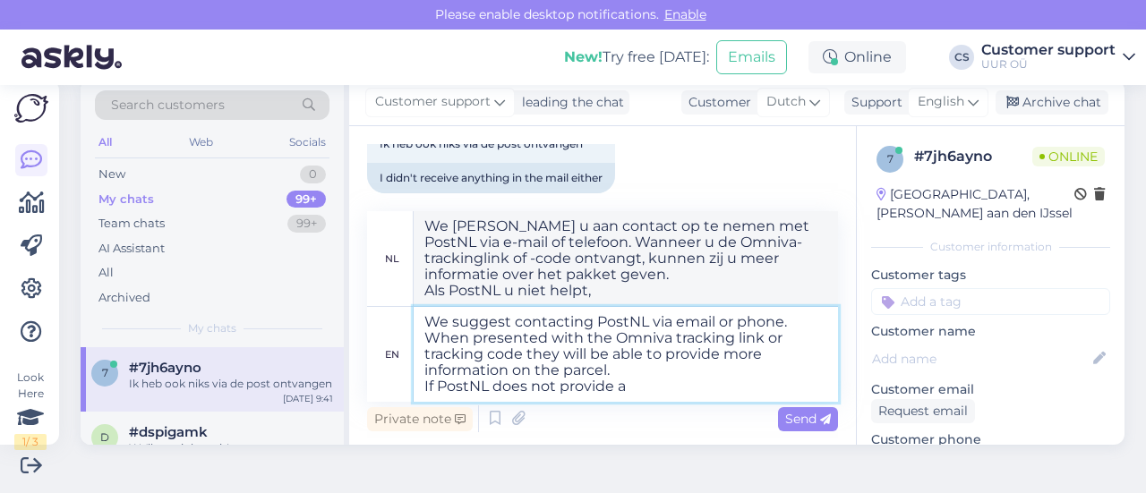
type textarea "We raden u aan contact op te nemen met PostNL via e-mail of telefoon. Wanneer u…"
type textarea "We suggest contacting PostNL via email or phone. When presented with the Omniva…"
type textarea "We raden u aan contact op te nemen met PostNL via e-mail of telefoon. Wanneer u…"
type textarea "We suggest contacting PostNL via email or phone. When presented with the Omniva…"
type textarea "We raden u aan contact op te nemen met PostNL via e-mail of telefoon. Wanneer u…"
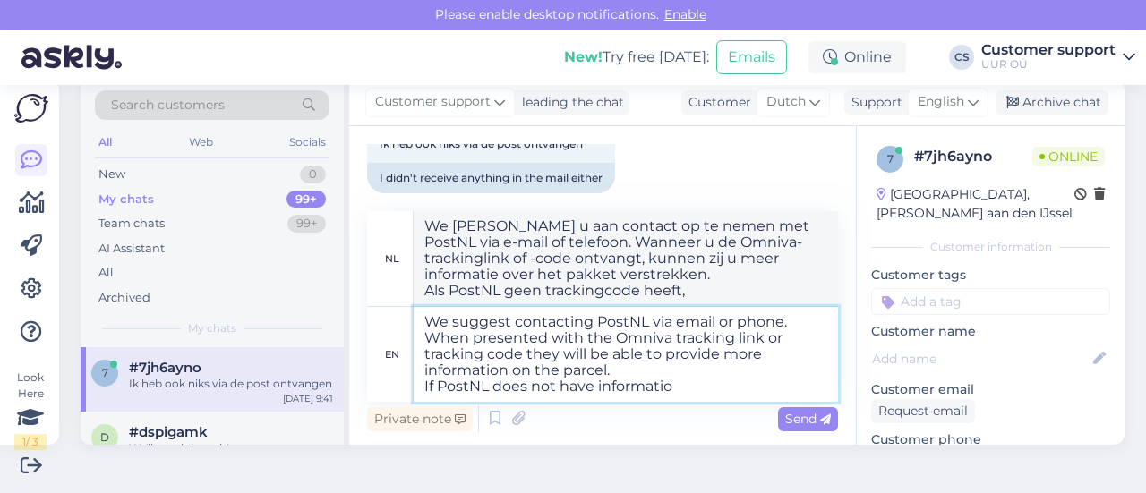
type textarea "We suggest contacting PostNL via email or phone. When presented with the Omniva…"
type textarea "We raden u aan contact op te nemen met PostNL via e-mail of telefoon. Wanneer u…"
type textarea "We suggest contacting PostNL via email or phone. When presented with the Omniva…"
type textarea "We raden u aan contact op te nemen met PostNL via e-mail of telefoon. Wanneer u…"
type textarea "We suggest contacting PostNL via email or phone. When presented with the Omniva…"
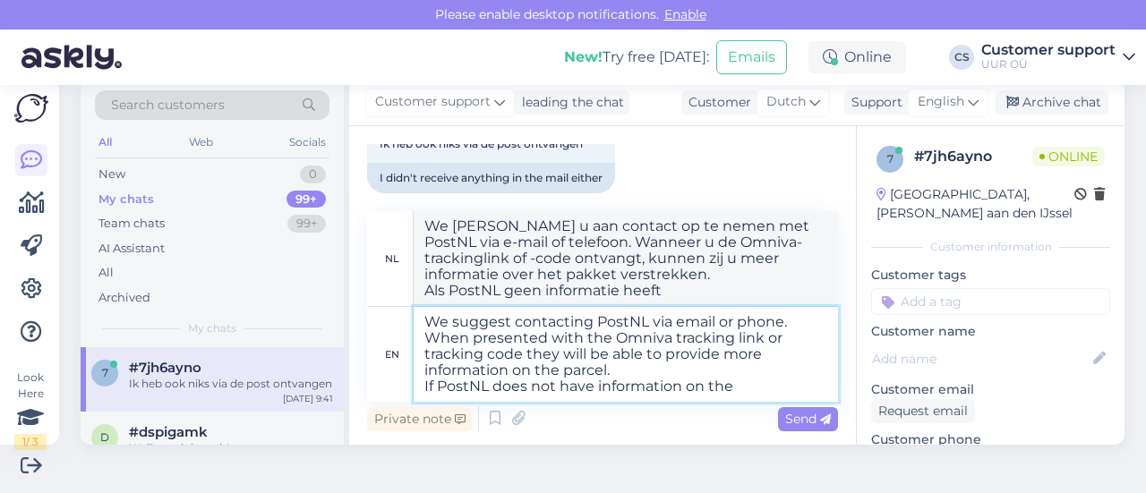
type textarea "We raden u aan contact op te nemen met PostNL via e-mail of telefoon. Wanneer u…"
type textarea "We suggest contacting PostNL via email or phone. When presented with the Omniva…"
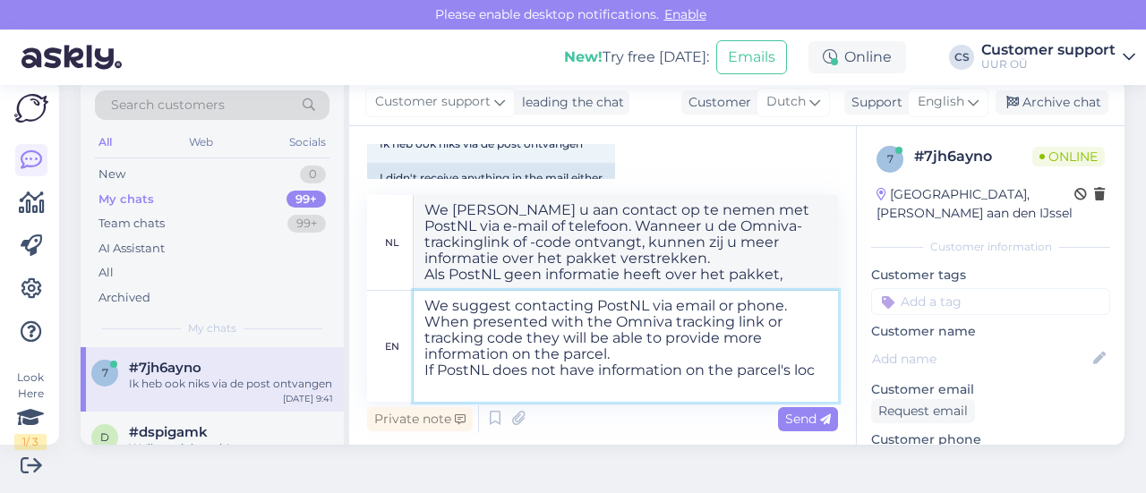
type textarea "We raden u aan contact op te nemen met PostNL via e-mail of telefoon. Wanneer u…"
type textarea "We suggest contacting PostNL via email or phone. When presented with the Omniva…"
type textarea "We raden u aan contact op te nemen met PostNL via e-mail of telefoon. Wanneer u…"
type textarea "We suggest contacting PostNL via email or phone. When presented with the Omniva…"
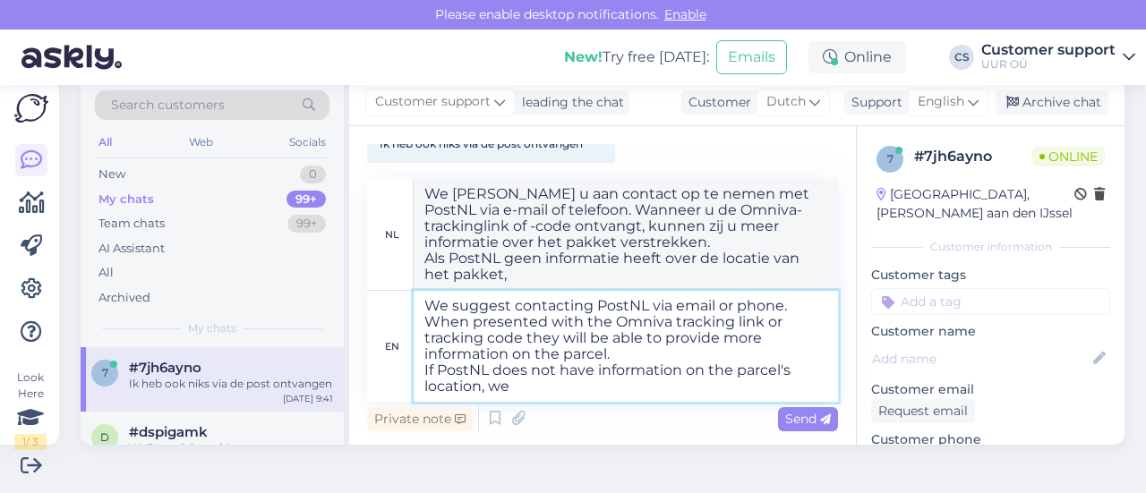
type textarea "We raden u aan contact op te nemen met PostNL via e-mail of telefoon. Wanneer u…"
type textarea "We suggest contacting PostNL via email or phone. When presented with the Omniva…"
type textarea "We raden u aan contact op te nemen met PostNL via e-mail of telefoon. Wanneer u…"
type textarea "We suggest contacting PostNL via email or phone. When presented with the Omniva…"
type textarea "We raden u aan contact op te nemen met PostNL via e-mail of telefoon. Wanneer u…"
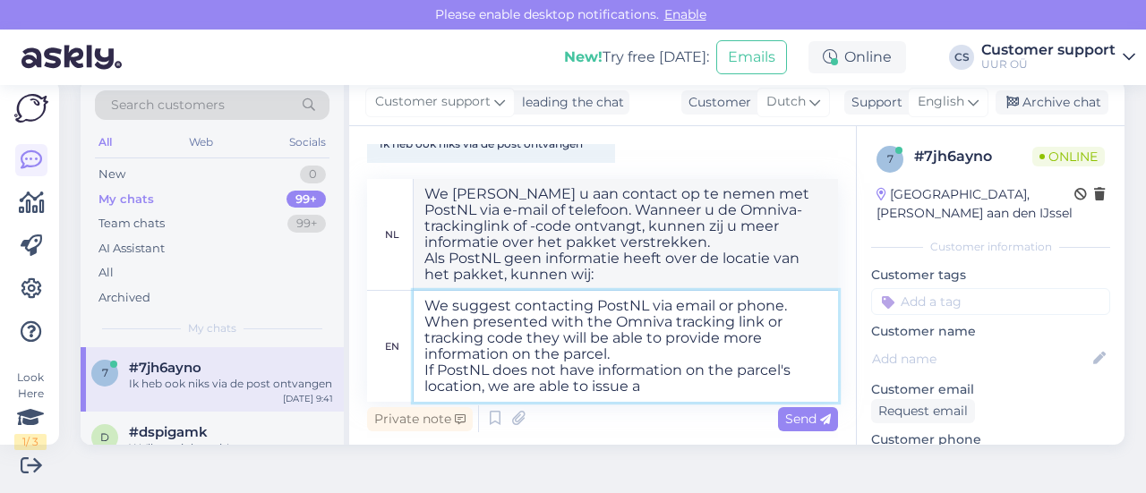
type textarea "We suggest contacting PostNL via email or phone. When presented with the Omniva…"
type textarea "We raden u aan contact op te nemen met PostNL via e-mail of telefoon. Wanneer u…"
type textarea "We suggest contacting PostNL via email or phone. When presented with the Omniva…"
type textarea "We raden u aan contact op te nemen met PostNL via e-mail of telefoon. Wanneer u…"
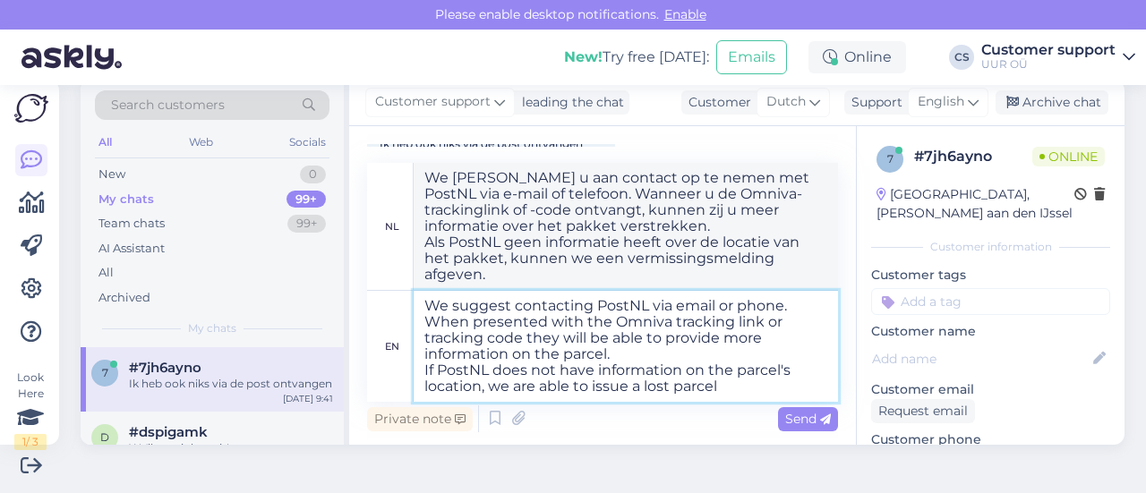
type textarea "We suggest contacting PostNL via email or phone. When presented with the Omniva…"
type textarea "We raden u aan contact op te nemen met PostNL via e-mail of telefoon. Wanneer u…"
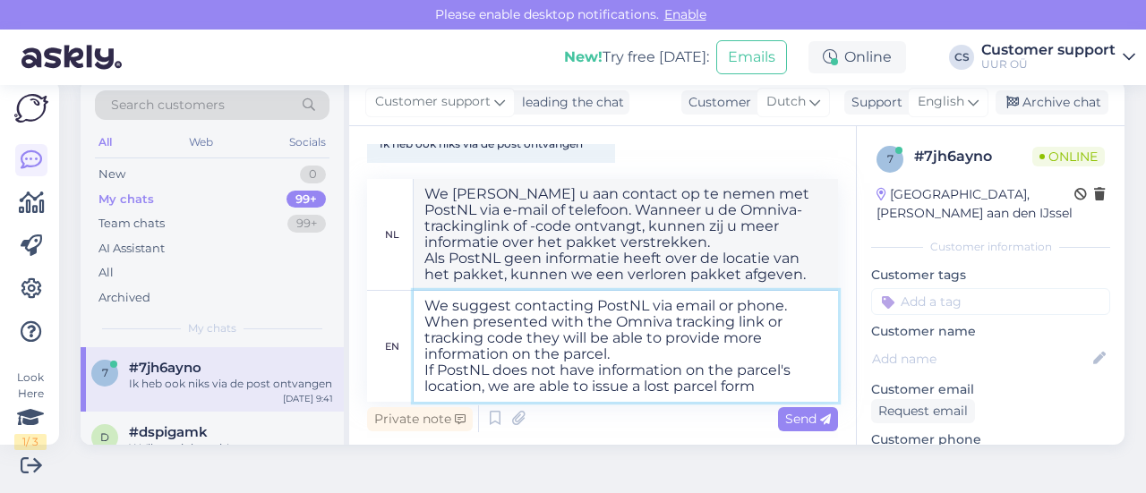
type textarea "We suggest contacting PostNL via email or phone. When presented with the Omniva…"
type textarea "We raden u aan contact op te nemen met PostNL via e-mail of telefoon. Wanneer u…"
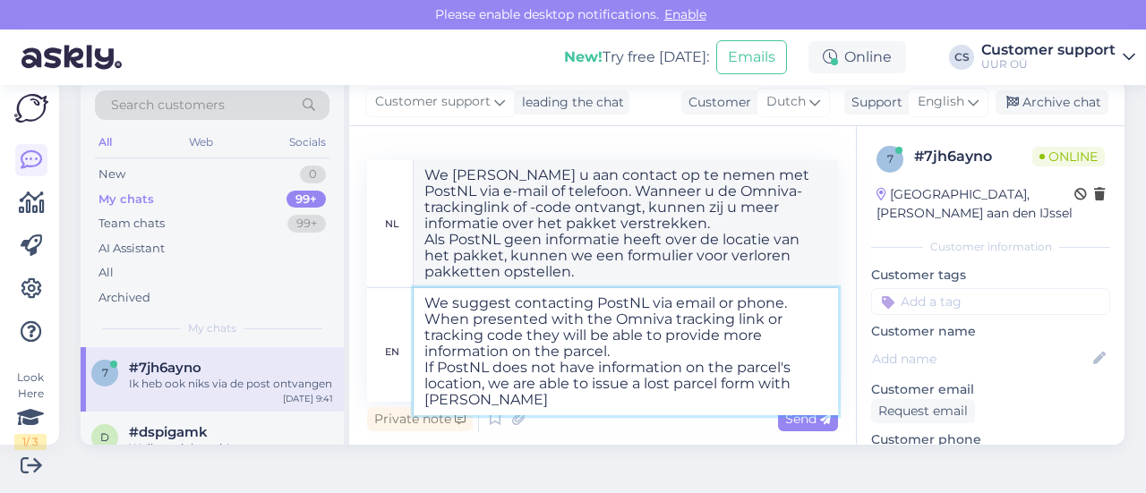
type textarea "We suggest contacting PostNL via email or phone. When presented with the Omniva…"
type textarea "We raden u aan contact op te nemen met PostNL via e-mail of telefoon. Wanneer u…"
type textarea "We suggest contacting PostNL via email or phone. When presented with the Omniva…"
type textarea "We raden u aan contact op te nemen met PostNL via e-mail of telefoon. Wanneer u…"
type textarea "We suggest contacting PostNL via email or phone. When presented with the Omniva…"
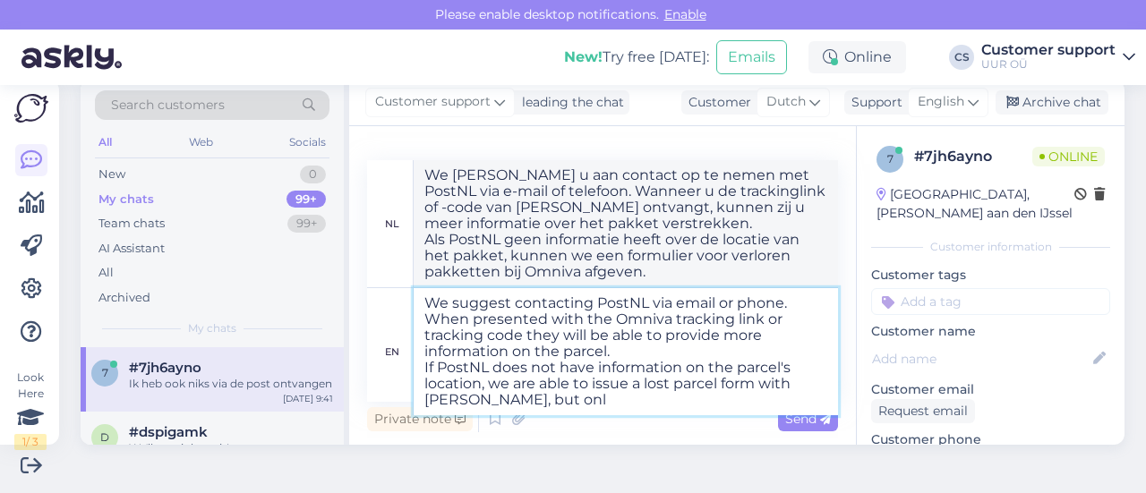
type textarea "We raden u aan contact op te nemen met PostNL via e-mail of telefoon. Wanneer u…"
type textarea "We suggest contacting PostNL via email or phone. When presented with the Omniva…"
type textarea "We raden u aan contact op te nemen met PostNL via e-mail of telefoon. Wanneer u…"
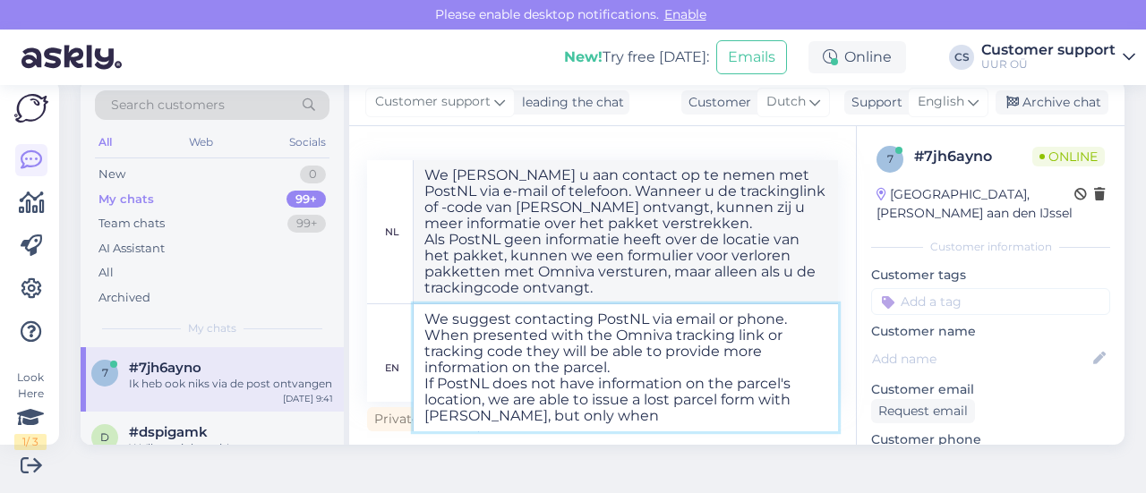
type textarea "We suggest contacting PostNL via email or phone. When presented with the Omniva…"
type textarea "We raden u aan contact op te nemen met PostNL via e-mail of telefoon. Wanneer u…"
type textarea "We suggest contacting PostNL via email or phone. When presented with the Omniva…"
type textarea "We raden u aan contact op te nemen met PostNL via e-mail of telefoon. Wanneer u…"
type textarea "We suggest contacting PostNL via email or phone. When presented with the Omniva…"
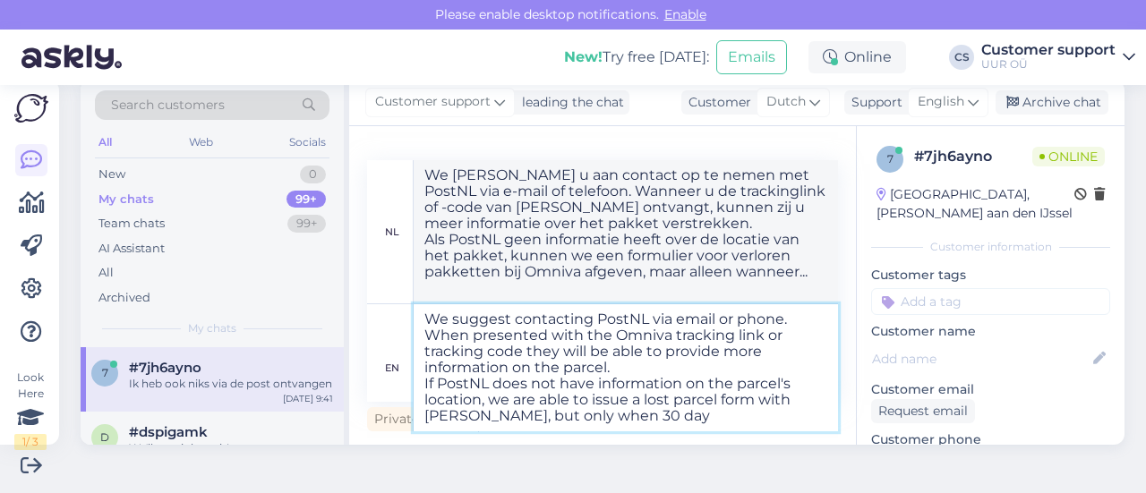
type textarea "We raden u aan contact op te nemen met PostNL via e-mail of telefoon. Wanneer u…"
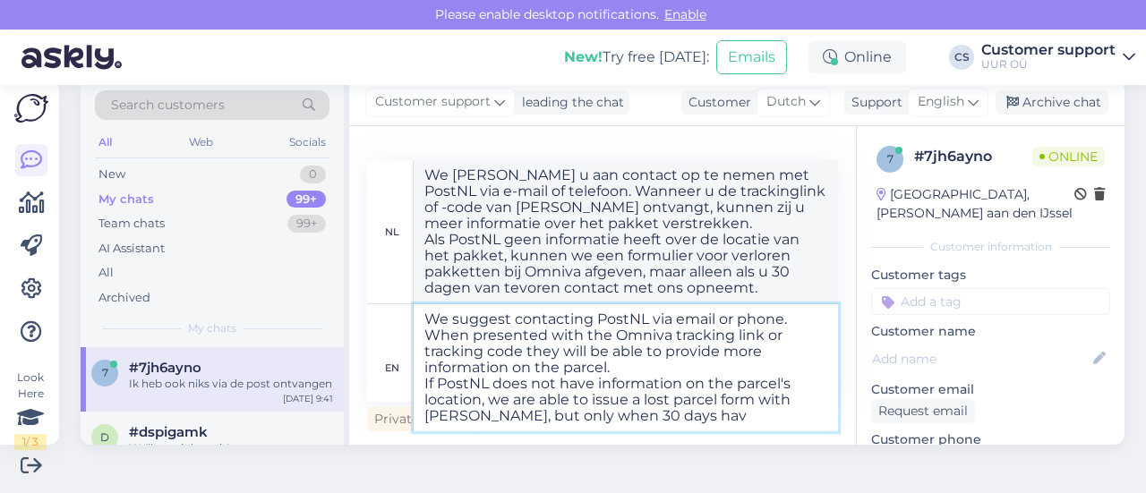
type textarea "We suggest contacting PostNL via email or phone. When presented with the Omniva…"
type textarea "We raden u aan contact op te nemen met PostNL via e-mail of telefoon. Wanneer u…"
type textarea "We suggest contacting PostNL via email or phone. When presented with the Omniva…"
type textarea "We raden u aan contact op te nemen met PostNL via e-mail of telefoon. Wanneer u…"
type textarea "We suggest contacting PostNL via email or phone. When presented with the Omniva…"
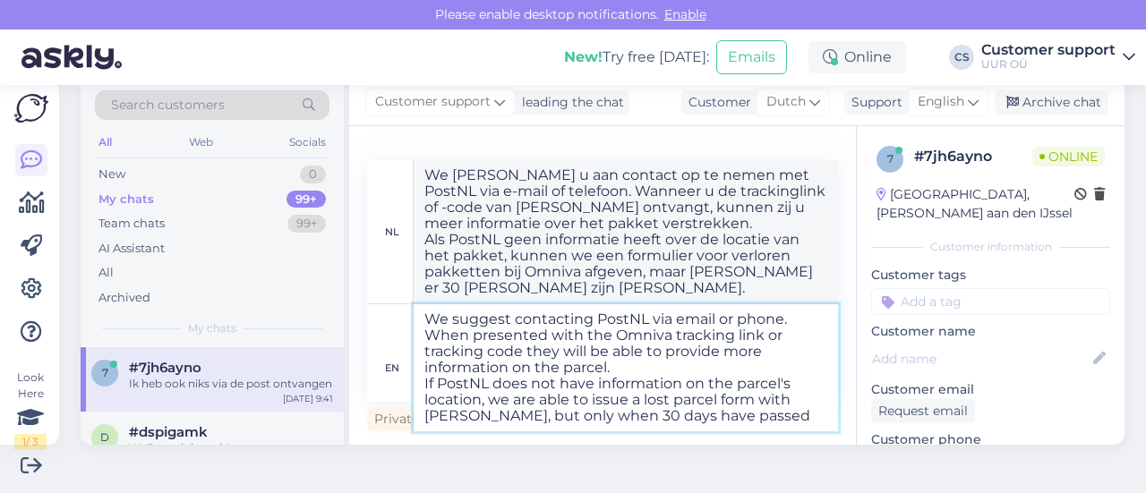
type textarea "We raden u aan contact op te nemen met PostNL via e-mail of telefoon. Wanneer u…"
type textarea "We suggest contacting PostNL via email or phone. When presented with the Omniva…"
type textarea "We raden u aan contact op te nemen met PostNL via e-mail of telefoon. Wanneer u…"
type textarea "We suggest contacting PostNL via email or phone. When presented with the Omniva…"
type textarea "We raden u aan contact op te nemen met PostNL via e-mail of telefoon. Wanneer u…"
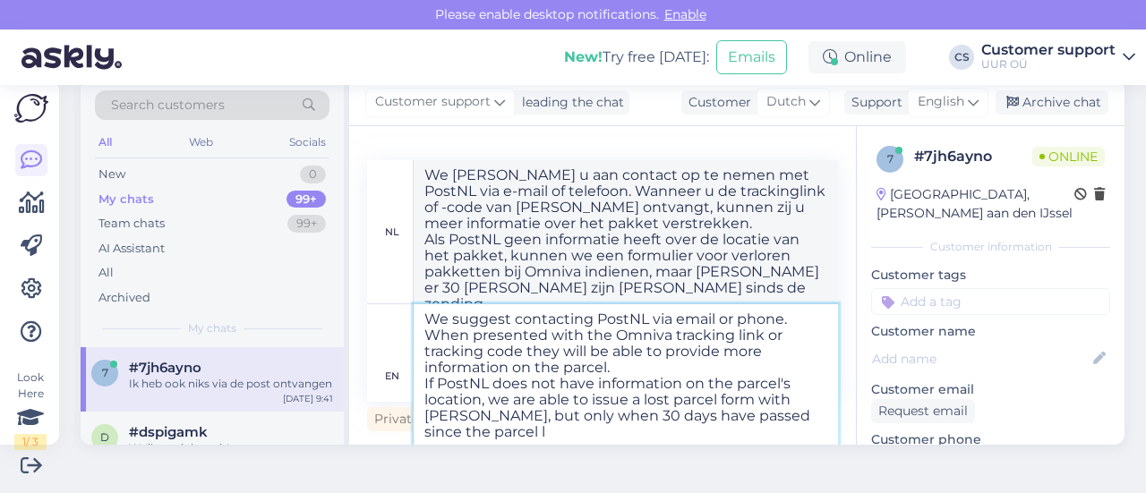
type textarea "We suggest contacting PostNL via email or phone. When presented with the Omniva…"
type textarea "We raden u aan contact op te nemen met PostNL via e-mail of telefoon. Wanneer u…"
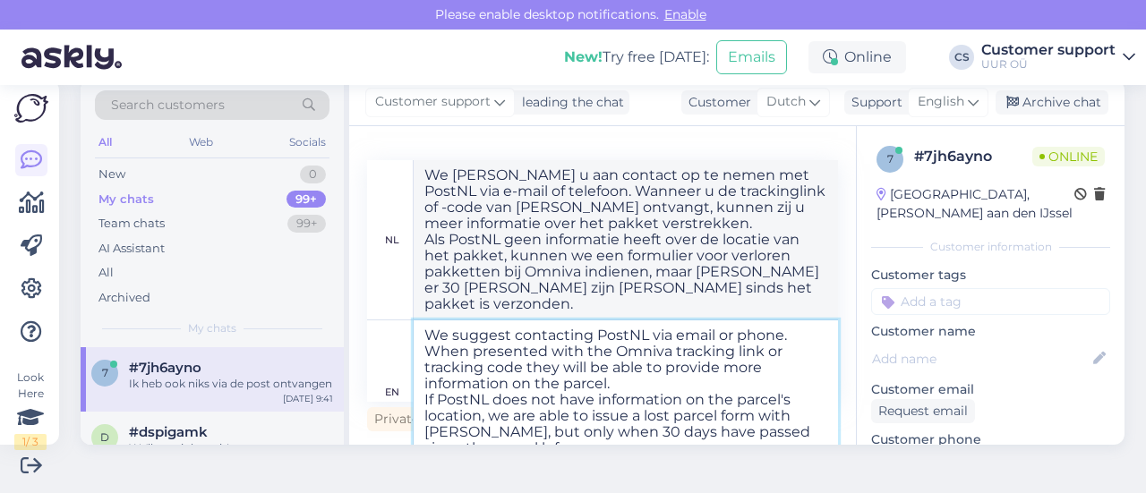
scroll to position [12, 0]
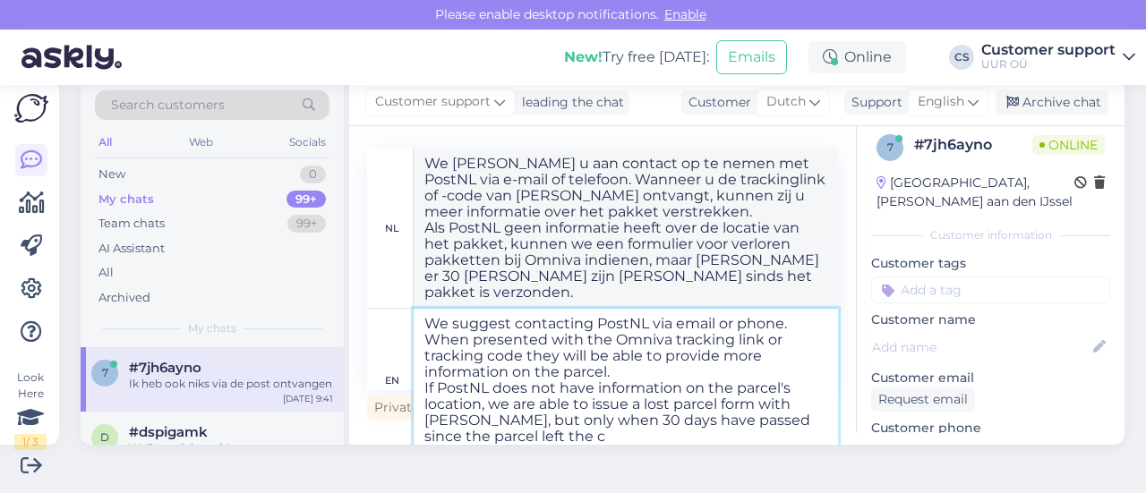
type textarea "We suggest contacting PostNL via email or phone. When presented with the Omniva…"
type textarea "We raden u aan contact op te nemen met PostNL via e-mail of telefoon. Wanneer u…"
type textarea "We suggest contacting PostNL via email or phone. When presented with the Omniva…"
type textarea "We raden u aan contact op te nemen met PostNL via e-mail of telefoon. Wanneer u…"
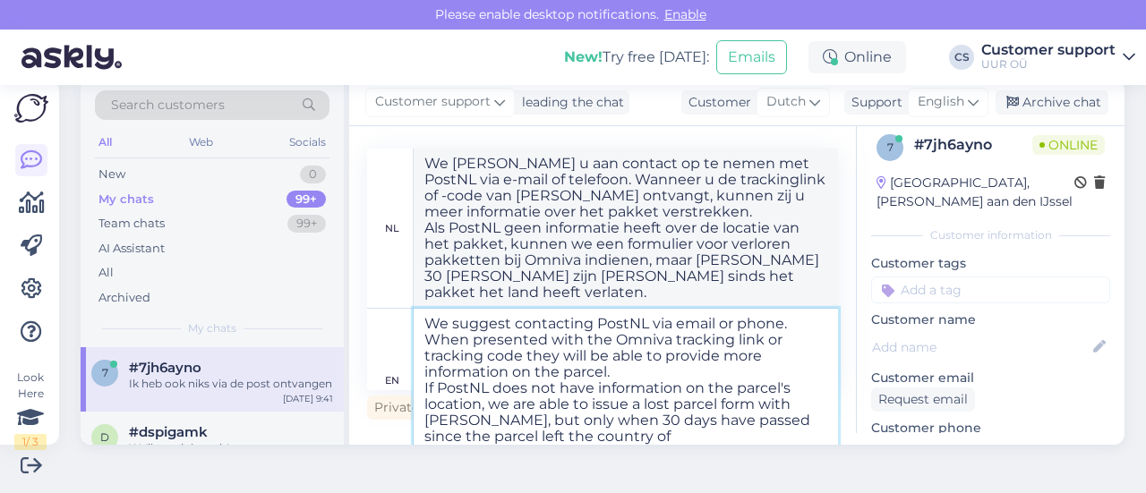
scroll to position [12, 0]
type textarea "We suggest contacting PostNL via email or phone. When presented with the Omniva…"
type textarea "We raden u aan contact op te nemen met PostNL via e-mail of telefoon. Wanneer u…"
type textarea "We suggest contacting PostNL via email or phone. When presented with the Omniva…"
type textarea "We raden u aan contact op te nemen met PostNL via e-mail of telefoon. Wanneer u…"
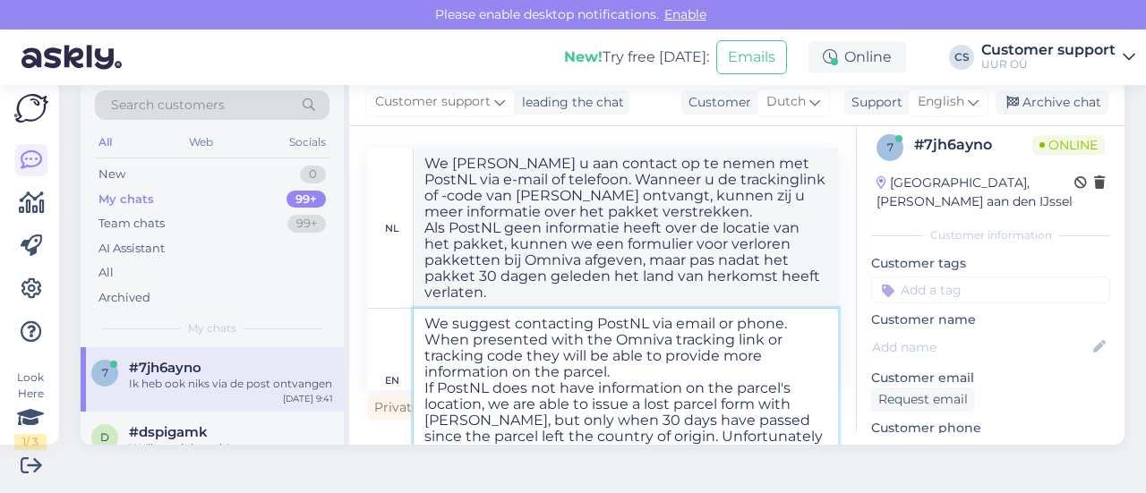
type textarea "We suggest contacting PostNL via email or phone. When presented with the Omniva…"
type textarea "We raden u aan contact op te nemen met PostNL via e-mail of telefoon. Wanneer u…"
type textarea "We suggest contacting PostNL via email or phone. When presented with the Omniva…"
type textarea "We raden u aan contact op te nemen met PostNL via e-mail of telefoon. Wanneer u…"
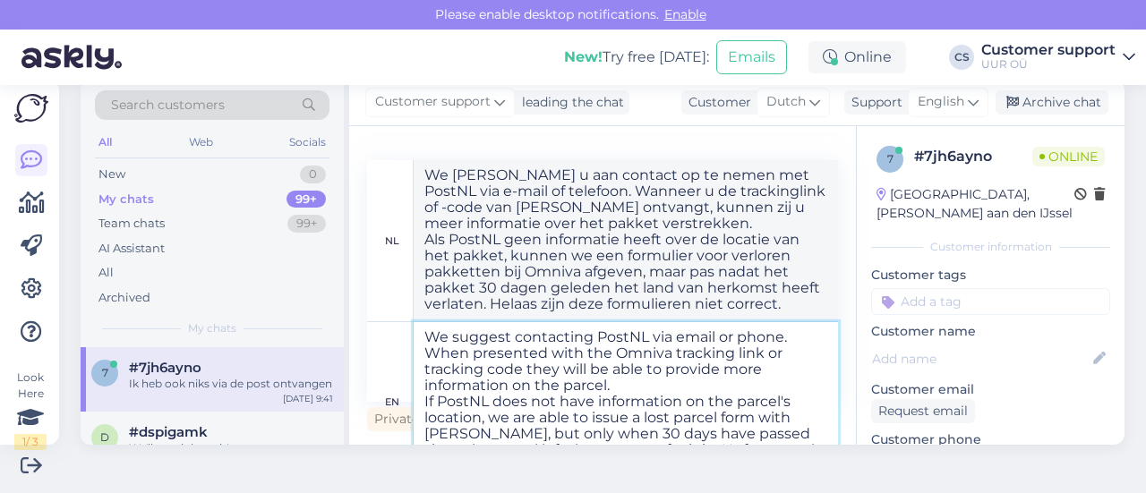
scroll to position [30, 0]
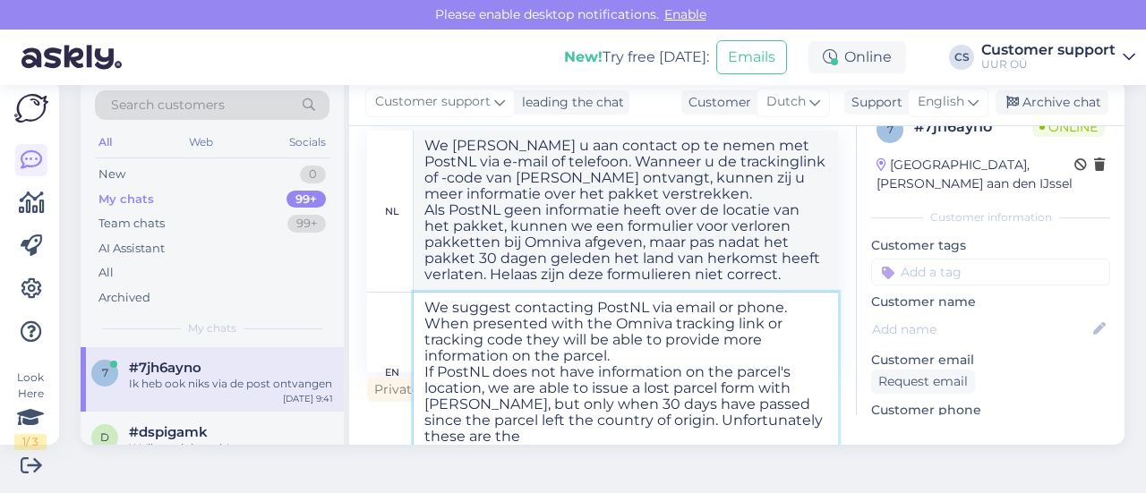
type textarea "We suggest contacting PostNL via email or phone. When presented with the Omniva…"
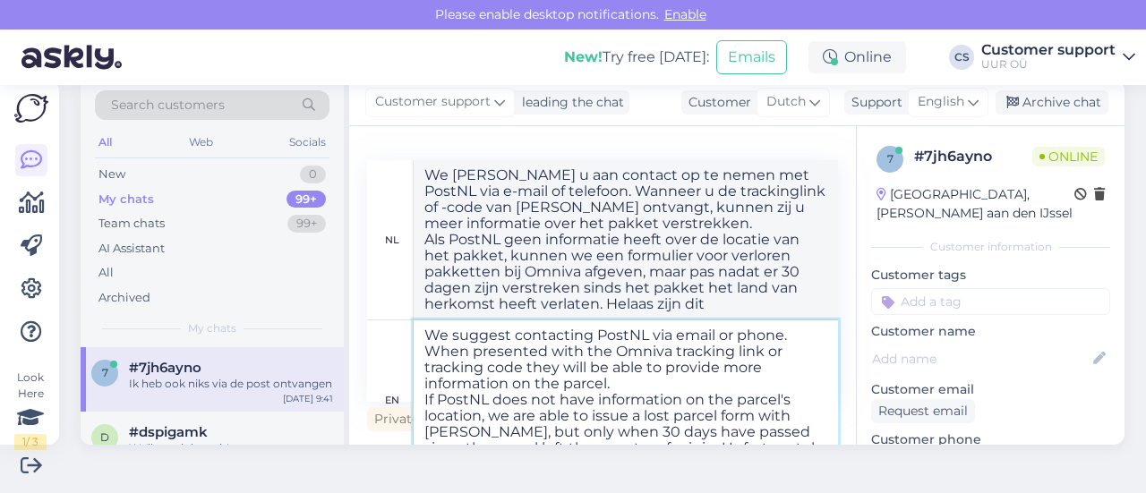
type textarea "We raden u aan contact op te nemen met PostNL via e-mail of telefoon. Wanneer u…"
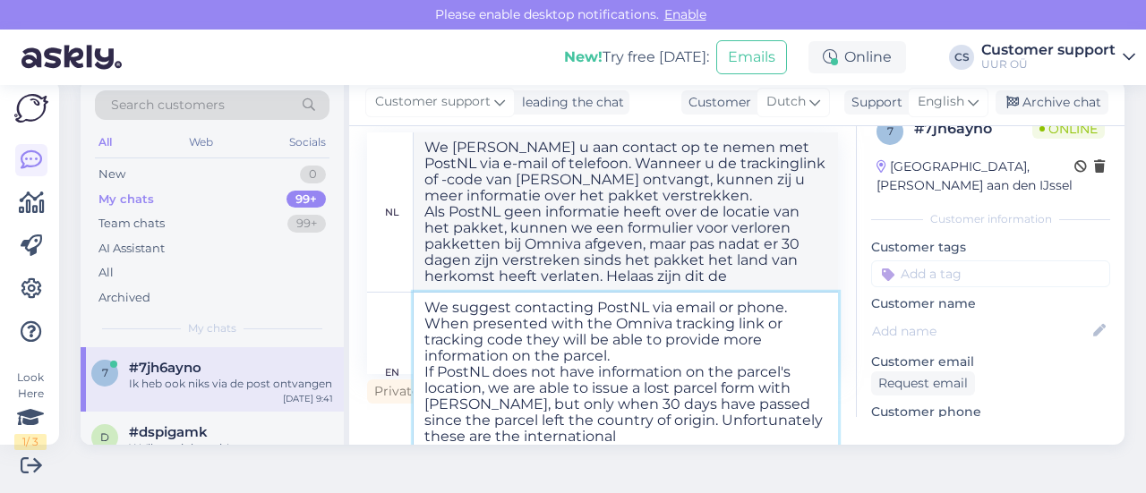
type textarea "We suggest contacting PostNL via email or phone. When presented with the Omniva…"
type textarea "We raden u aan contact op te nemen met PostNL via e-mail of telefoon. Wanneer u…"
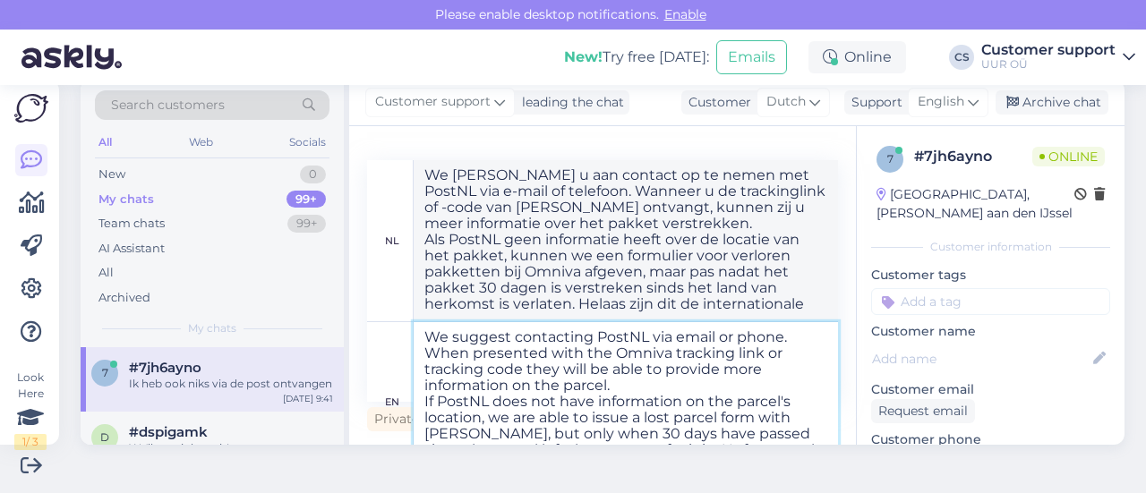
scroll to position [30, 0]
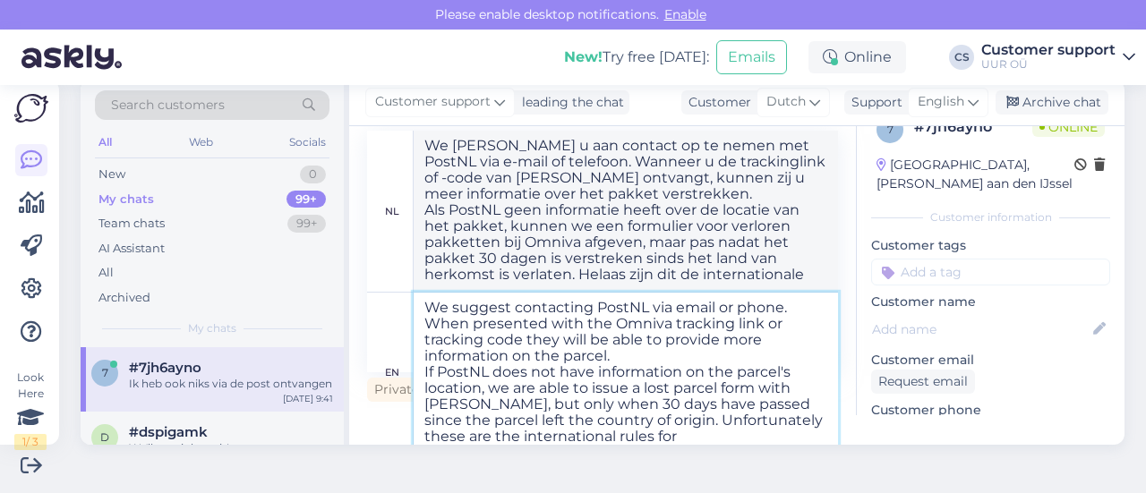
type textarea "We suggest contacting PostNL via email or phone. When presented with the Omniva…"
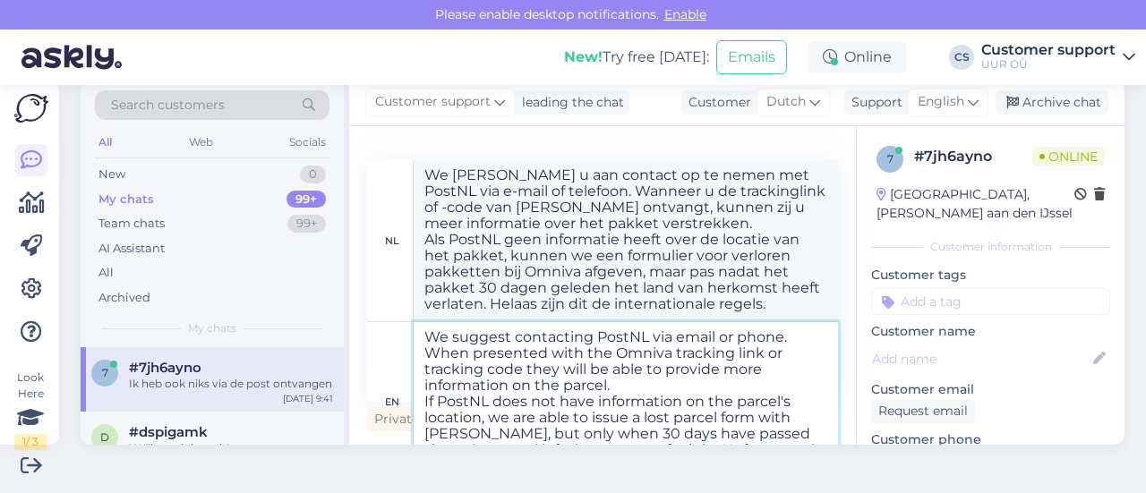
type textarea "We raden u aan contact op te nemen met PostNL via e-mail of telefoon. Wanneer u…"
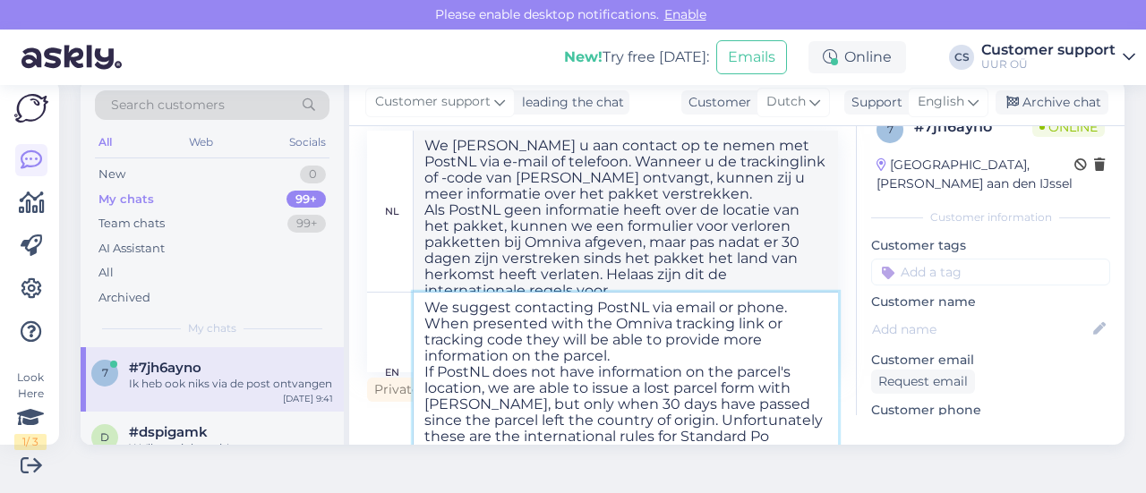
type textarea "We suggest contacting PostNL via email or phone. When presented with the Omniva…"
type textarea "We raden u aan contact op te nemen met PostNL via e-mail of telefoon. Wanneer u…"
type textarea "We suggest contacting PostNL via email or phone. When presented with the Omniva…"
type textarea "We raden u aan contact op te nemen met PostNL via e-mail of telefoon. Wanneer u…"
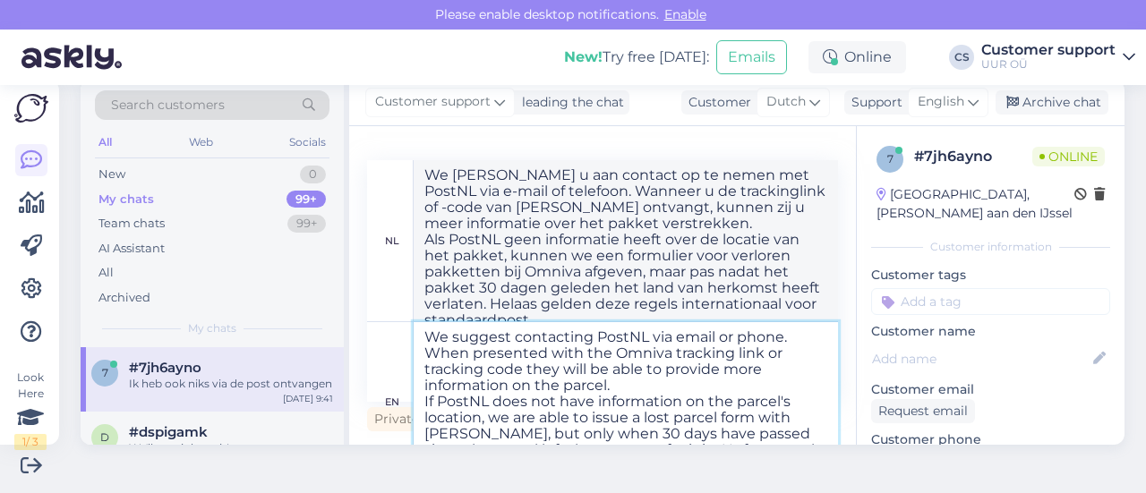
scroll to position [38, 0]
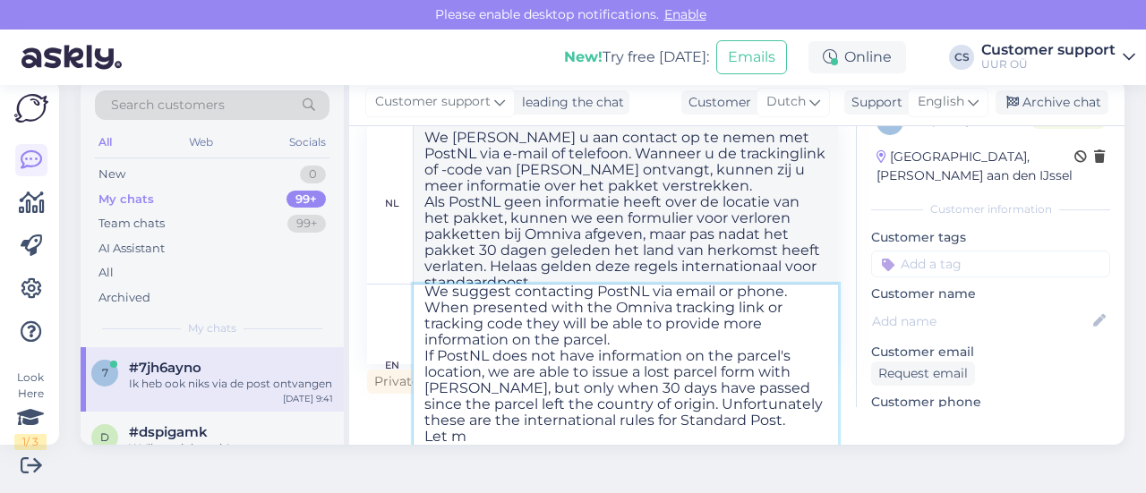
type textarea "We suggest contacting PostNL via email or phone. When presented with the Omniva…"
type textarea "We raden u aan contact op te nemen met PostNL via e-mail of telefoon. Wanneer u…"
type textarea "We suggest contacting PostNL via email or phone. When presented with the Omniva…"
type textarea "We raden u aan contact op te nemen met PostNL via e-mail of telefoon. Wanneer u…"
type textarea "We suggest contacting PostNL via email or phone. When presented with the Omniva…"
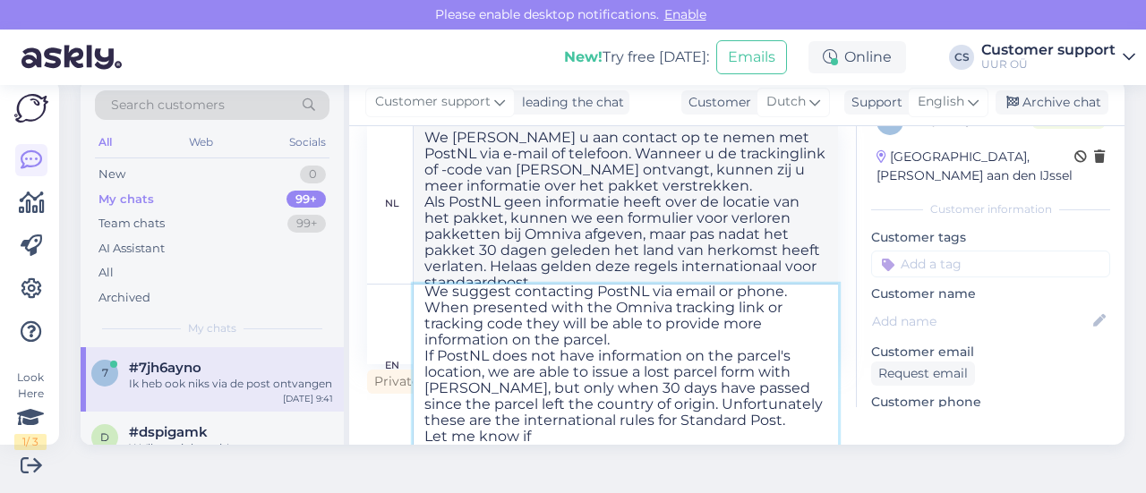
type textarea "We raden u aan contact op te nemen met PostNL via e-mail of telefoon. Wanneer u…"
type textarea "We suggest contacting PostNL via email or phone. When presented with the Omniva…"
type textarea "We raden u aan contact op te nemen met PostNL via e-mail of telefoon. Wanneer u…"
type textarea "We suggest contacting PostNL via email or phone. When presented with the Omniva…"
type textarea "We raden u aan contact op te nemen met PostNL via e-mail of telefoon. Wanneer u…"
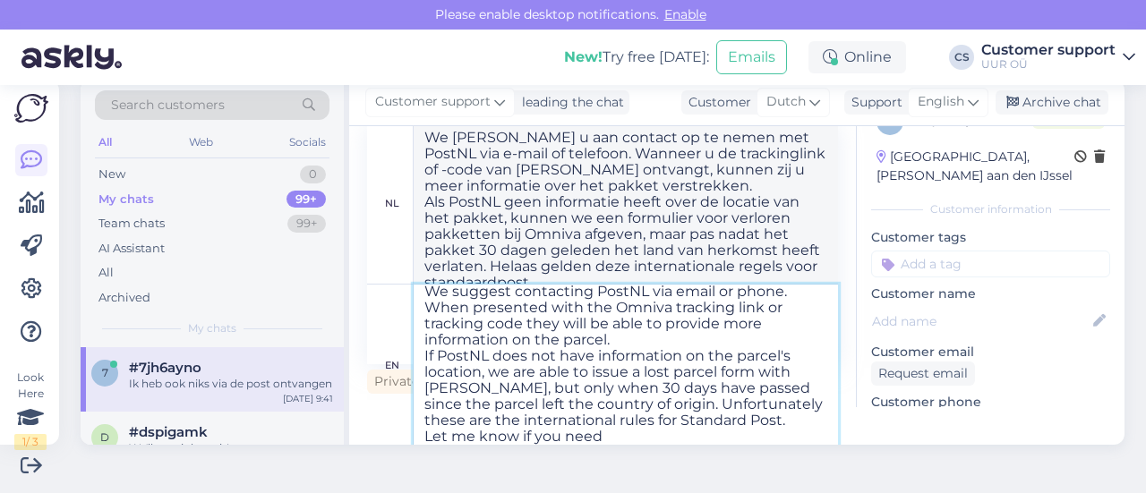
type textarea "We suggest contacting PostNL via email or phone. When presented with the Omniva…"
type textarea "We raden u aan contact op te nemen met PostNL via e-mail of telefoon. Wanneer u…"
type textarea "We suggest contacting PostNL via email or phone. When presented with the Omniva…"
type textarea "We raden u aan contact op te nemen met PostNL via e-mail of telefoon. Wanneer u…"
type textarea "We suggest contacting PostNL via email or phone. When presented with the Omniva…"
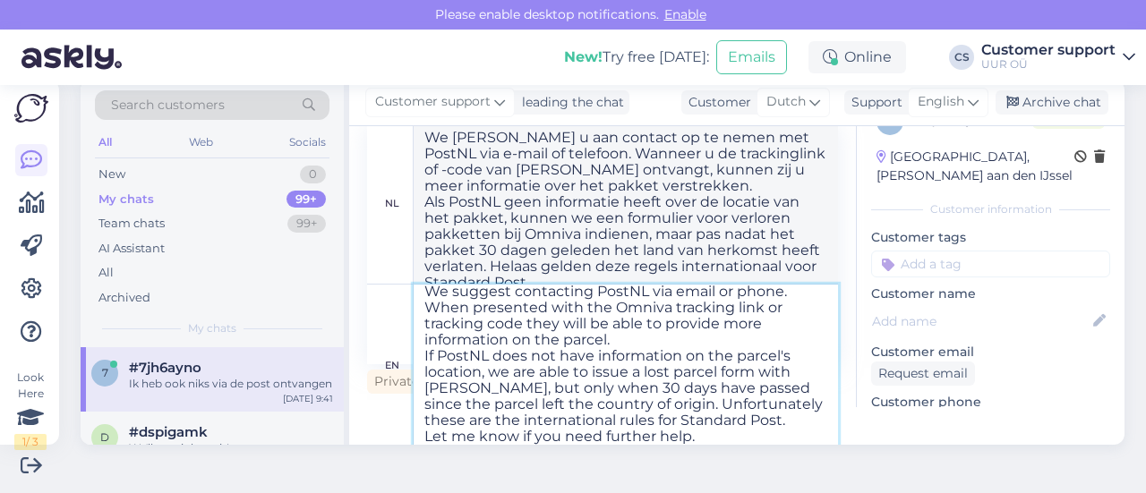
type textarea "We raden u aan contact op te nemen met PostNL via e-mail of telefoon. Wanneer u…"
click at [648, 434] on textarea "We suggest contacting PostNL via email or phone. When presented with the Omniva…" at bounding box center [625, 365] width 424 height 161
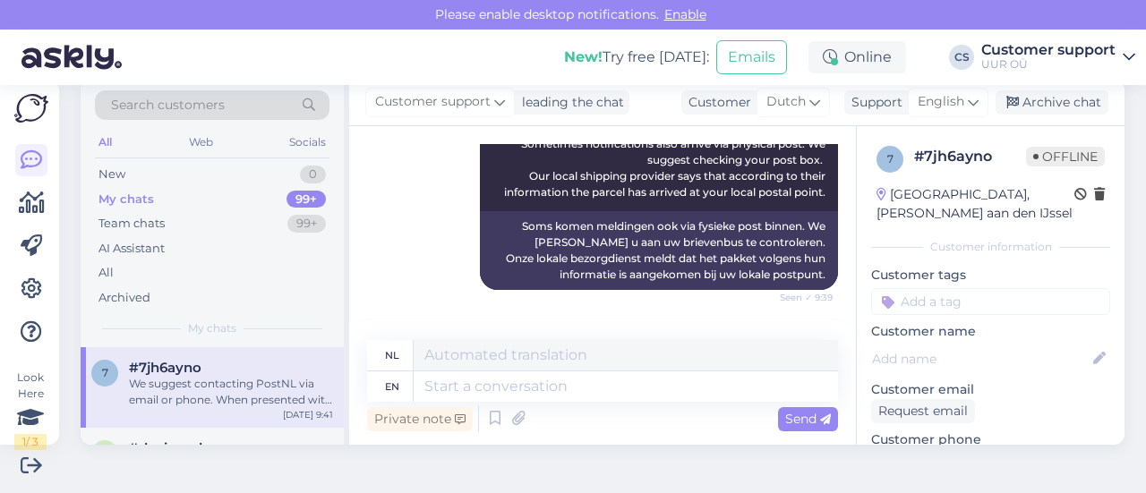
scroll to position [6805, 0]
